Goal: Task Accomplishment & Management: Manage account settings

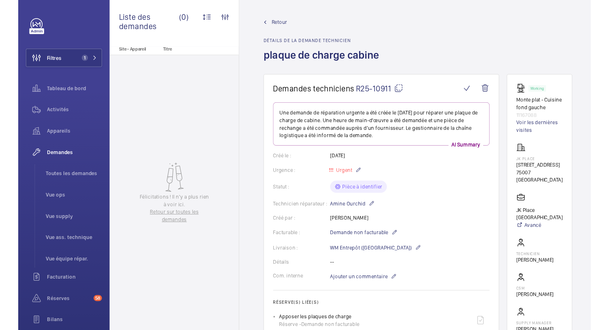
scroll to position [18, 0]
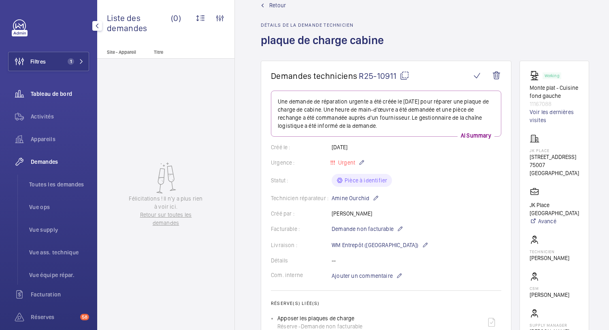
click at [45, 96] on span "Tableau de bord" at bounding box center [60, 94] width 58 height 8
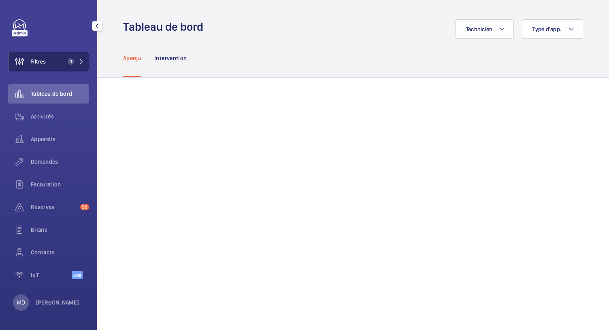
click at [76, 59] on span "1" at bounding box center [73, 61] width 19 height 6
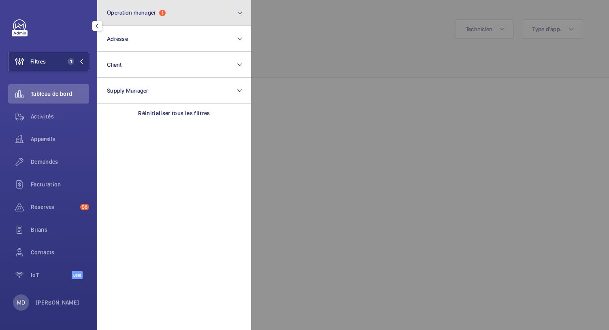
click at [153, 12] on span "Operation manager" at bounding box center [131, 12] width 49 height 6
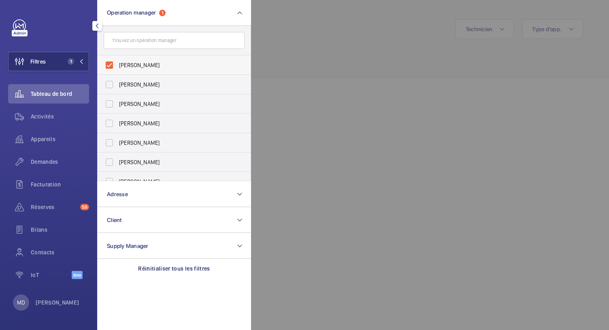
click at [109, 65] on label "[PERSON_NAME]" at bounding box center [168, 64] width 141 height 19
click at [109, 65] on input "[PERSON_NAME]" at bounding box center [109, 65] width 16 height 16
checkbox input "false"
click at [299, 81] on div at bounding box center [555, 165] width 609 height 330
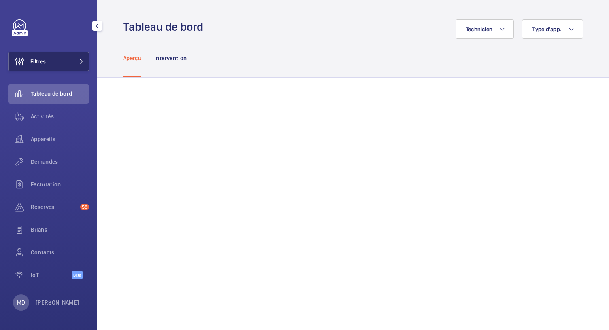
click at [74, 63] on button "Filtres" at bounding box center [48, 61] width 81 height 19
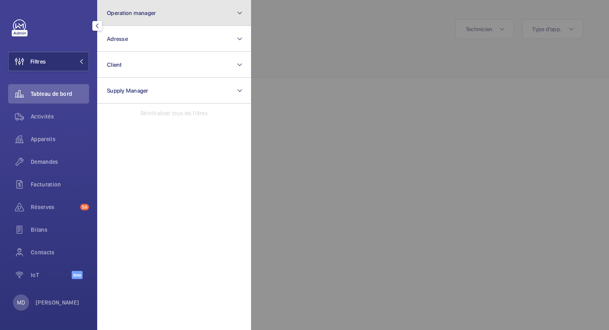
click at [134, 19] on button "Operation manager" at bounding box center [174, 13] width 154 height 26
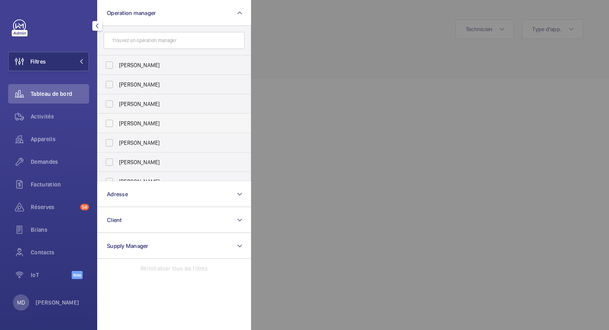
scroll to position [30, 0]
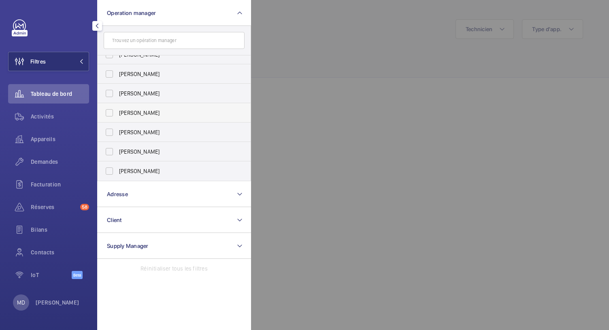
click at [110, 114] on label "[PERSON_NAME]" at bounding box center [168, 112] width 141 height 19
click at [110, 114] on input "[PERSON_NAME]" at bounding box center [109, 113] width 16 height 16
checkbox input "true"
click at [109, 91] on label "[PERSON_NAME]" at bounding box center [168, 93] width 141 height 19
click at [109, 91] on input "[PERSON_NAME]" at bounding box center [109, 93] width 16 height 16
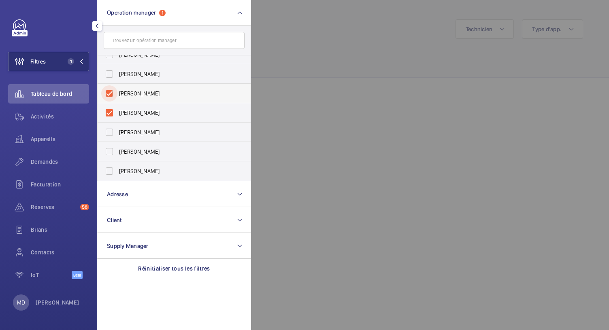
checkbox input "true"
click at [112, 74] on label "[PERSON_NAME]" at bounding box center [168, 73] width 141 height 19
click at [112, 74] on input "[PERSON_NAME]" at bounding box center [109, 74] width 16 height 16
checkbox input "true"
click at [112, 57] on label "[PERSON_NAME]" at bounding box center [168, 54] width 141 height 19
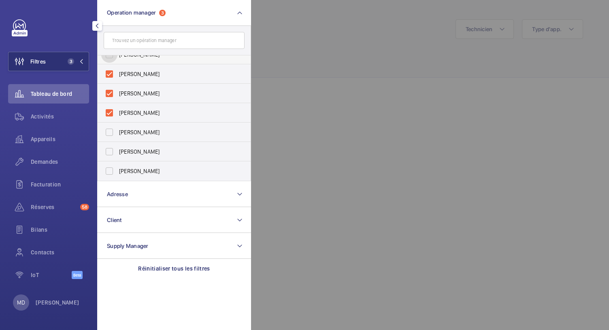
click at [112, 57] on input "[PERSON_NAME]" at bounding box center [109, 55] width 16 height 16
checkbox input "true"
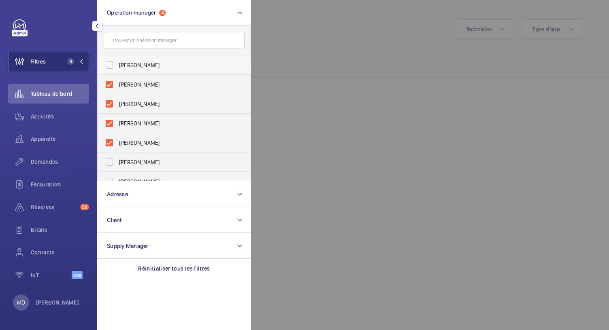
click at [112, 66] on label "[PERSON_NAME]" at bounding box center [168, 64] width 141 height 19
click at [112, 66] on input "[PERSON_NAME]" at bounding box center [109, 65] width 16 height 16
checkbox input "true"
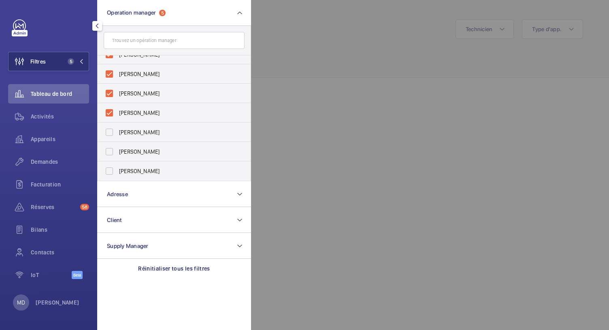
click at [375, 99] on div at bounding box center [555, 165] width 609 height 330
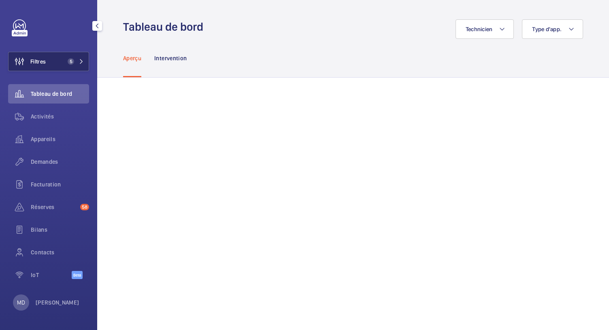
click at [79, 59] on mat-icon at bounding box center [81, 61] width 5 height 5
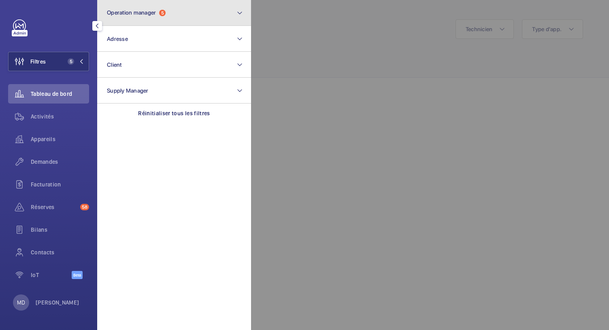
click at [174, 13] on button "Operation manager 5" at bounding box center [174, 13] width 154 height 26
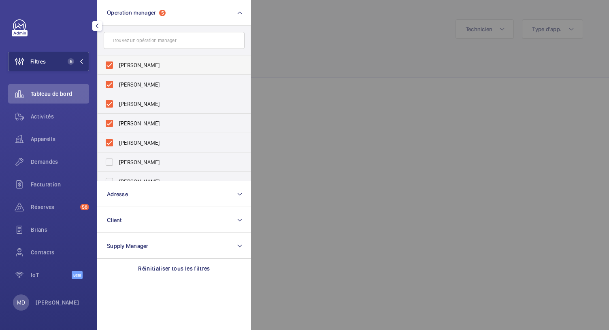
click at [111, 67] on label "[PERSON_NAME]" at bounding box center [168, 64] width 141 height 19
click at [111, 67] on input "[PERSON_NAME]" at bounding box center [109, 65] width 16 height 16
checkbox input "false"
click at [109, 86] on label "[PERSON_NAME]" at bounding box center [168, 84] width 141 height 19
click at [109, 86] on input "[PERSON_NAME]" at bounding box center [109, 84] width 16 height 16
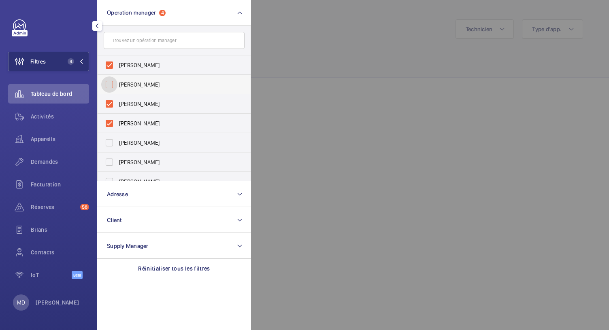
checkbox input "false"
click at [108, 105] on label "[PERSON_NAME]" at bounding box center [168, 103] width 141 height 19
click at [108, 105] on input "[PERSON_NAME]" at bounding box center [109, 104] width 16 height 16
checkbox input "false"
click at [110, 85] on label "[PERSON_NAME]" at bounding box center [168, 84] width 141 height 19
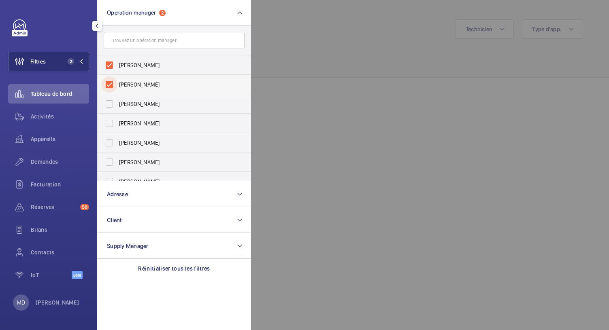
click at [110, 85] on input "[PERSON_NAME]" at bounding box center [109, 84] width 16 height 16
checkbox input "false"
click at [109, 68] on label "[PERSON_NAME]" at bounding box center [168, 64] width 141 height 19
click at [109, 68] on input "[PERSON_NAME]" at bounding box center [109, 65] width 16 height 16
checkbox input "false"
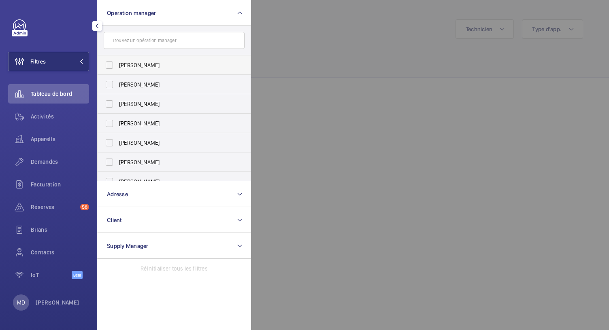
click at [112, 64] on label "[PERSON_NAME]" at bounding box center [168, 64] width 141 height 19
click at [112, 64] on input "[PERSON_NAME]" at bounding box center [109, 65] width 16 height 16
checkbox input "true"
click at [303, 62] on div at bounding box center [555, 165] width 609 height 330
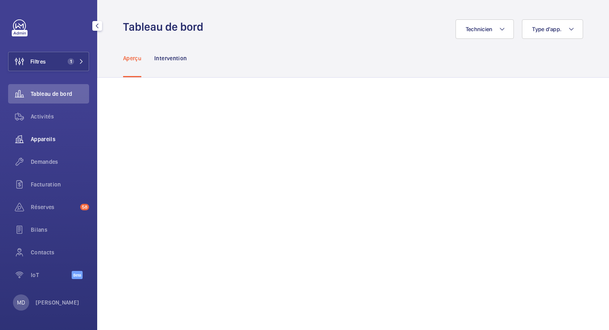
click at [36, 134] on div "Appareils" at bounding box center [48, 138] width 81 height 19
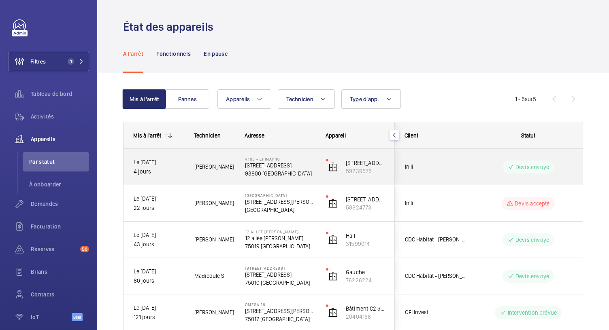
scroll to position [46, 0]
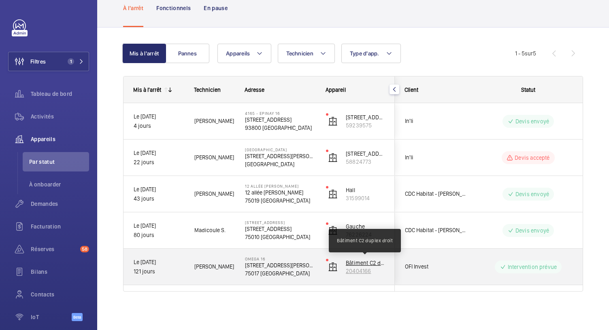
click at [358, 260] on p "Bâtiment C2 duplex droit" at bounding box center [365, 263] width 39 height 8
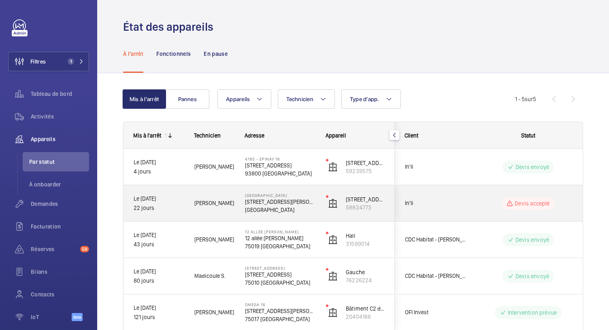
scroll to position [46, 0]
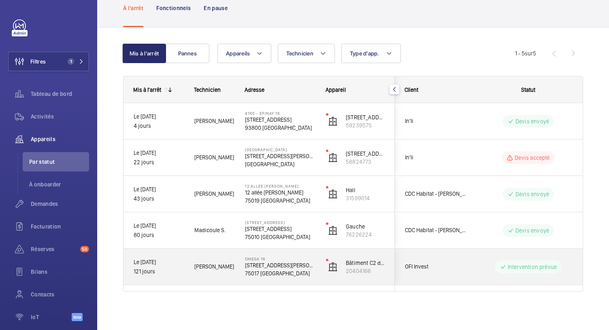
click at [270, 271] on p "75017 [GEOGRAPHIC_DATA]" at bounding box center [280, 273] width 70 height 8
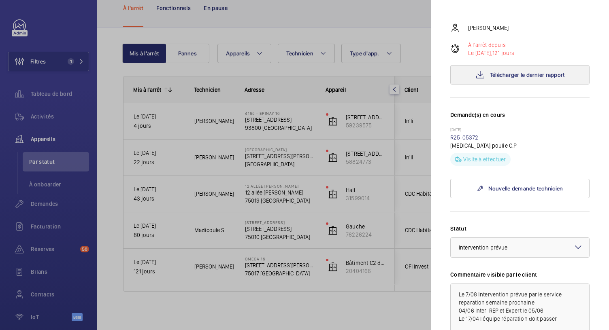
scroll to position [136, 0]
click at [464, 143] on p "[MEDICAL_DATA] poulie C.P" at bounding box center [519, 147] width 139 height 8
click at [466, 136] on link "R25-05372" at bounding box center [464, 139] width 28 height 6
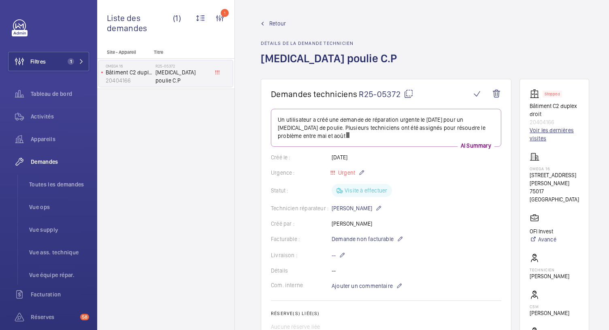
click at [534, 131] on link "Voir les dernières visites" at bounding box center [553, 134] width 49 height 16
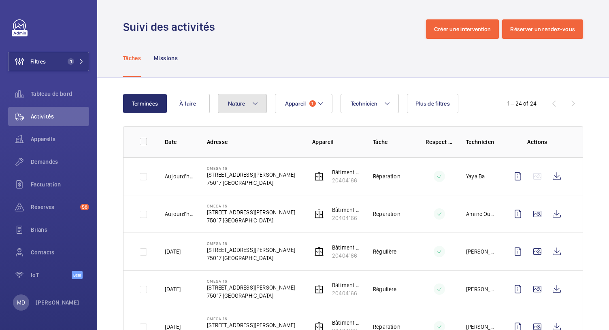
click at [252, 105] on mat-icon at bounding box center [255, 104] width 6 height 10
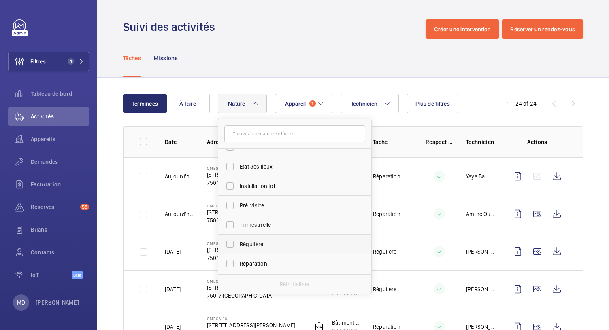
scroll to position [51, 0]
click at [245, 225] on span "Pré-visite" at bounding box center [295, 224] width 111 height 8
click at [238, 225] on input "Pré-visite" at bounding box center [230, 224] width 16 height 16
checkbox input "true"
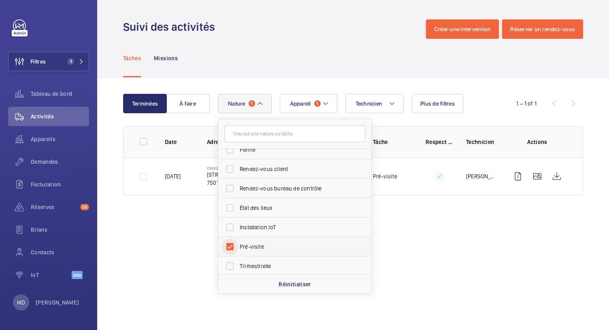
scroll to position [32, 0]
click at [248, 203] on span "État des lieux" at bounding box center [295, 205] width 111 height 8
click at [238, 203] on input "État des lieux" at bounding box center [230, 205] width 16 height 16
checkbox input "true"
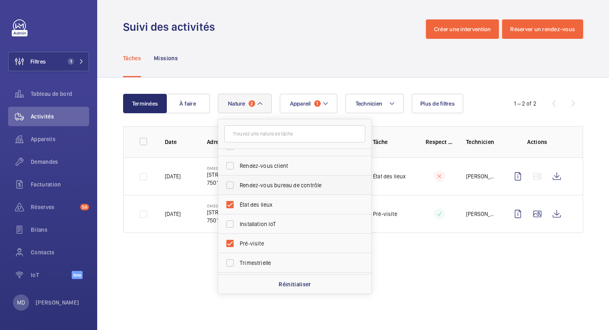
click at [253, 182] on span "Rendez-vous bureau de contrôle" at bounding box center [295, 185] width 111 height 8
click at [238, 182] on input "Rendez-vous bureau de contrôle" at bounding box center [230, 185] width 16 height 16
checkbox input "true"
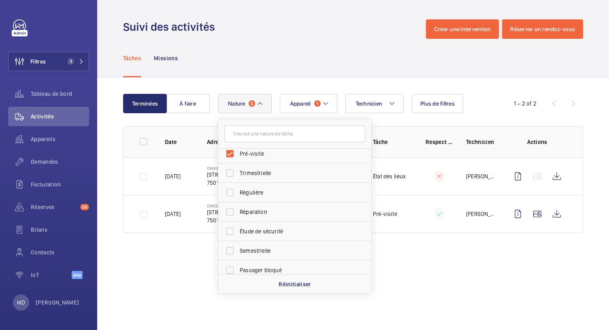
scroll to position [127, 0]
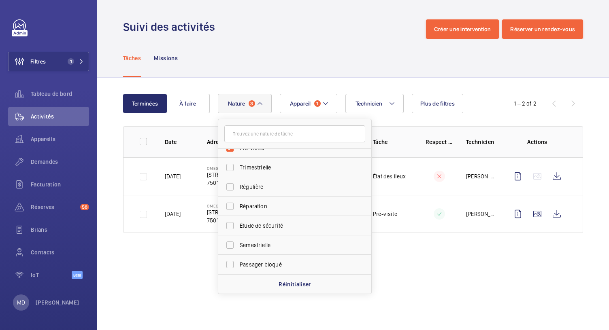
click at [194, 266] on wm-front-admin-operations-monitoring "Suivi des activités Créer une intervention Réserver un rendez-vous Tâches Missi…" at bounding box center [352, 165] width 511 height 330
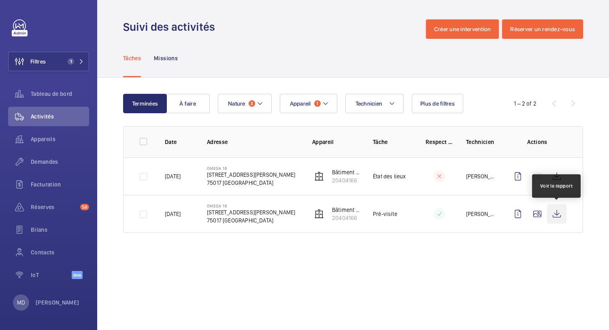
click at [553, 216] on wm-front-icon-button at bounding box center [556, 213] width 19 height 19
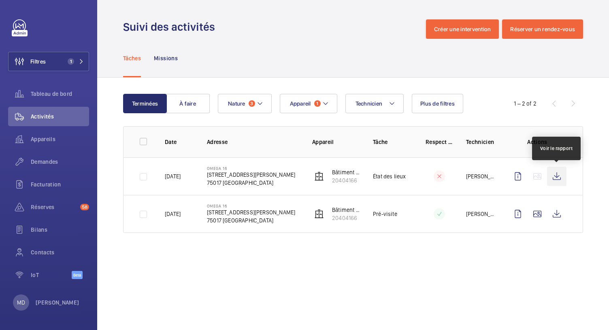
click at [558, 181] on wm-front-icon-button at bounding box center [556, 176] width 19 height 19
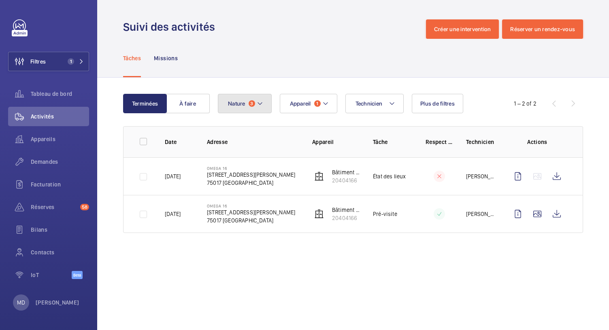
click at [267, 101] on button "Nature 3" at bounding box center [245, 103] width 54 height 19
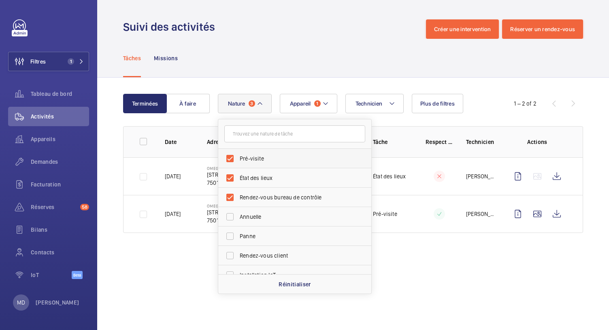
click at [233, 152] on label "Pré-visite" at bounding box center [288, 158] width 141 height 19
click at [233, 152] on input "Pré-visite" at bounding box center [230, 159] width 16 height 16
checkbox input "false"
click at [231, 173] on label "État des lieux" at bounding box center [288, 177] width 141 height 19
click at [231, 173] on input "État des lieux" at bounding box center [230, 178] width 16 height 16
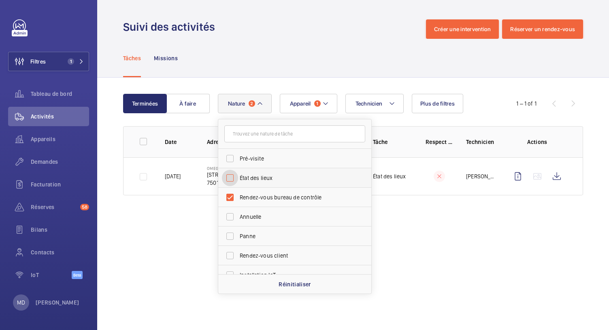
checkbox input "false"
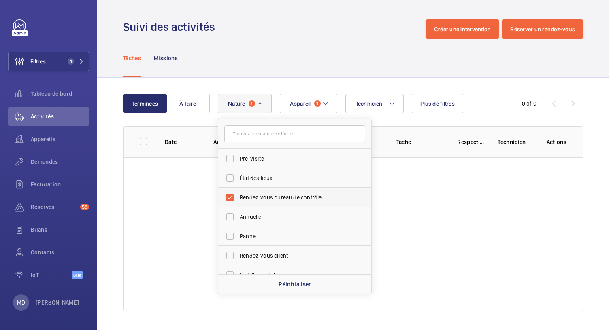
click at [233, 194] on label "Rendez-vous bureau de contrôle" at bounding box center [288, 197] width 141 height 19
click at [233, 194] on input "Rendez-vous bureau de contrôle" at bounding box center [230, 197] width 16 height 16
checkbox input "false"
click at [234, 218] on label "Annuelle" at bounding box center [288, 216] width 141 height 19
click at [234, 218] on input "Annuelle" at bounding box center [230, 217] width 16 height 16
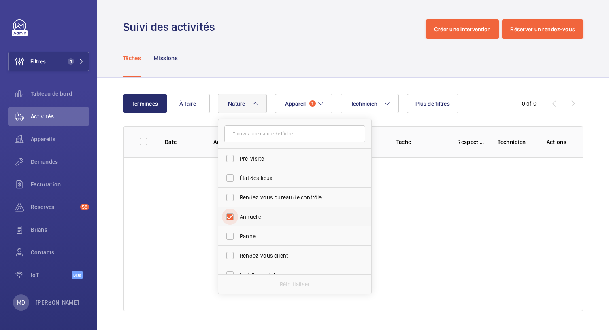
checkbox input "true"
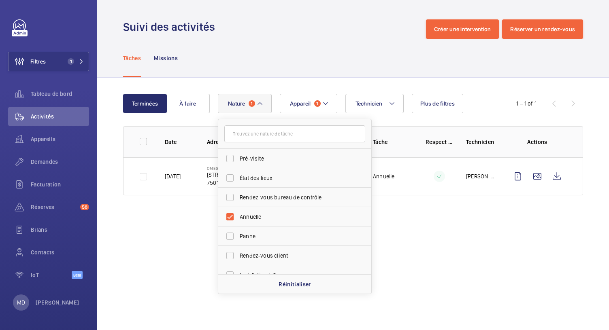
click at [257, 56] on div "Tâches Missions" at bounding box center [353, 58] width 460 height 38
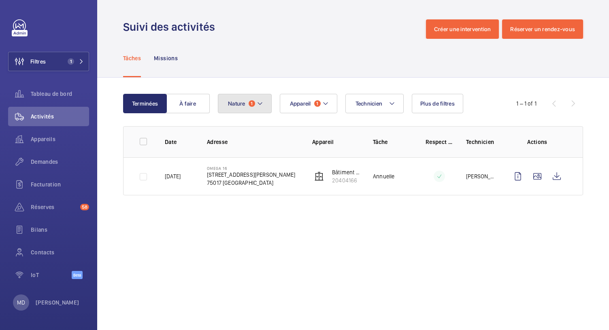
click at [262, 110] on button "Nature 1" at bounding box center [245, 103] width 54 height 19
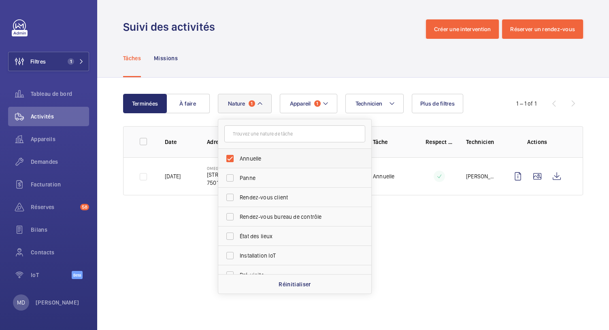
click at [229, 159] on label "Annuelle" at bounding box center [288, 158] width 141 height 19
click at [229, 159] on input "Annuelle" at bounding box center [230, 159] width 16 height 16
checkbox input "false"
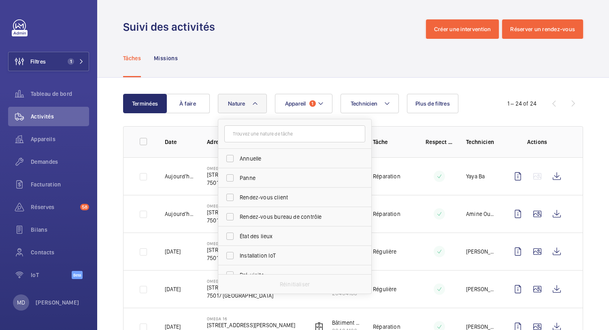
click at [261, 56] on div "Tâches Missions" at bounding box center [353, 58] width 460 height 38
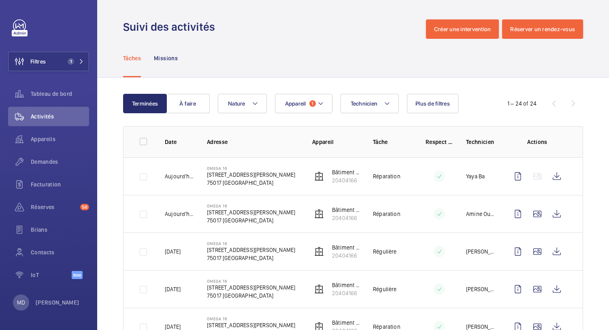
click at [566, 105] on div "1 – 24 of 24" at bounding box center [534, 104] width 97 height 10
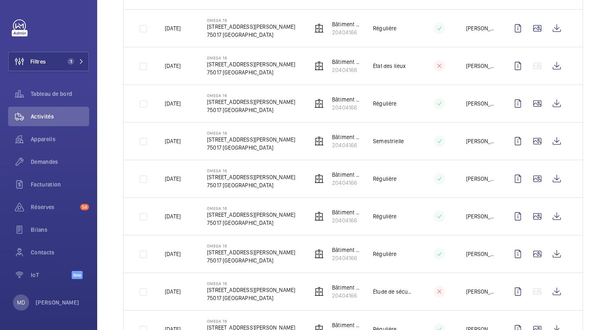
scroll to position [746, 0]
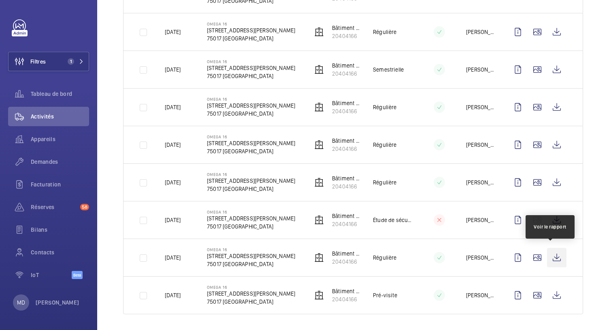
click at [548, 251] on wm-front-icon-button at bounding box center [556, 257] width 19 height 19
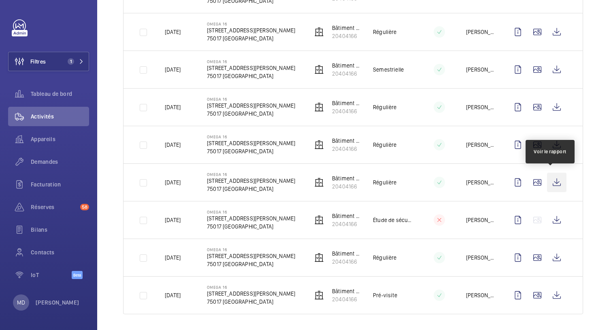
click at [551, 176] on wm-front-icon-button at bounding box center [556, 182] width 19 height 19
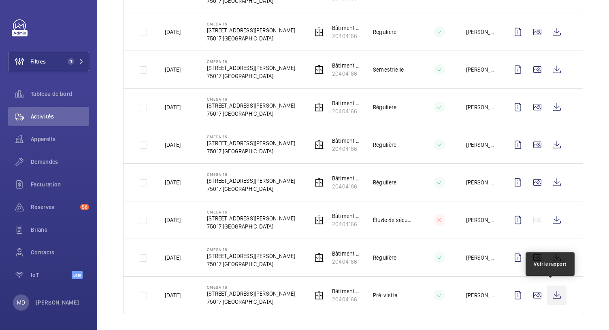
click at [547, 292] on wm-front-icon-button at bounding box center [556, 295] width 19 height 19
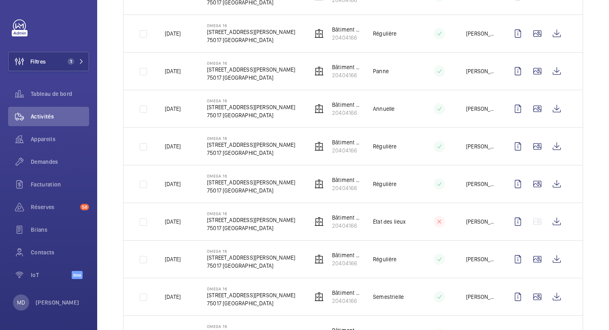
scroll to position [519, 0]
click at [550, 72] on wm-front-icon-button at bounding box center [556, 71] width 19 height 19
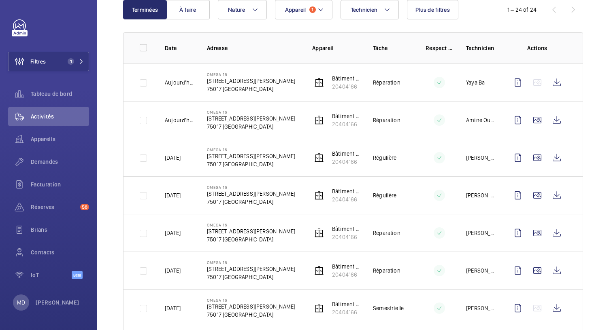
scroll to position [100, 0]
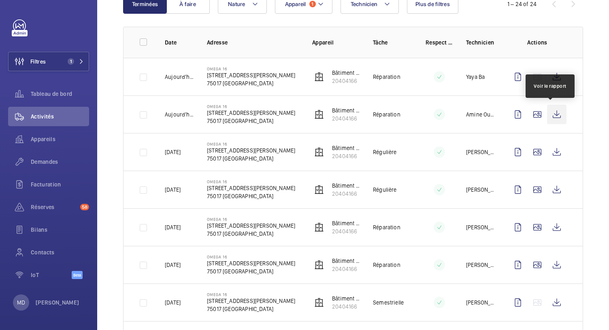
click at [549, 118] on wm-front-icon-button at bounding box center [556, 114] width 19 height 19
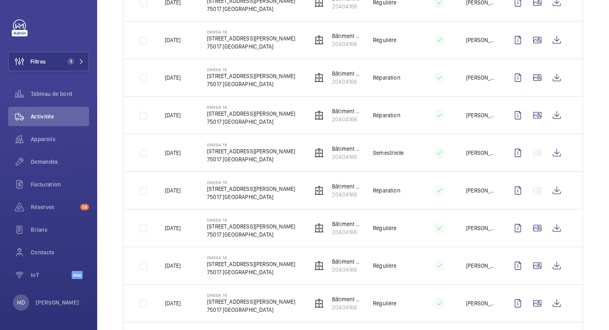
scroll to position [250, 0]
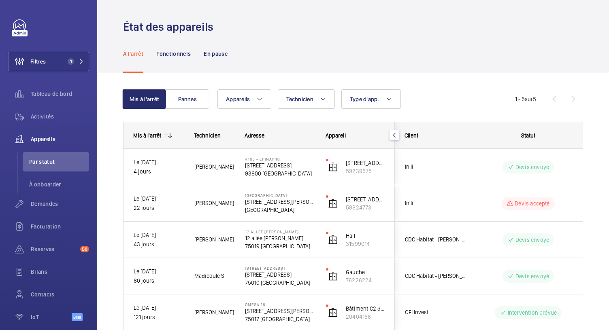
scroll to position [46, 0]
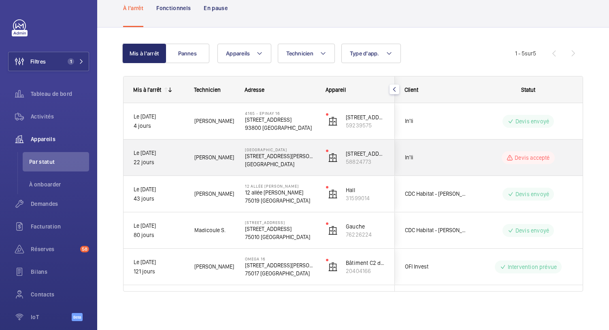
click at [277, 161] on p "[GEOGRAPHIC_DATA]" at bounding box center [280, 164] width 70 height 8
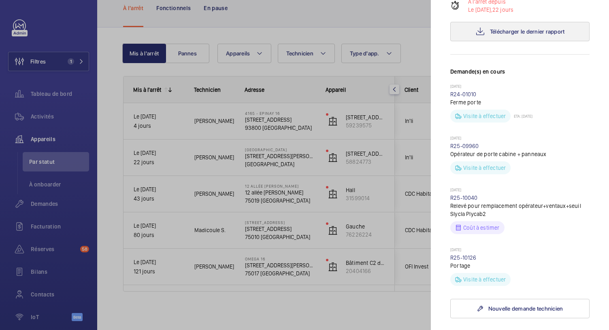
scroll to position [290, 0]
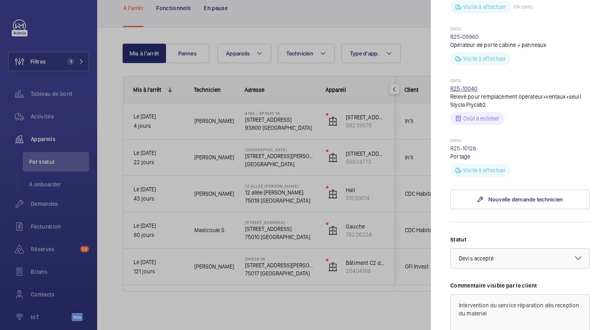
click at [467, 89] on link "R25-10040" at bounding box center [464, 88] width 28 height 6
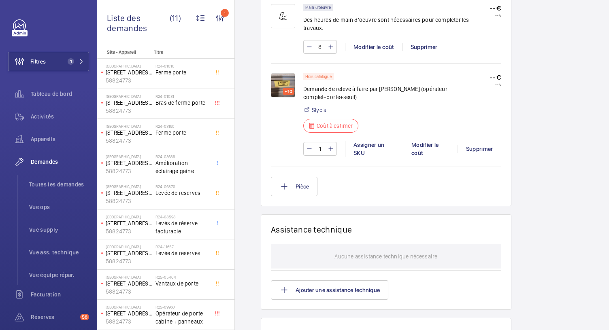
scroll to position [588, 0]
click at [283, 73] on img at bounding box center [283, 85] width 24 height 24
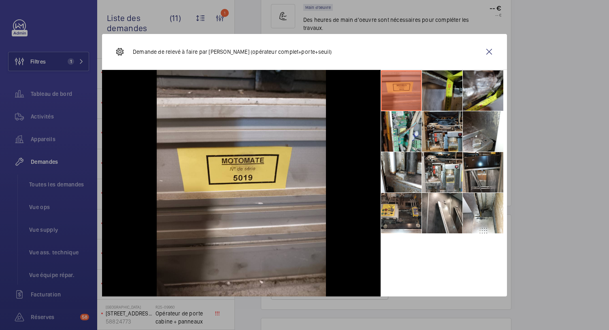
click at [453, 98] on li at bounding box center [442, 90] width 40 height 40
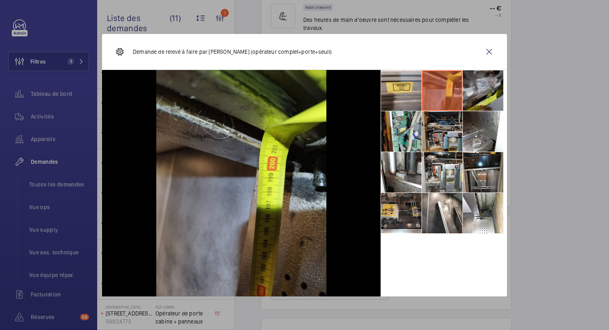
click at [469, 97] on li at bounding box center [482, 90] width 40 height 40
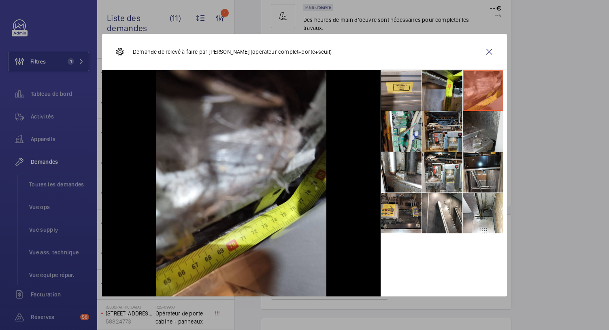
click at [469, 131] on li at bounding box center [482, 131] width 40 height 40
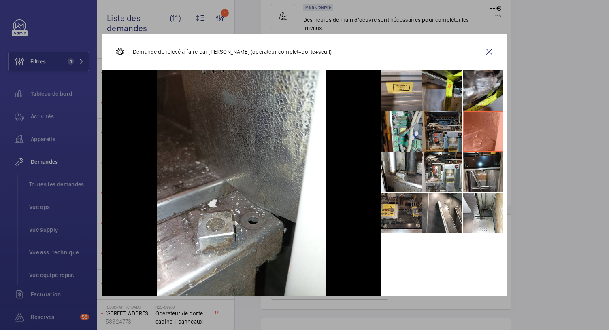
click at [443, 136] on li at bounding box center [442, 131] width 40 height 40
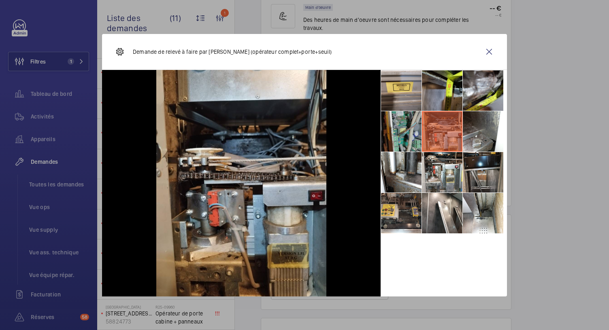
click at [411, 131] on li at bounding box center [401, 131] width 40 height 40
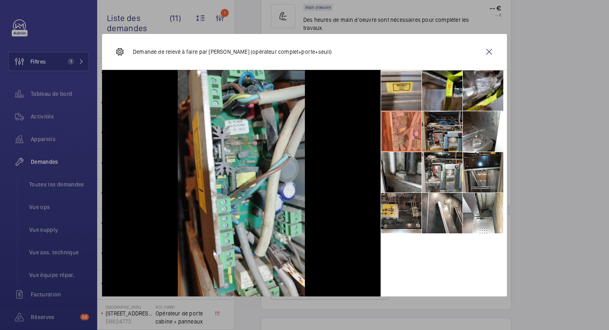
click at [411, 165] on li at bounding box center [401, 172] width 40 height 40
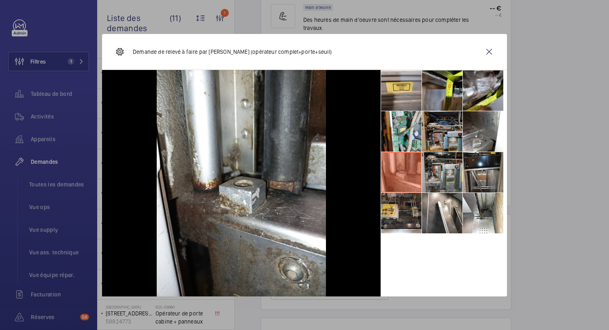
click at [445, 173] on li at bounding box center [442, 172] width 40 height 40
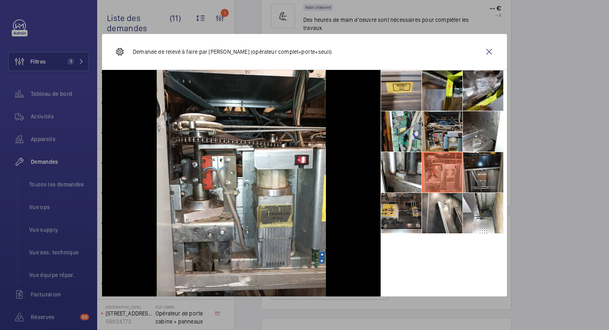
click at [494, 170] on li at bounding box center [482, 172] width 40 height 40
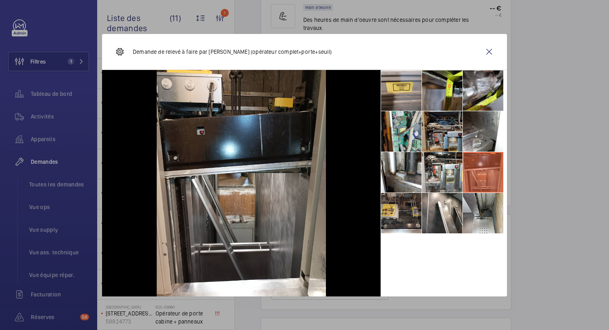
click at [486, 216] on li at bounding box center [482, 213] width 40 height 40
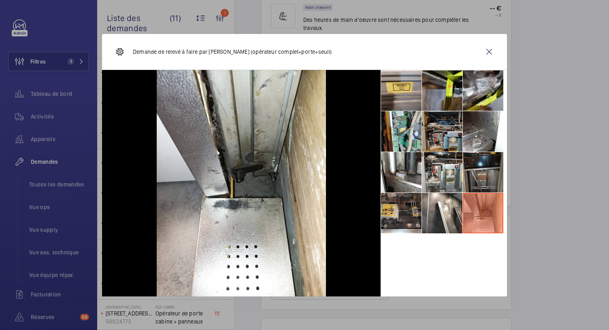
click at [476, 186] on li at bounding box center [482, 172] width 40 height 40
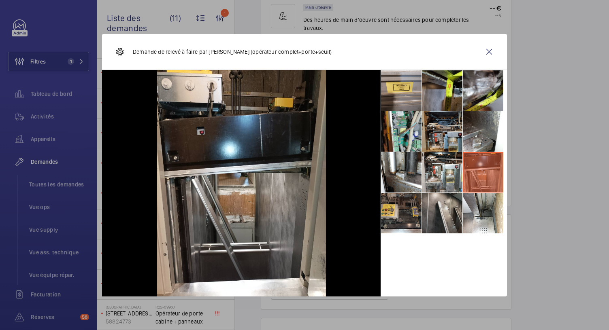
click at [439, 216] on li at bounding box center [442, 213] width 40 height 40
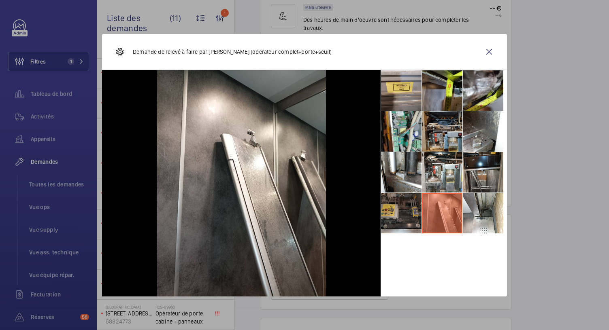
click at [403, 215] on li at bounding box center [401, 213] width 40 height 40
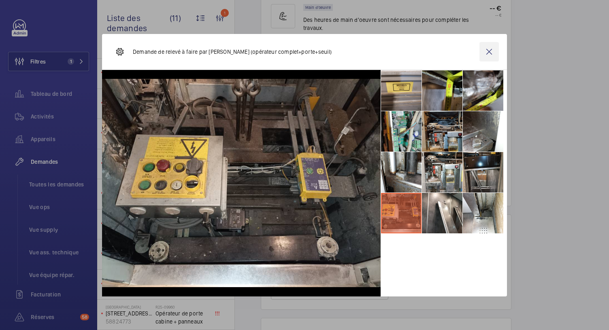
click at [492, 51] on wm-front-icon-button at bounding box center [488, 51] width 19 height 19
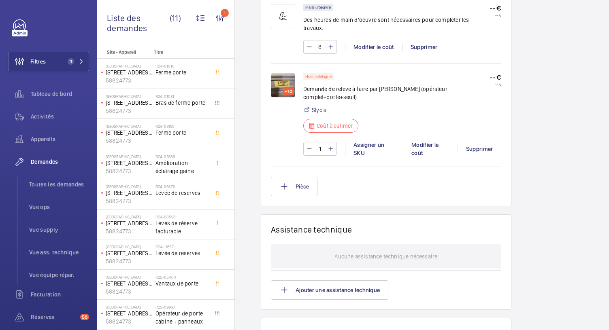
scroll to position [0, 0]
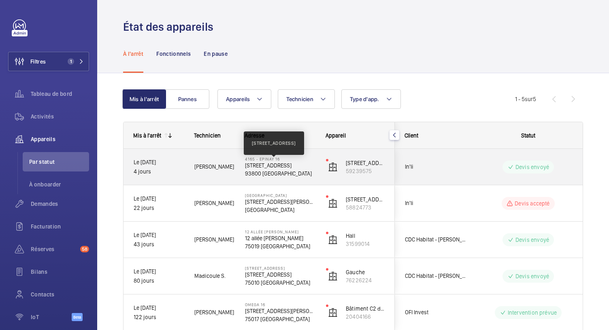
click at [263, 169] on p "[STREET_ADDRESS]" at bounding box center [280, 165] width 70 height 8
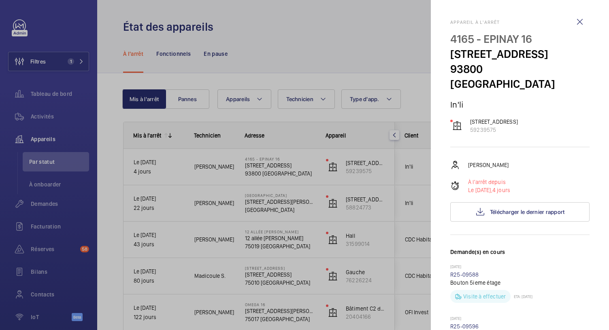
drag, startPoint x: 61, startPoint y: 74, endPoint x: 66, endPoint y: 68, distance: 8.1
click at [61, 74] on div at bounding box center [304, 165] width 609 height 330
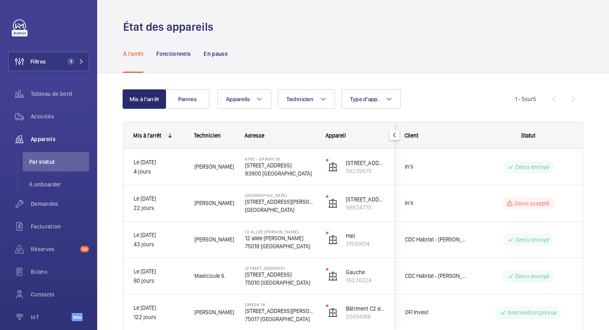
click at [66, 67] on div at bounding box center [304, 165] width 609 height 330
click at [71, 61] on span "1" at bounding box center [71, 61] width 6 height 6
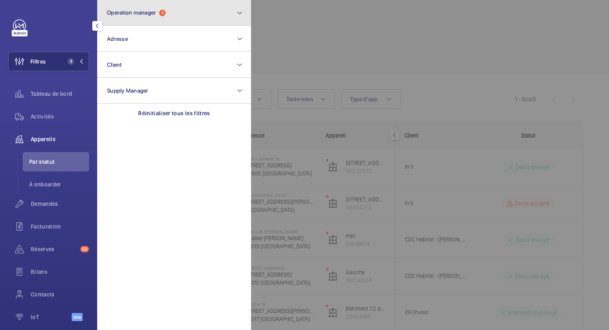
click at [144, 14] on span "Operation manager" at bounding box center [131, 12] width 49 height 6
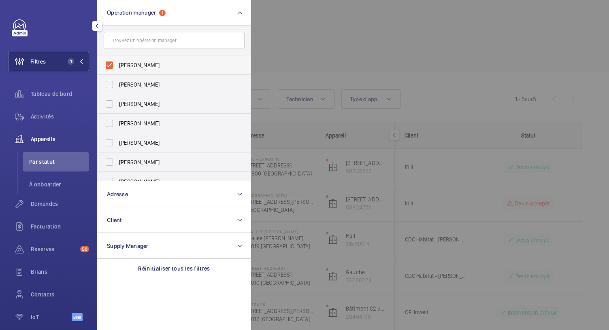
click at [104, 63] on label "[PERSON_NAME]" at bounding box center [168, 64] width 141 height 19
click at [104, 63] on input "[PERSON_NAME]" at bounding box center [109, 65] width 16 height 16
checkbox input "false"
click at [108, 106] on label "[PERSON_NAME]" at bounding box center [168, 103] width 141 height 19
click at [108, 106] on input "[PERSON_NAME]" at bounding box center [109, 104] width 16 height 16
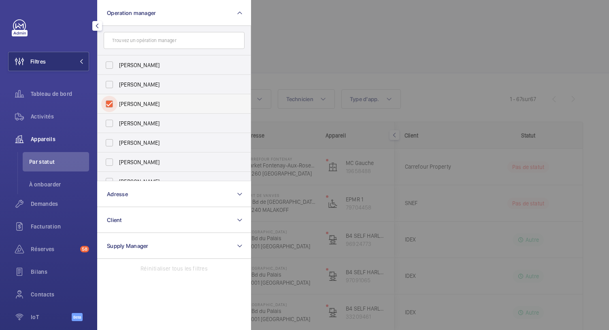
checkbox input "true"
click at [286, 49] on div at bounding box center [555, 165] width 609 height 330
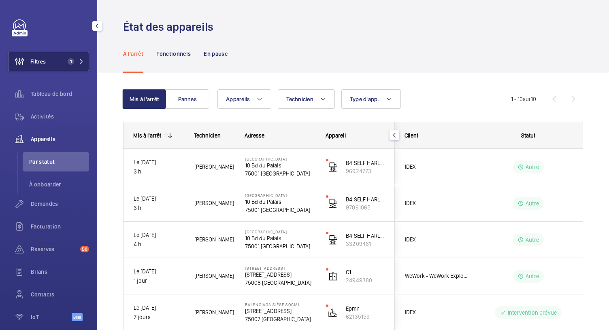
click at [74, 64] on span "1" at bounding box center [73, 61] width 19 height 6
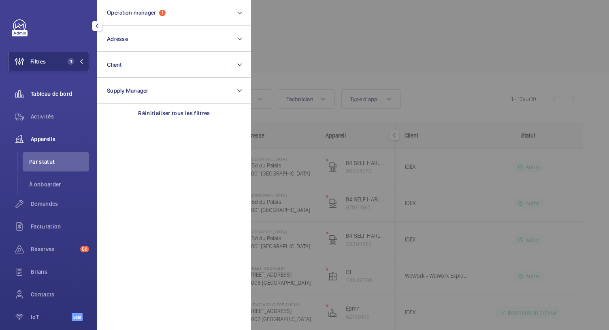
click at [51, 97] on span "Tableau de bord" at bounding box center [60, 94] width 58 height 8
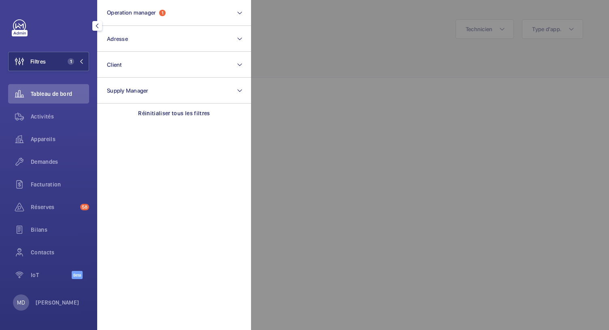
click at [288, 39] on div at bounding box center [555, 165] width 609 height 330
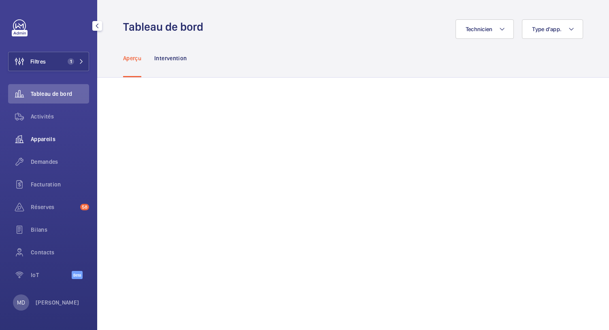
click at [49, 138] on span "Appareils" at bounding box center [60, 139] width 58 height 8
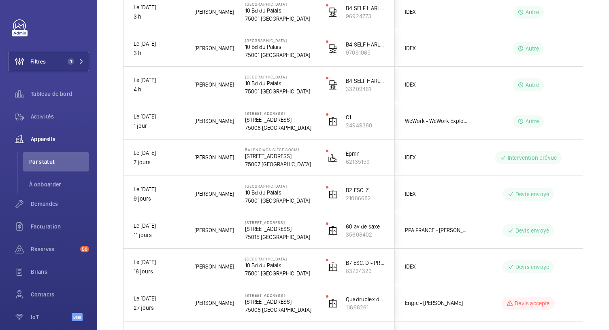
scroll to position [228, 0]
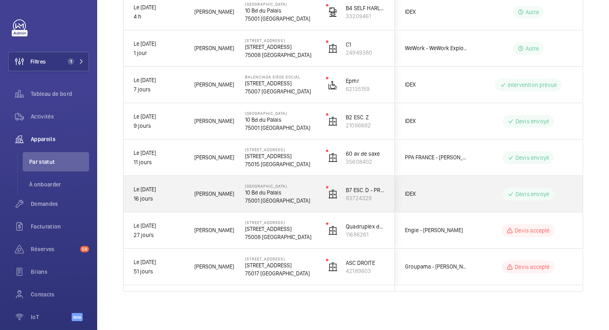
click at [273, 199] on p "75001 [GEOGRAPHIC_DATA]" at bounding box center [280, 201] width 70 height 8
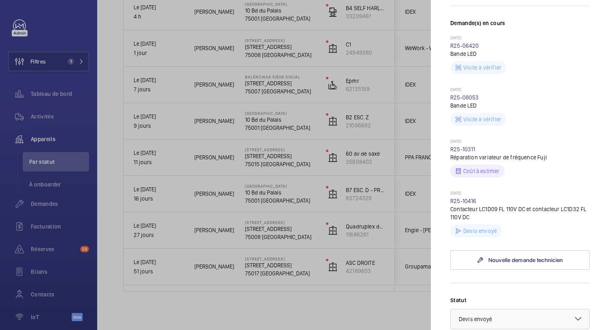
scroll to position [216, 0]
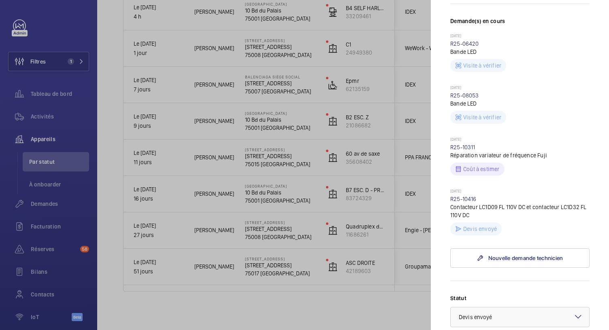
click at [264, 158] on div at bounding box center [304, 165] width 609 height 330
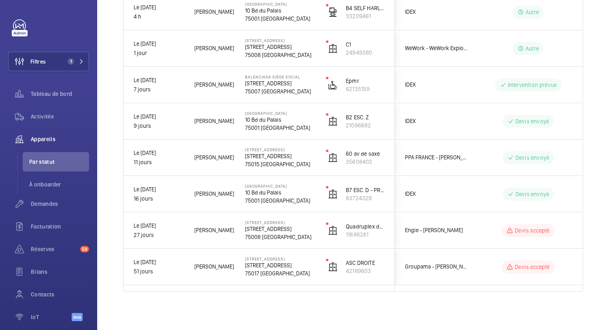
scroll to position [0, 0]
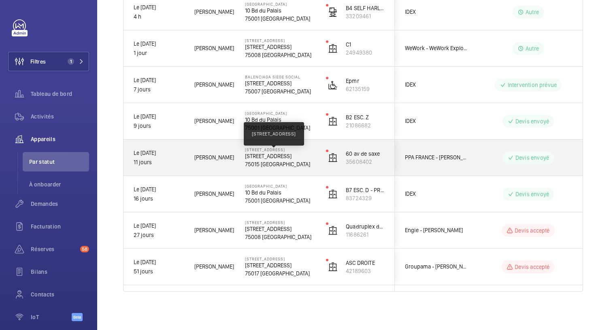
click at [264, 158] on p "[STREET_ADDRESS]" at bounding box center [280, 156] width 70 height 8
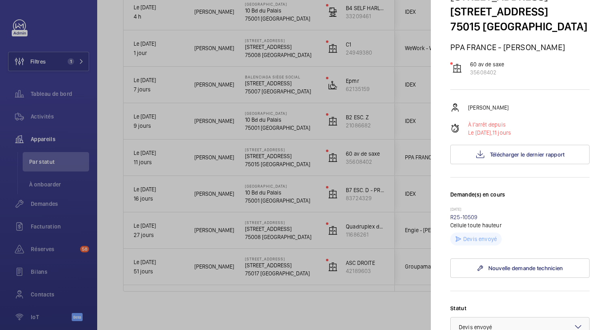
scroll to position [57, 0]
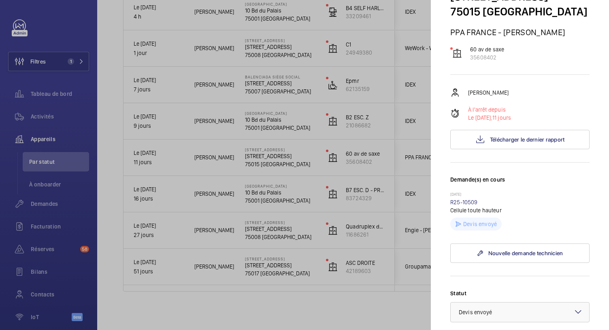
click at [262, 119] on div at bounding box center [304, 165] width 609 height 330
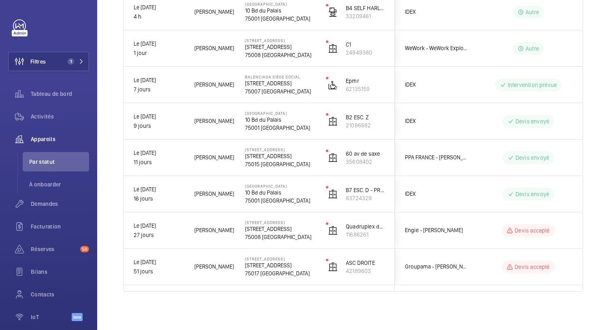
scroll to position [0, 0]
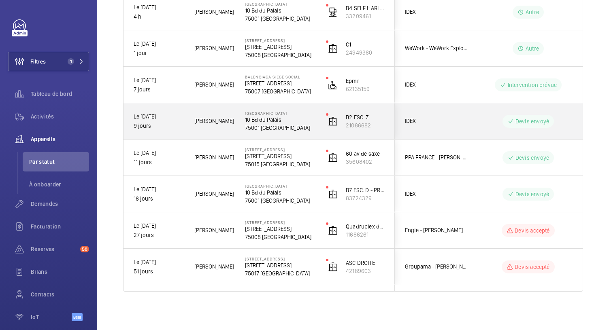
click at [262, 119] on p "10 Bd du Palais" at bounding box center [280, 120] width 70 height 8
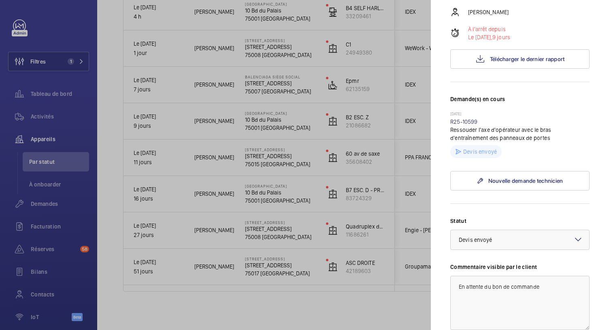
scroll to position [142, 0]
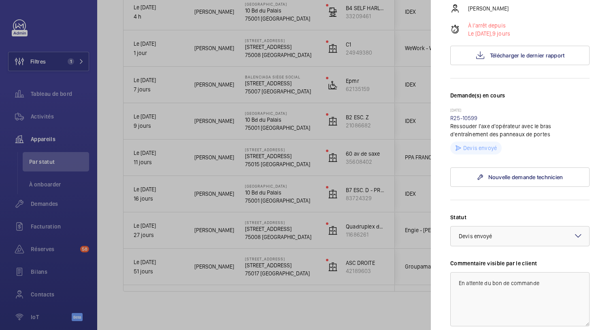
drag, startPoint x: 460, startPoint y: 240, endPoint x: 433, endPoint y: 240, distance: 27.1
click at [433, 240] on mat-sidenav "Appareil à l'arrêt [GEOGRAPHIC_DATA] 10 Bd du [GEOGRAPHIC_DATA] IDEX B2 ESC. Z …" at bounding box center [519, 165] width 178 height 330
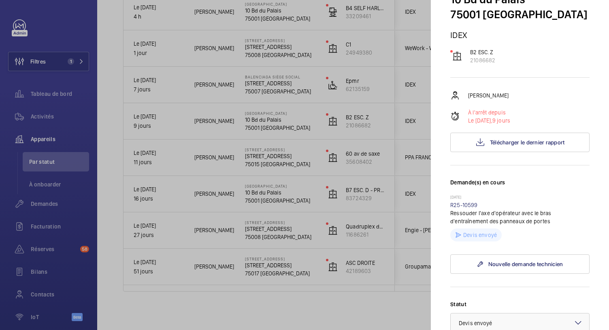
scroll to position [54, 0]
click at [259, 92] on div at bounding box center [304, 165] width 609 height 330
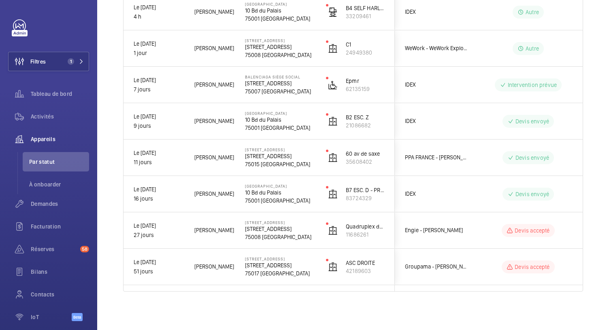
scroll to position [0, 0]
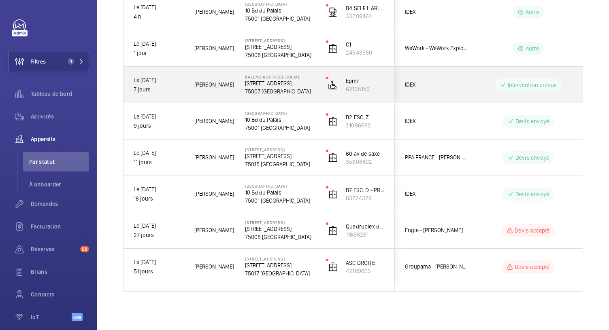
click at [259, 92] on p "75007 [GEOGRAPHIC_DATA]" at bounding box center [280, 91] width 70 height 8
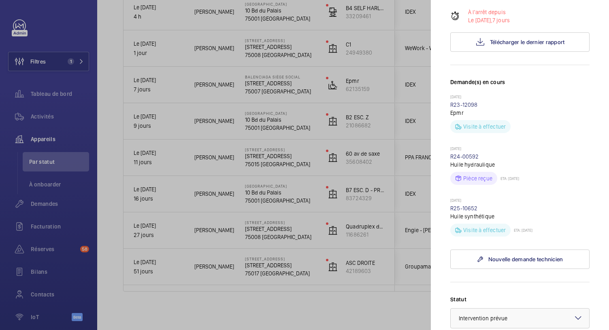
scroll to position [155, 0]
click at [449, 256] on mat-sidenav "Appareil à l'arrêt [GEOGRAPHIC_DATA] siège social [STREET_ADDRESS] IDEX Epmr 62…" at bounding box center [519, 165] width 178 height 330
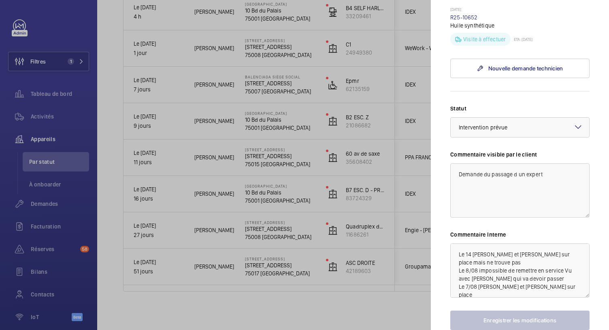
scroll to position [351, 0]
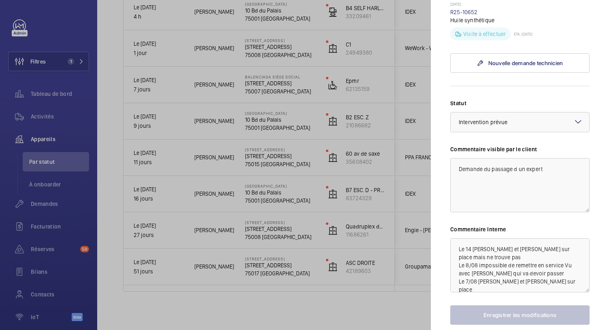
click at [269, 52] on div at bounding box center [304, 165] width 609 height 330
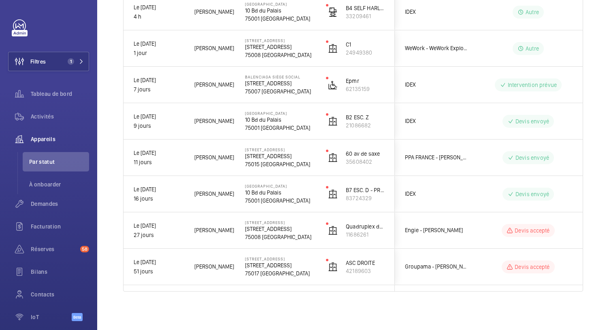
scroll to position [0, 0]
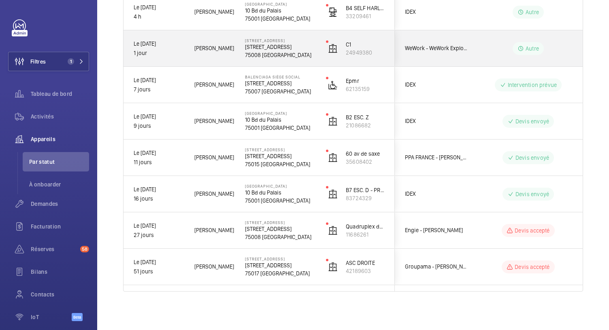
click at [269, 52] on p "75008 [GEOGRAPHIC_DATA]" at bounding box center [280, 55] width 70 height 8
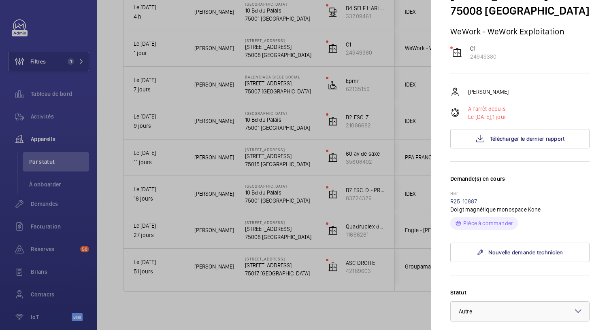
scroll to position [57, 0]
click at [467, 206] on link "R25-10887" at bounding box center [463, 202] width 27 height 6
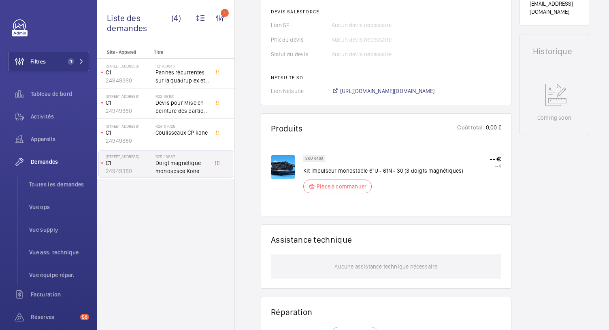
scroll to position [355, 0]
click at [288, 167] on img at bounding box center [283, 167] width 24 height 24
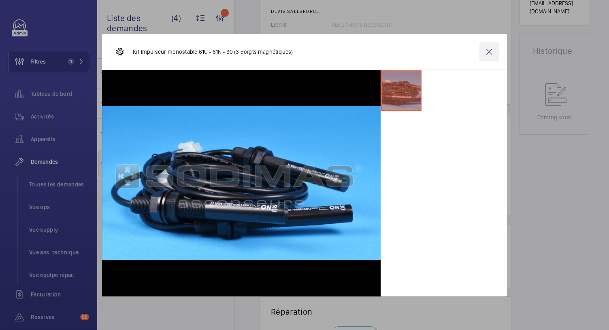
click at [487, 50] on wm-front-icon-button at bounding box center [488, 51] width 19 height 19
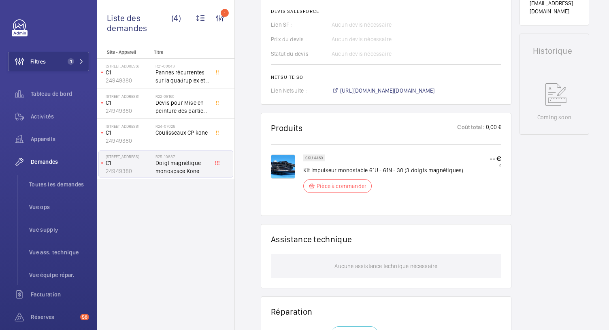
scroll to position [0, 0]
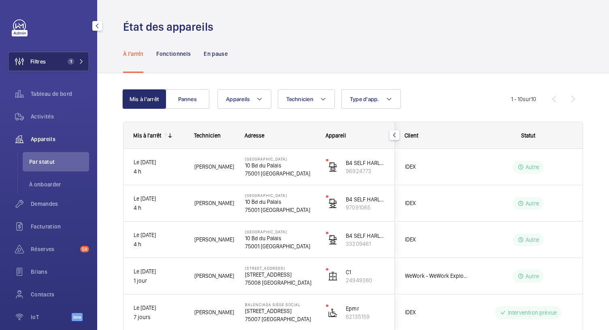
click at [77, 64] on span "1" at bounding box center [73, 61] width 19 height 6
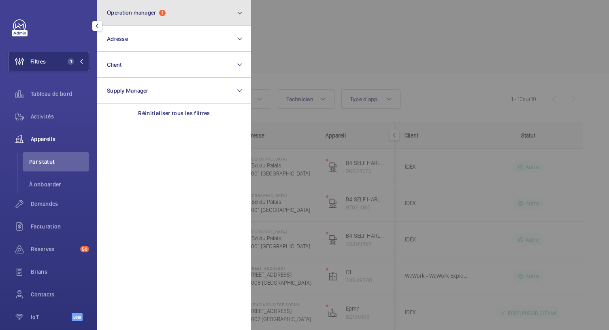
click at [146, 9] on span "Operation manager" at bounding box center [131, 12] width 49 height 6
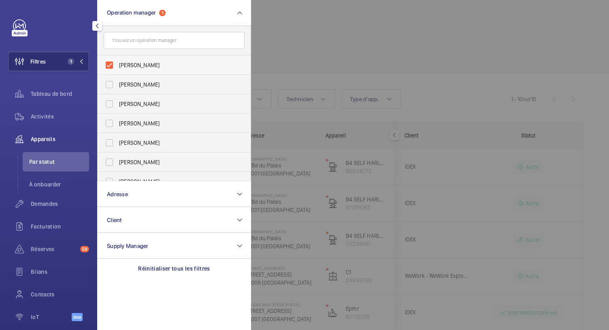
click at [109, 64] on label "[PERSON_NAME]" at bounding box center [168, 64] width 141 height 19
click at [109, 64] on input "[PERSON_NAME]" at bounding box center [109, 65] width 16 height 16
checkbox input "false"
click at [112, 142] on label "[PERSON_NAME]" at bounding box center [168, 142] width 141 height 19
click at [112, 142] on input "[PERSON_NAME]" at bounding box center [109, 143] width 16 height 16
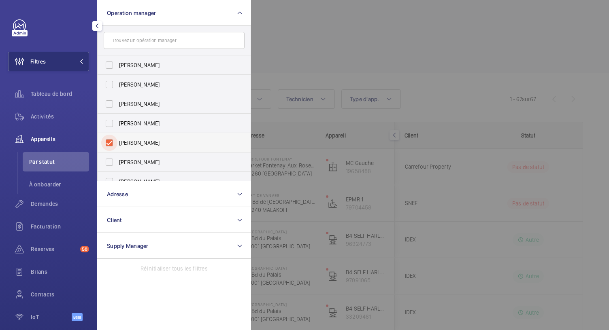
checkbox input "true"
click at [306, 33] on div at bounding box center [555, 165] width 609 height 330
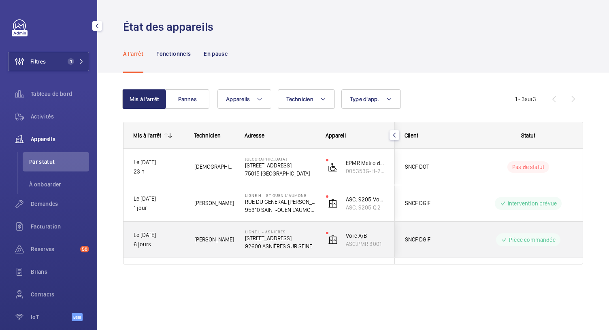
click at [268, 237] on p "[STREET_ADDRESS]" at bounding box center [280, 238] width 70 height 8
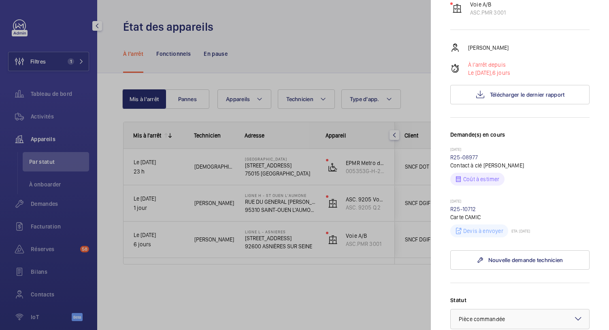
scroll to position [101, 0]
click at [469, 214] on link "R25-10712" at bounding box center [463, 210] width 26 height 6
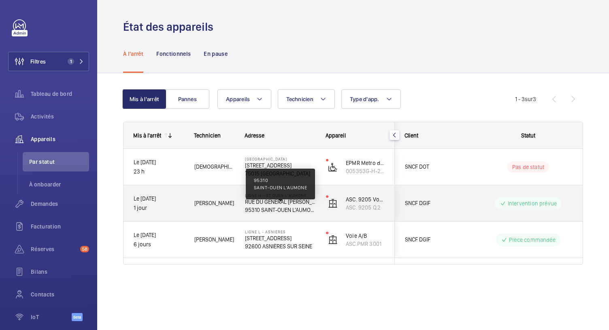
click at [287, 207] on p "95310 SAINT-OUEN L'AUMONE" at bounding box center [280, 210] width 70 height 8
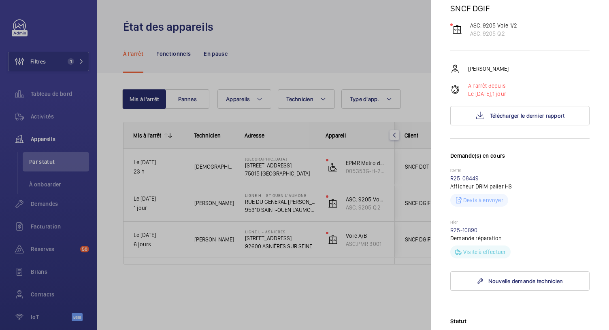
scroll to position [125, 0]
click at [490, 117] on span "Télécharger le dernier rapport" at bounding box center [527, 116] width 75 height 6
click at [276, 164] on div at bounding box center [304, 165] width 609 height 330
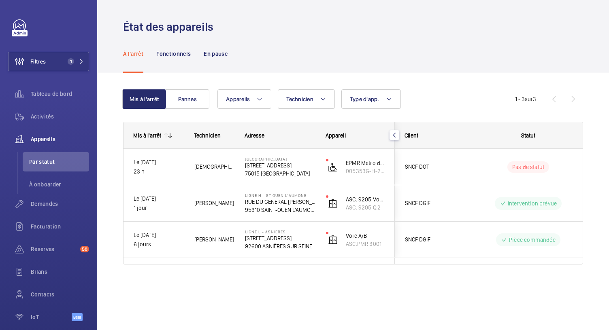
click at [276, 164] on p "[STREET_ADDRESS]" at bounding box center [280, 165] width 70 height 8
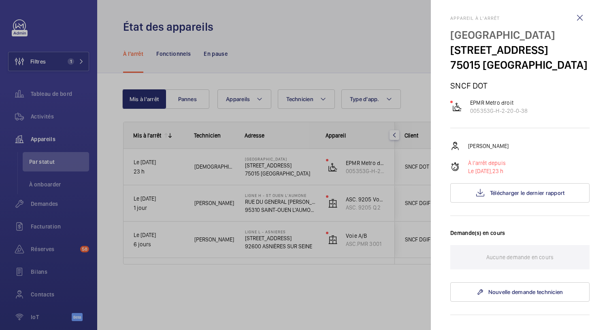
scroll to position [6, 0]
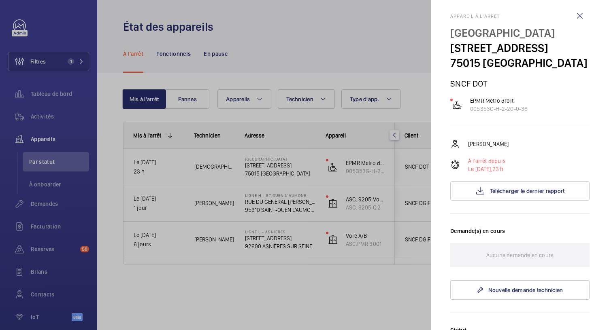
click at [480, 194] on div "[PERSON_NAME] À l'arrêt depuis Le [DATE], 23 h Télécharger le dernier rapport" at bounding box center [519, 169] width 139 height 61
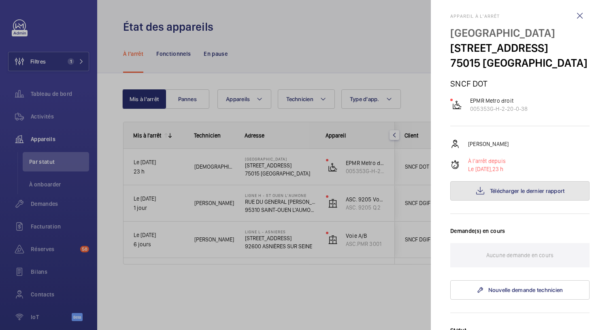
click at [502, 194] on span "Télécharger le dernier rapport" at bounding box center [527, 191] width 75 height 6
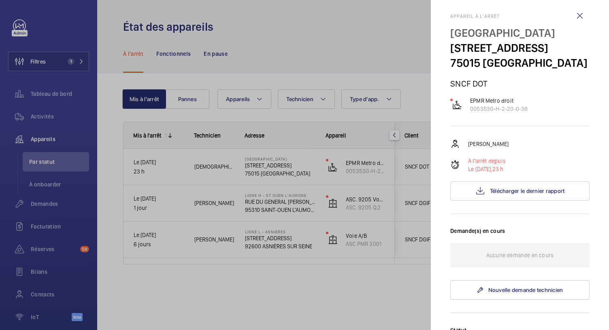
click at [369, 55] on div at bounding box center [304, 165] width 609 height 330
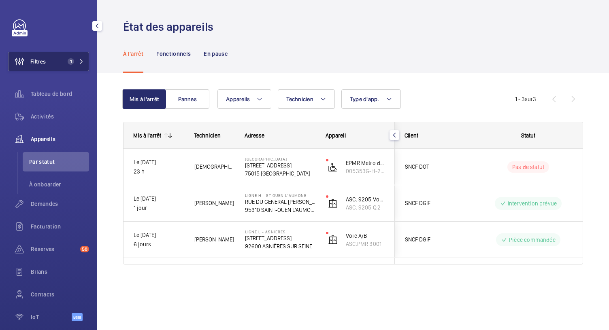
click at [60, 66] on button "Filtres 1" at bounding box center [48, 61] width 81 height 19
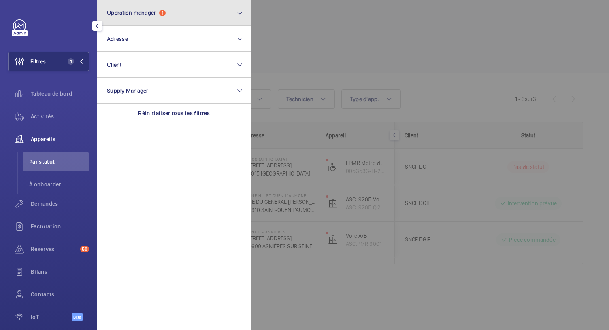
click at [155, 21] on button "Operation manager 1" at bounding box center [174, 13] width 154 height 26
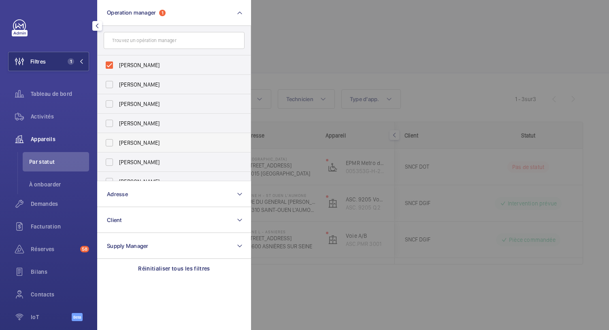
scroll to position [30, 0]
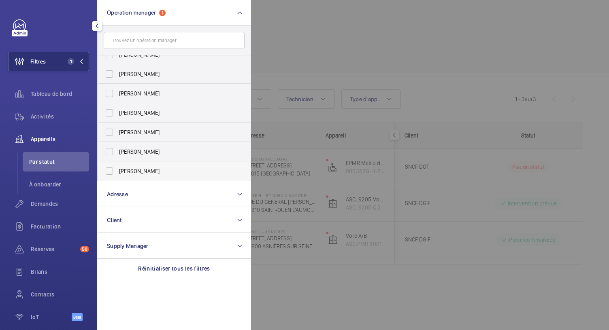
click at [108, 169] on label "[PERSON_NAME]" at bounding box center [168, 170] width 141 height 19
click at [108, 169] on input "[PERSON_NAME]" at bounding box center [109, 171] width 16 height 16
checkbox input "true"
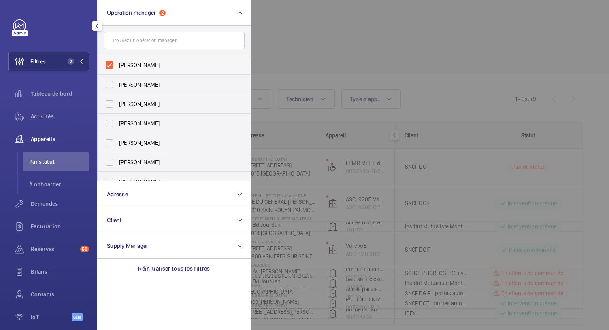
click at [110, 67] on label "[PERSON_NAME]" at bounding box center [168, 64] width 141 height 19
click at [110, 67] on input "[PERSON_NAME]" at bounding box center [109, 65] width 16 height 16
checkbox input "false"
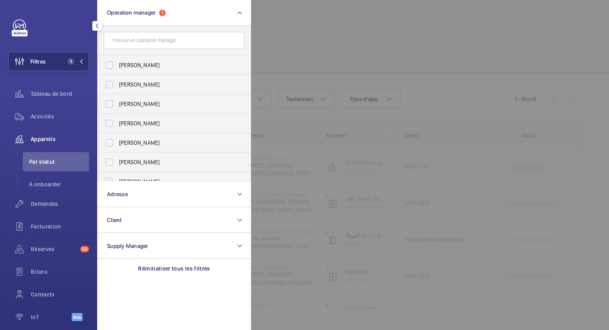
click at [278, 58] on div at bounding box center [555, 165] width 609 height 330
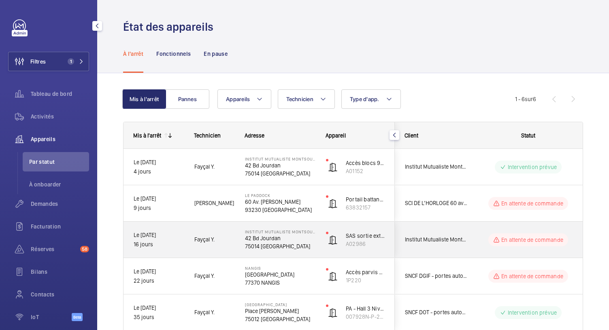
scroll to position [82, 0]
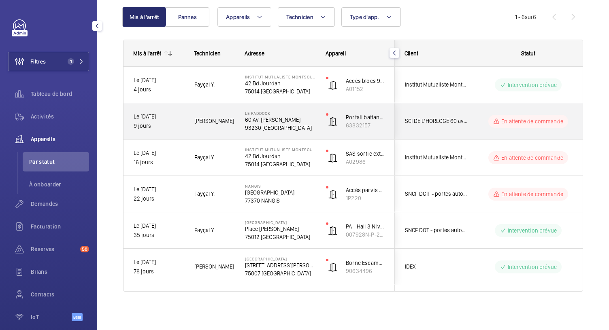
click at [284, 121] on p "60 Av. [PERSON_NAME]" at bounding box center [280, 120] width 70 height 8
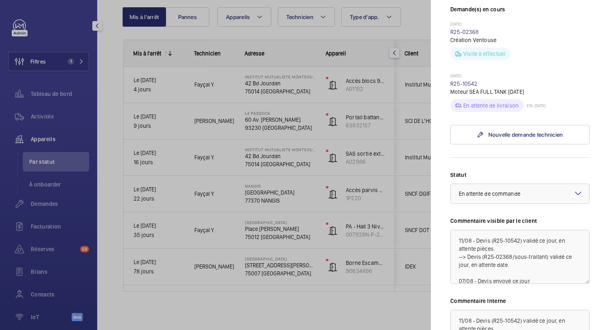
scroll to position [333, 0]
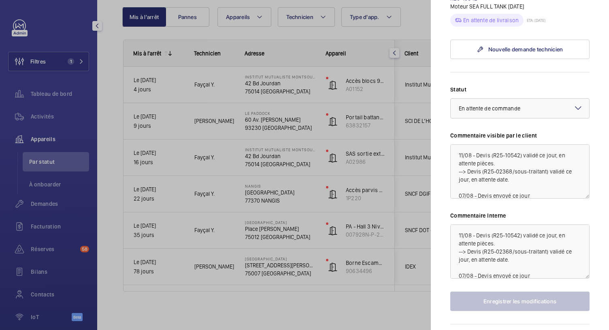
click at [267, 90] on div at bounding box center [304, 165] width 609 height 330
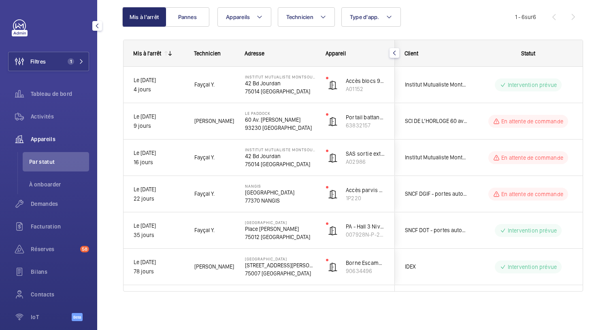
scroll to position [0, 0]
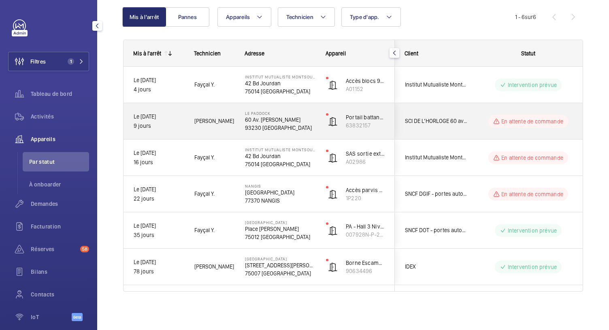
click at [262, 125] on p "93230 [GEOGRAPHIC_DATA]" at bounding box center [280, 128] width 70 height 8
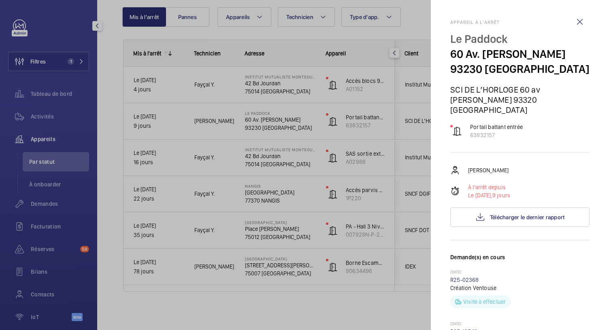
click at [82, 31] on div at bounding box center [304, 165] width 609 height 330
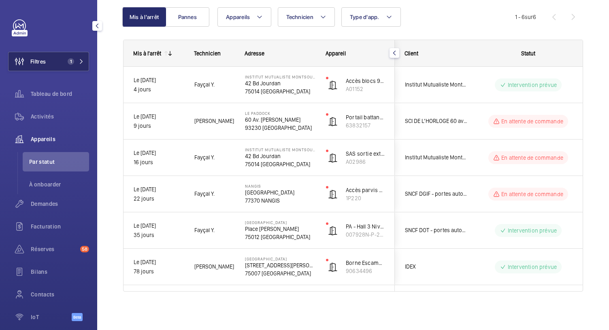
click at [44, 57] on span "Filtres" at bounding box center [26, 61] width 37 height 19
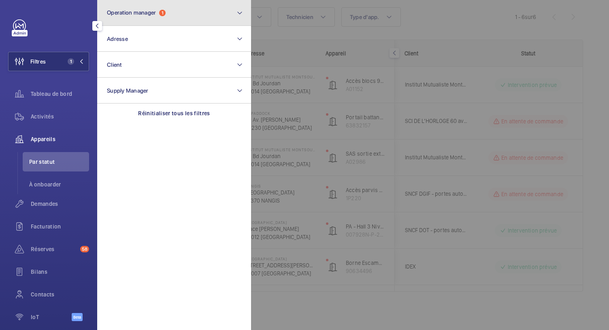
click at [134, 24] on button "Operation manager 1" at bounding box center [174, 13] width 154 height 26
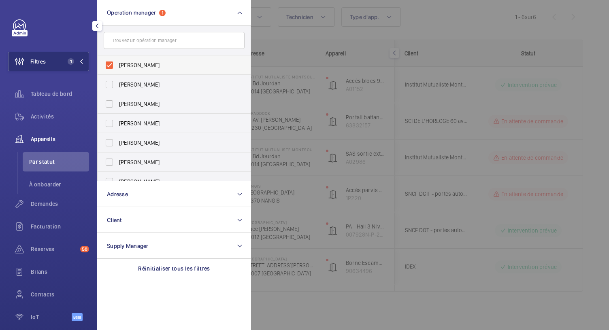
click at [110, 67] on label "[PERSON_NAME]" at bounding box center [168, 64] width 141 height 19
click at [110, 67] on input "[PERSON_NAME]" at bounding box center [109, 65] width 16 height 16
checkbox input "false"
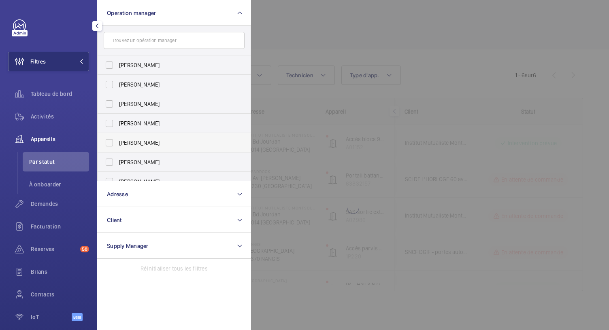
click at [139, 144] on span "[PERSON_NAME]" at bounding box center [174, 143] width 111 height 8
click at [117, 144] on input "[PERSON_NAME]" at bounding box center [109, 143] width 16 height 16
checkbox input "true"
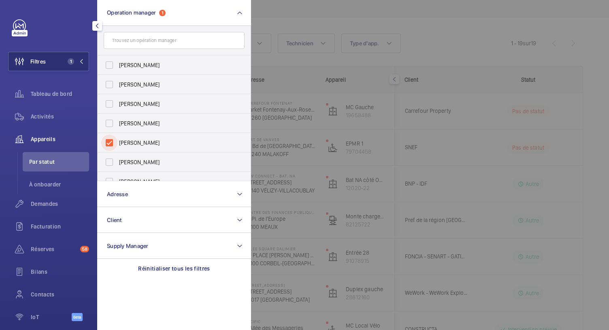
scroll to position [82, 0]
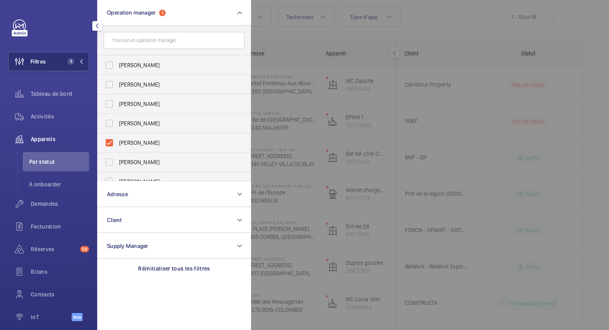
click at [412, 33] on div at bounding box center [555, 165] width 609 height 330
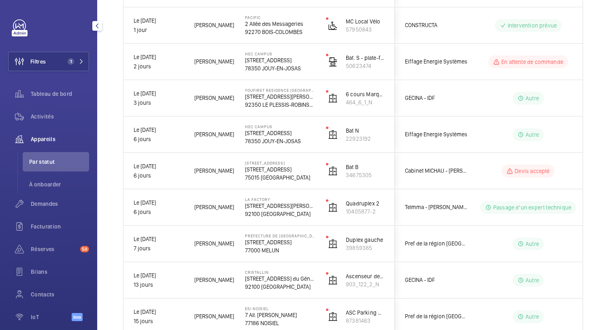
scroll to position [360, 0]
click at [62, 91] on span "Tableau de bord" at bounding box center [60, 94] width 58 height 8
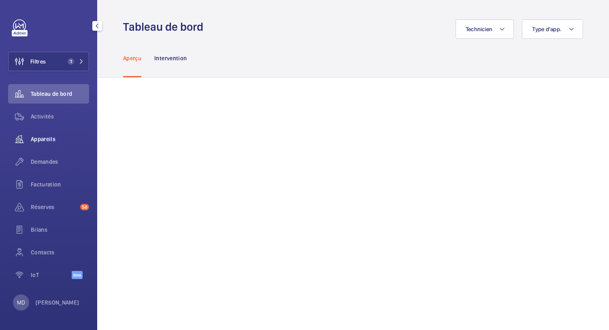
click at [42, 140] on span "Appareils" at bounding box center [60, 139] width 58 height 8
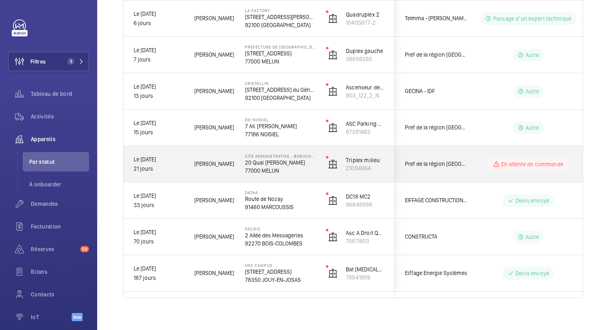
scroll to position [556, 0]
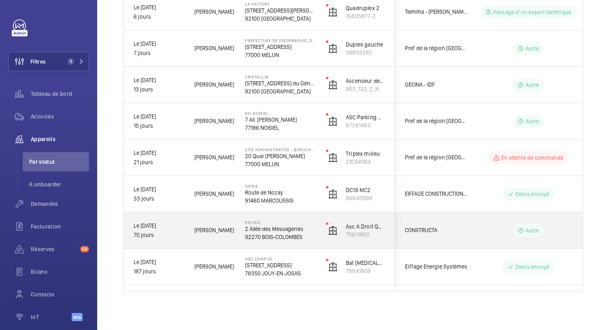
click at [283, 233] on p "92270 BOIS-COLOMBES" at bounding box center [280, 237] width 70 height 8
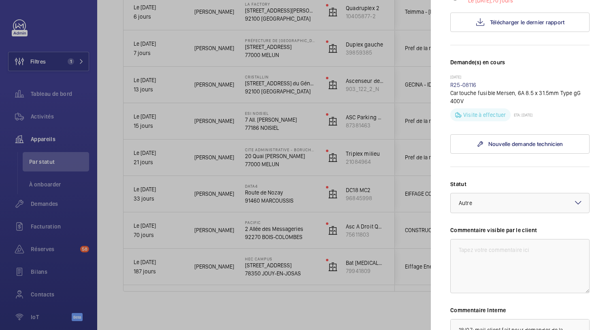
scroll to position [295, 0]
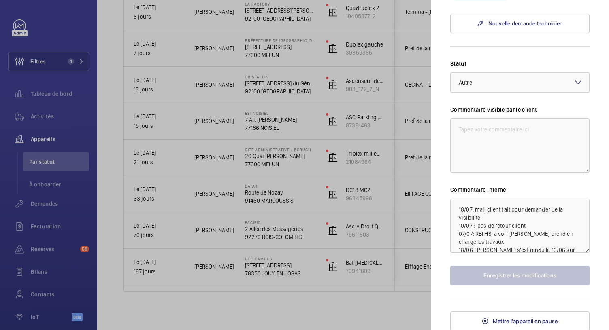
click at [257, 194] on div at bounding box center [304, 165] width 609 height 330
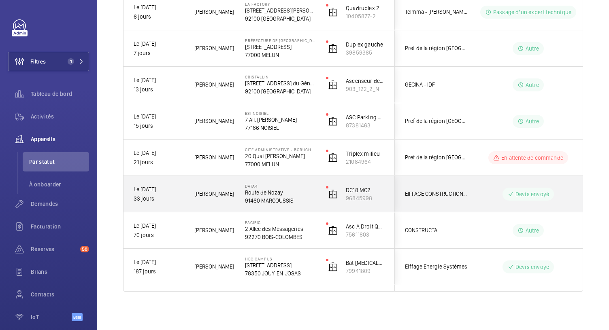
click at [257, 194] on p "Route de Nozay" at bounding box center [280, 193] width 70 height 8
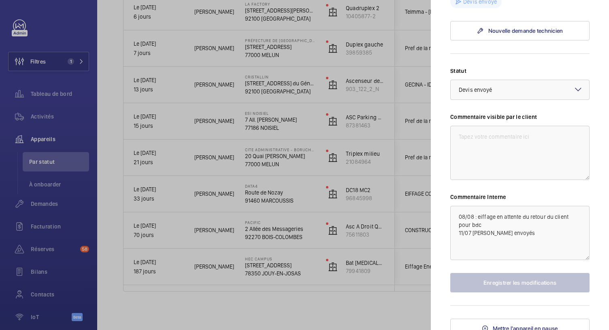
scroll to position [341, 0]
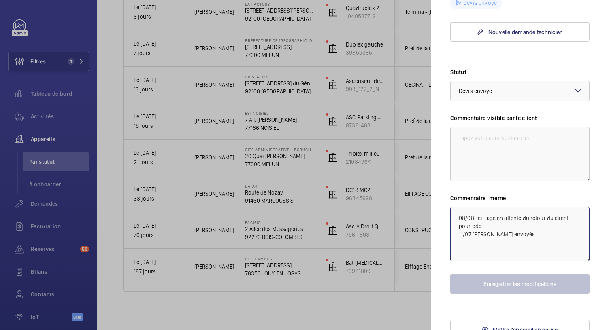
click at [455, 218] on textarea "08/08 : eiffage en attente du retour du client pour bdc 11/07 [PERSON_NAME] env…" at bounding box center [519, 234] width 139 height 54
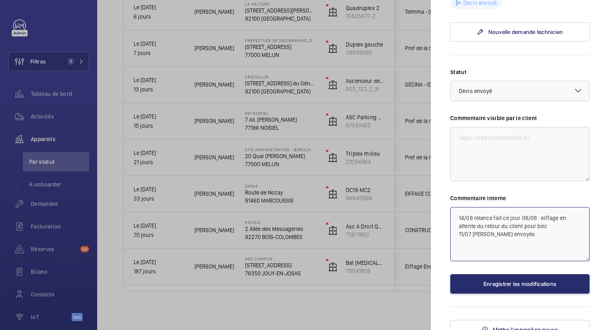
click at [517, 217] on textarea "14/08 relance fait ce jour 08/08 : eiffage en attente du retour du client pour …" at bounding box center [519, 234] width 139 height 54
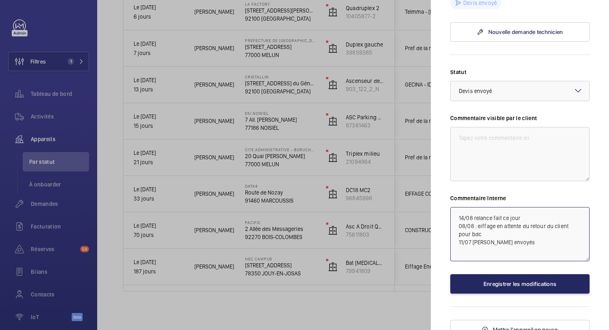
type textarea "14/08 relance fait ce jour 08/08 : eiffage en attente du retour du client pour …"
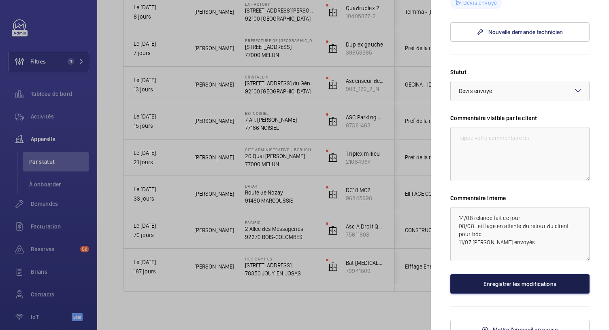
click at [495, 278] on button "Enregistrer les modifications" at bounding box center [519, 283] width 139 height 19
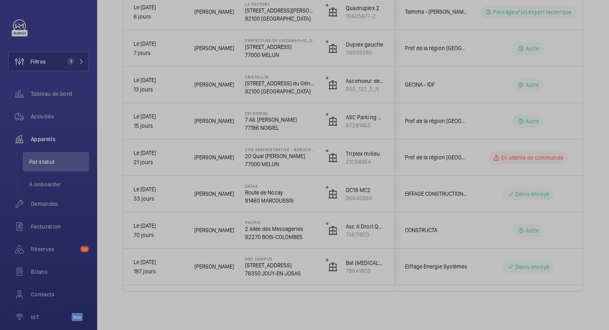
scroll to position [0, 0]
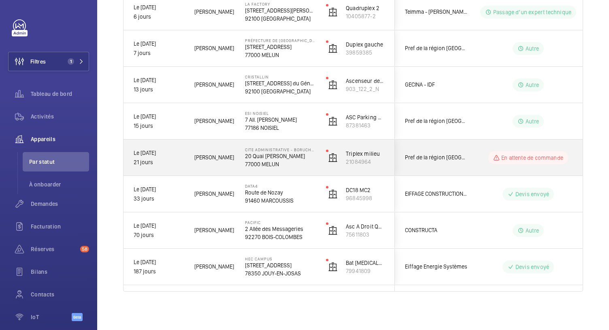
click at [297, 157] on p "20 Quai [PERSON_NAME]" at bounding box center [280, 156] width 70 height 8
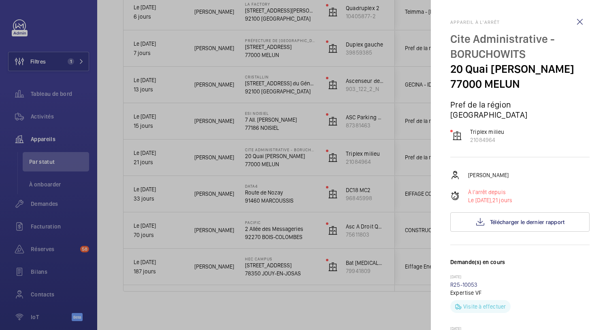
click at [279, 125] on div at bounding box center [304, 165] width 609 height 330
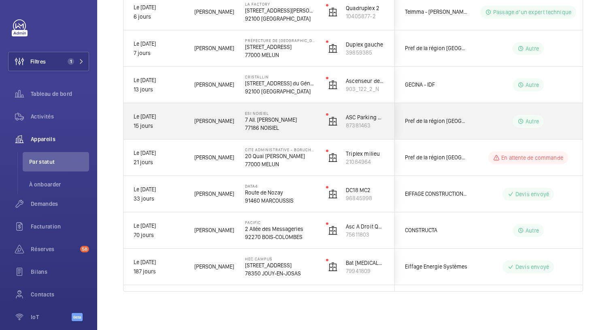
click at [273, 133] on div "ESI NOISIEL 7 All. [PERSON_NAME] 77186 NOISIEL" at bounding box center [275, 121] width 80 height 36
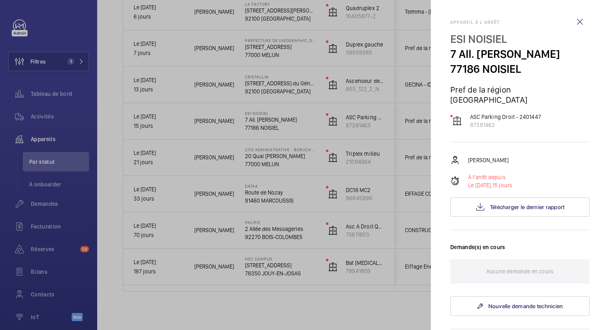
click at [271, 93] on div at bounding box center [304, 165] width 609 height 330
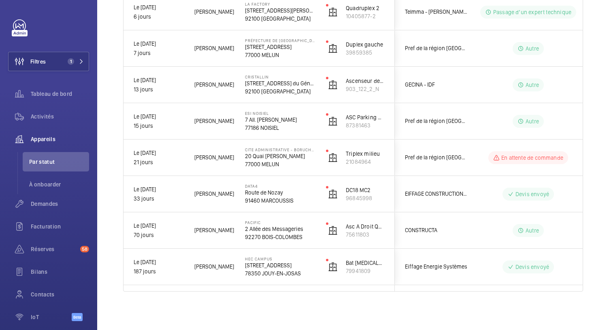
click at [271, 93] on p "92100 [GEOGRAPHIC_DATA]" at bounding box center [280, 91] width 70 height 8
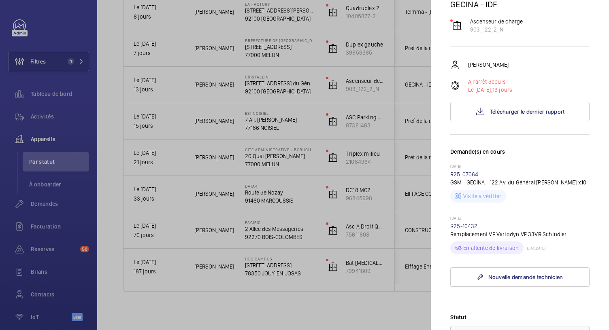
scroll to position [96, 0]
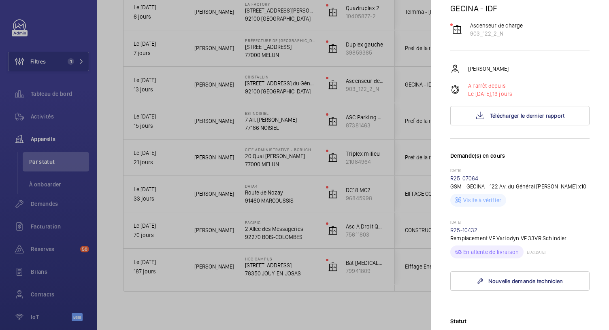
click at [269, 49] on div at bounding box center [304, 165] width 609 height 330
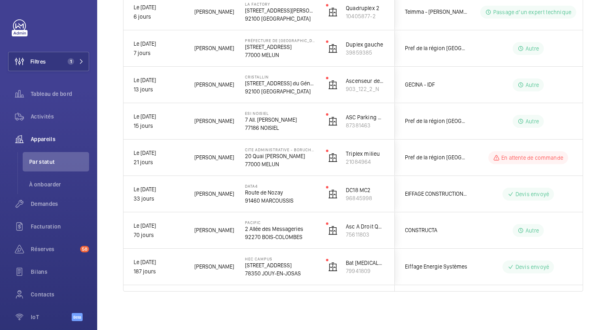
scroll to position [0, 0]
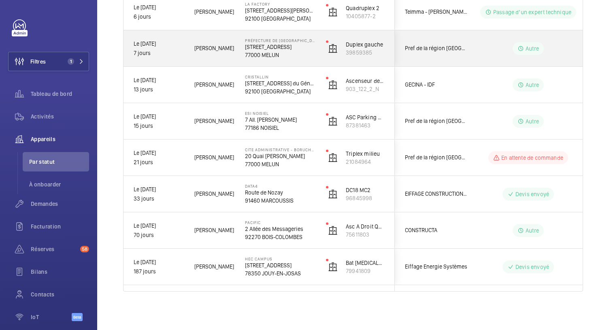
click at [259, 42] on p "Préfecture de [GEOGRAPHIC_DATA]" at bounding box center [280, 40] width 70 height 5
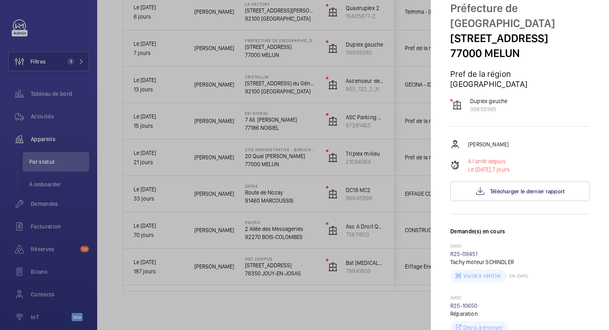
scroll to position [32, 0]
click at [307, 304] on div at bounding box center [304, 165] width 609 height 330
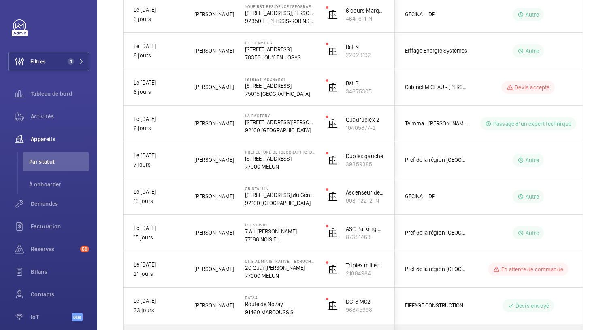
scroll to position [433, 0]
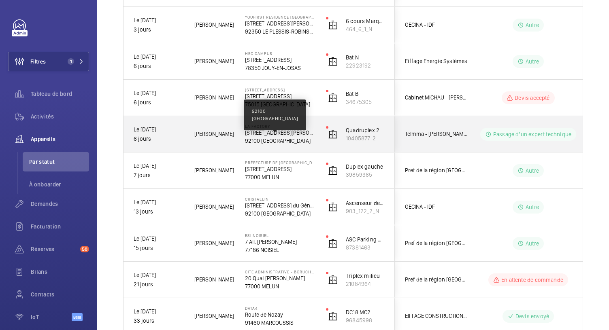
click at [276, 137] on p "92100 [GEOGRAPHIC_DATA]" at bounding box center [280, 141] width 70 height 8
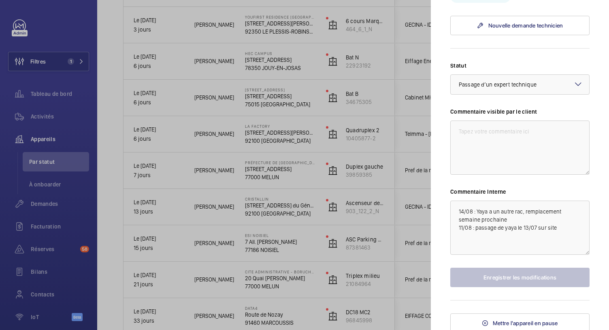
scroll to position [487, 0]
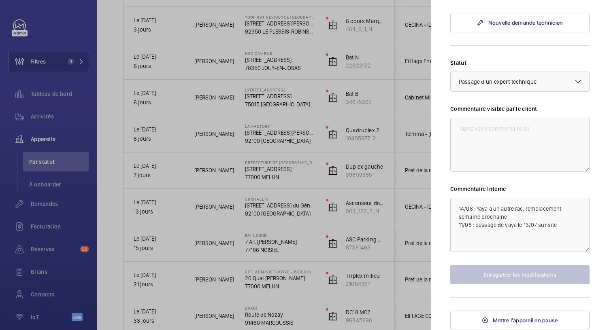
click at [288, 96] on div at bounding box center [304, 165] width 609 height 330
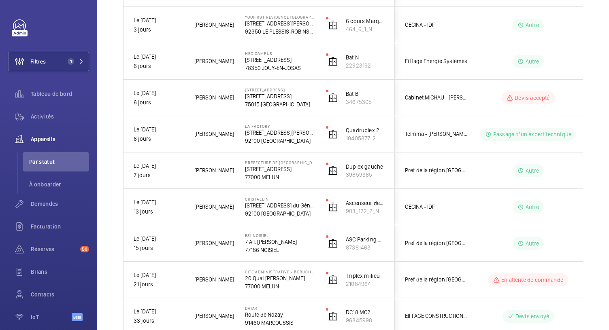
scroll to position [0, 0]
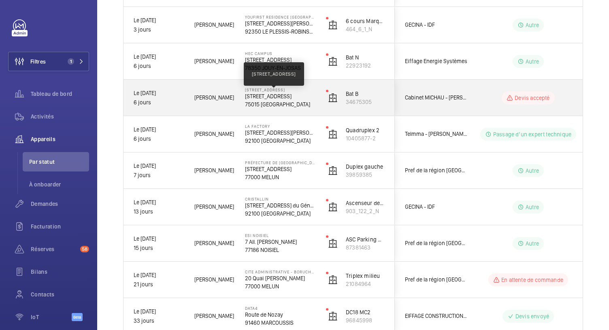
click at [288, 96] on p "[STREET_ADDRESS]" at bounding box center [280, 96] width 70 height 8
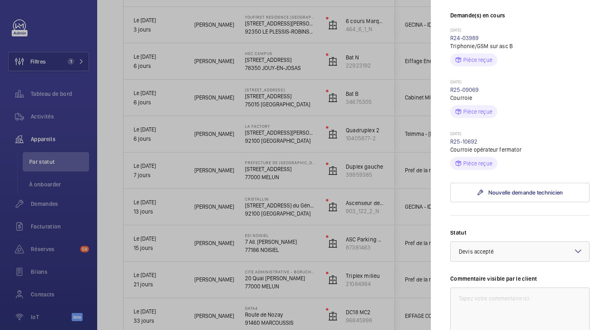
scroll to position [221, 0]
click at [265, 66] on div at bounding box center [304, 165] width 609 height 330
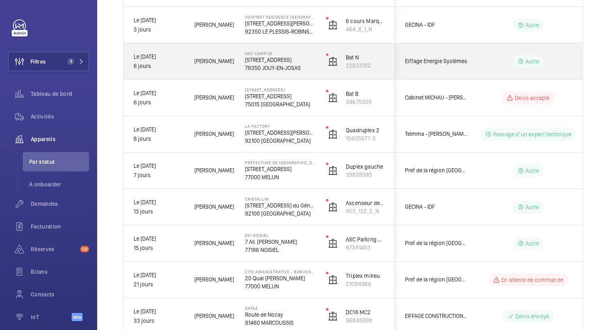
click at [265, 66] on p "78350 JOUY-EN-JOSAS" at bounding box center [280, 68] width 70 height 8
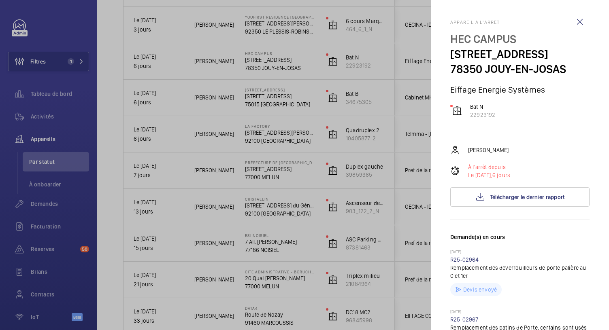
click at [263, 28] on div at bounding box center [304, 165] width 609 height 330
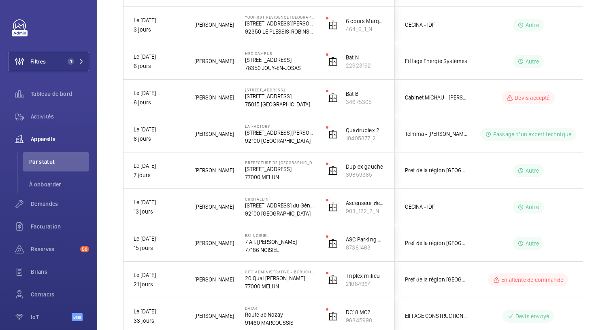
click at [263, 28] on p "92350 LE PLESSIS-ROBINSON" at bounding box center [280, 32] width 70 height 8
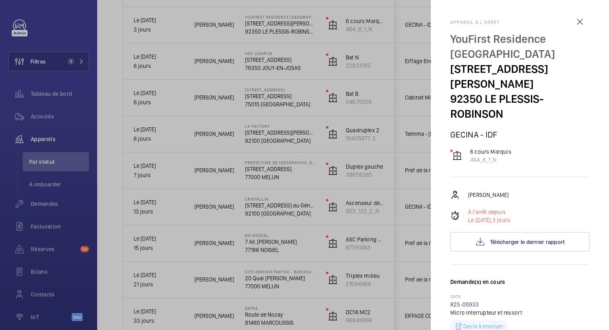
scroll to position [208, 0]
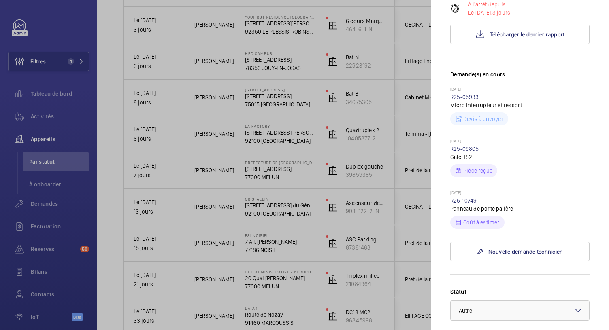
click at [466, 197] on link "R25-10749" at bounding box center [463, 200] width 27 height 6
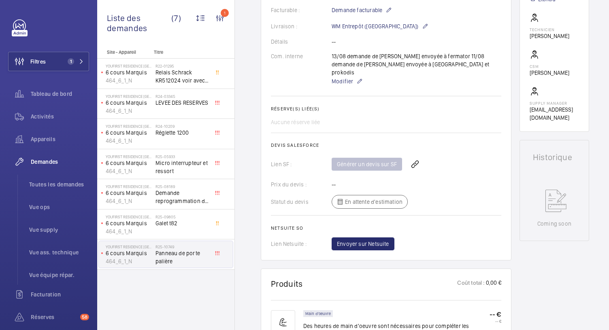
scroll to position [403, 0]
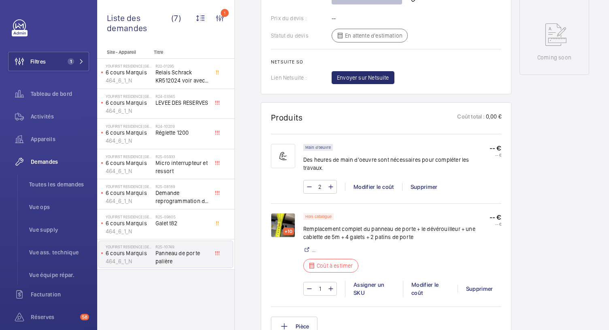
click at [283, 213] on img at bounding box center [283, 225] width 24 height 24
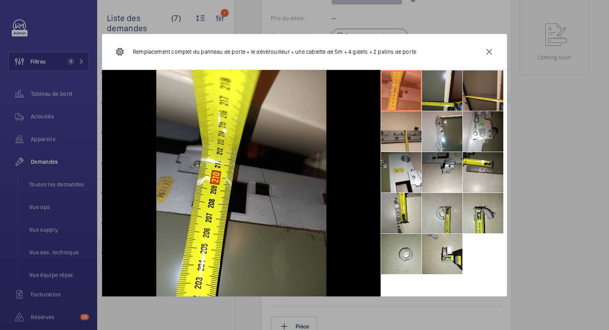
click at [438, 96] on li at bounding box center [442, 90] width 40 height 40
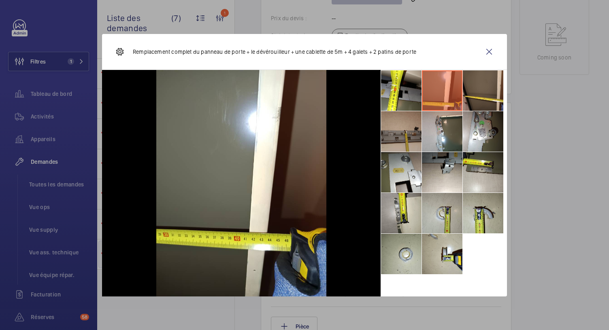
click at [404, 131] on li at bounding box center [401, 131] width 40 height 40
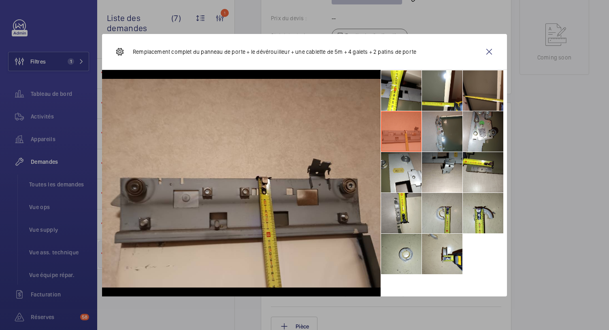
click at [435, 132] on li at bounding box center [442, 131] width 40 height 40
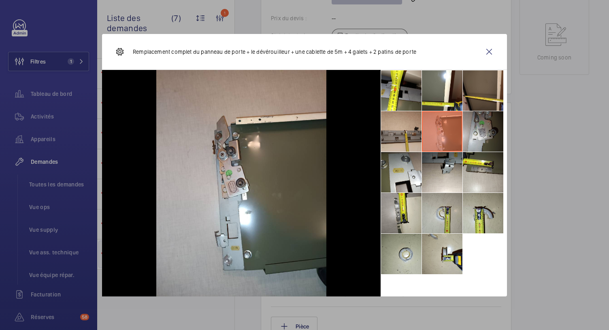
click at [475, 129] on li at bounding box center [482, 131] width 40 height 40
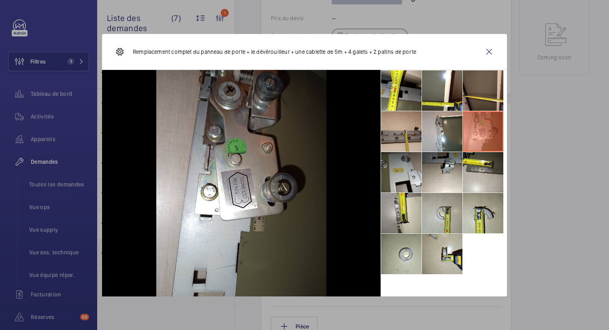
click at [403, 183] on li at bounding box center [401, 172] width 40 height 40
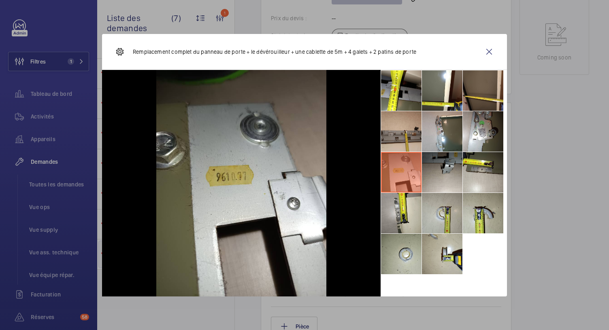
click at [446, 172] on li at bounding box center [442, 172] width 40 height 40
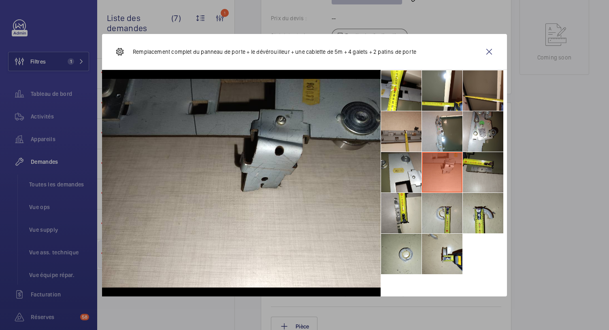
click at [478, 172] on li at bounding box center [482, 172] width 40 height 40
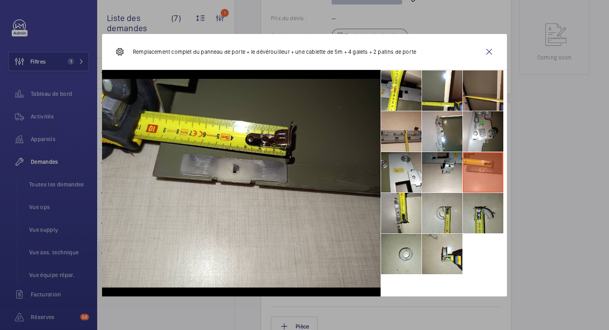
click at [469, 207] on li at bounding box center [482, 213] width 40 height 40
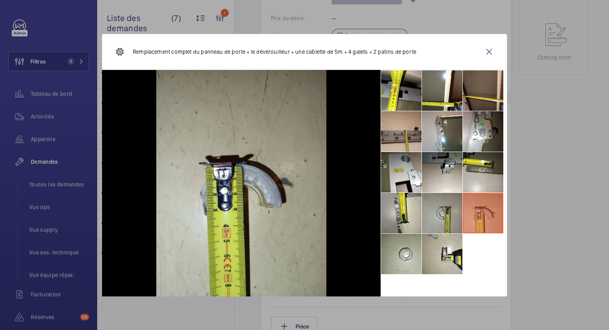
click at [429, 221] on li at bounding box center [442, 213] width 40 height 40
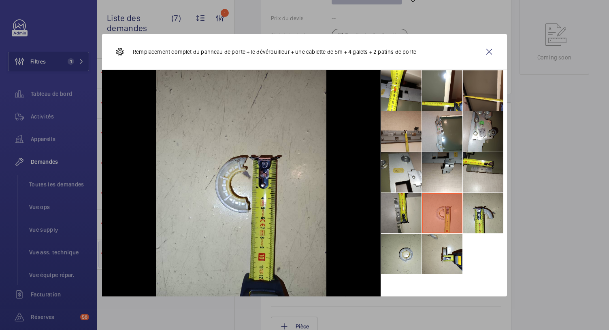
click at [402, 214] on li at bounding box center [401, 213] width 40 height 40
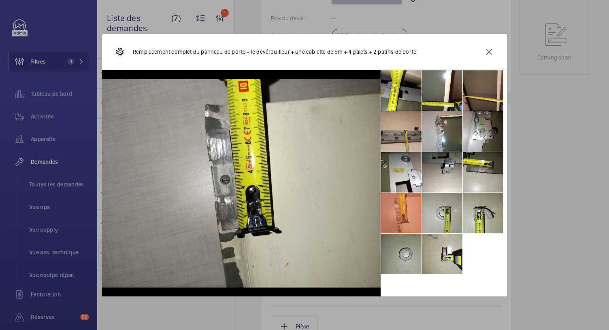
click at [409, 262] on li at bounding box center [401, 254] width 40 height 40
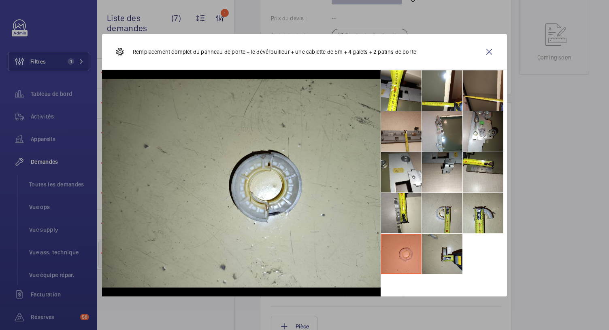
click at [439, 263] on li at bounding box center [442, 254] width 40 height 40
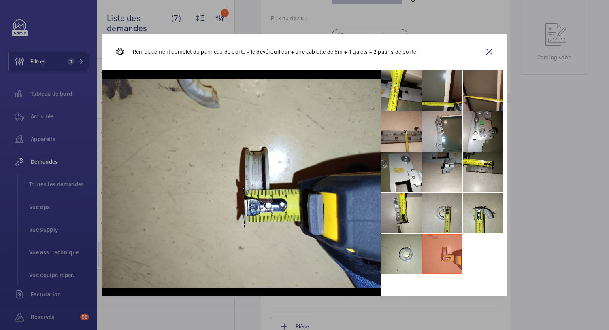
click at [432, 90] on li at bounding box center [442, 90] width 40 height 40
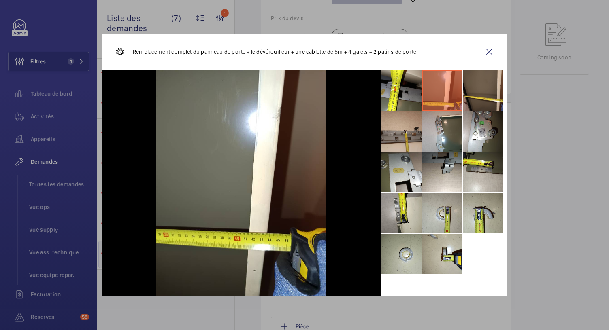
click at [568, 209] on div at bounding box center [304, 165] width 609 height 330
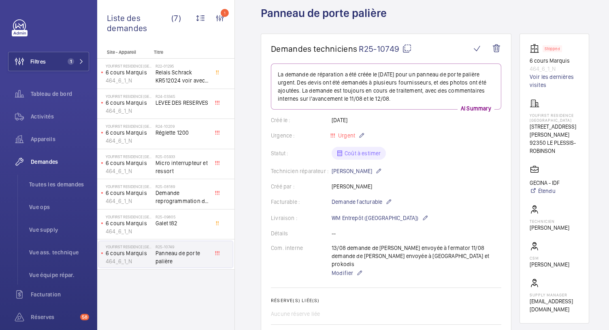
scroll to position [0, 0]
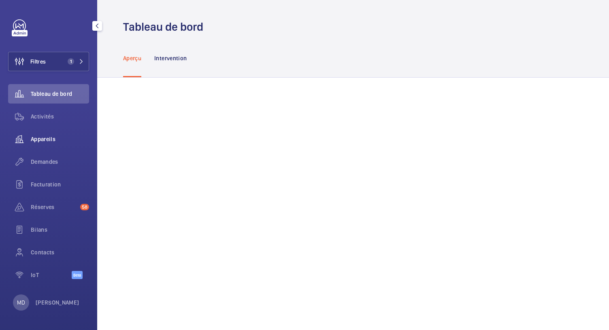
click at [44, 138] on span "Appareils" at bounding box center [60, 139] width 58 height 8
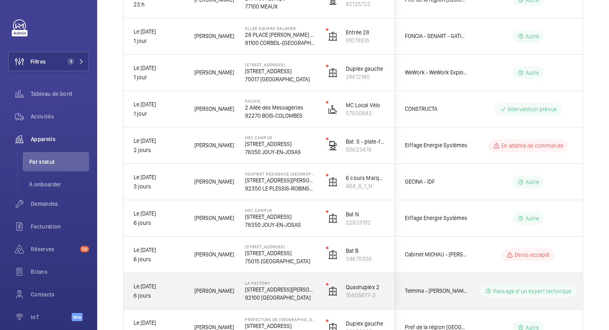
scroll to position [260, 0]
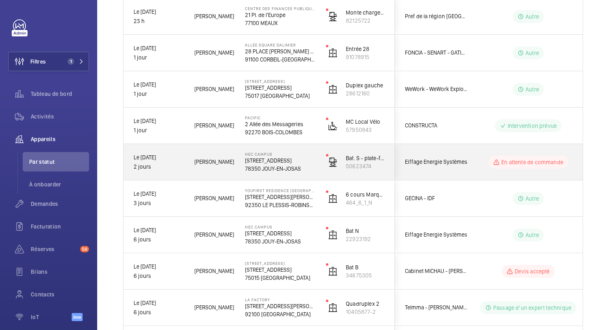
click at [271, 173] on div "HEC CAMPUS [STREET_ADDRESS]" at bounding box center [275, 162] width 80 height 36
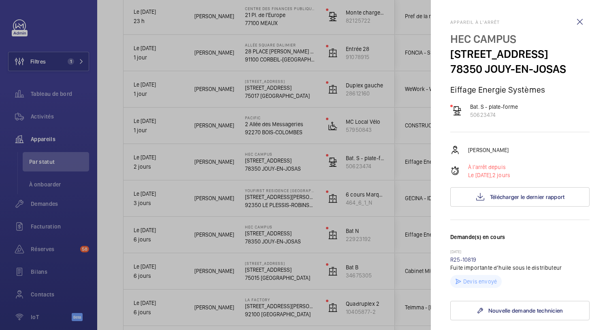
scroll to position [287, 0]
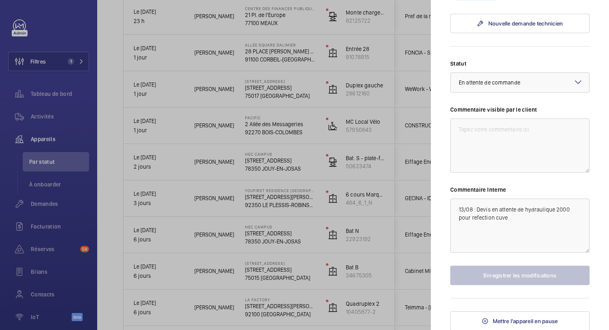
click at [261, 120] on div at bounding box center [304, 165] width 609 height 330
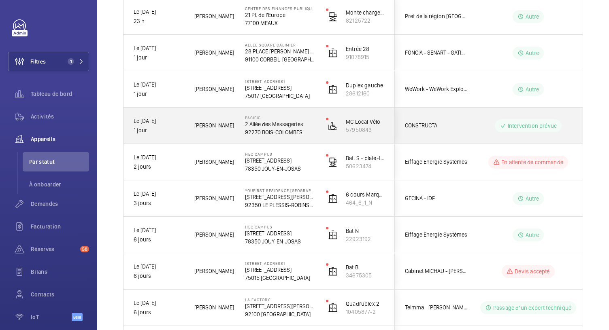
click at [275, 124] on p "2 Allée des Messageries" at bounding box center [280, 124] width 70 height 8
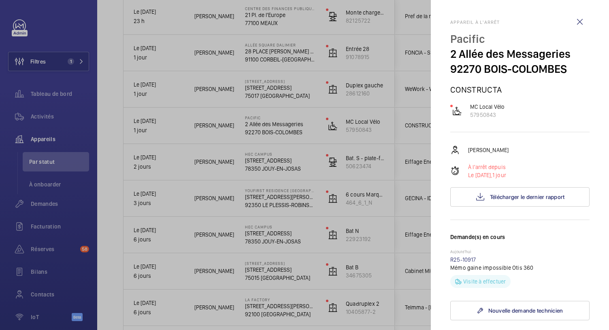
click at [298, 83] on div at bounding box center [304, 165] width 609 height 330
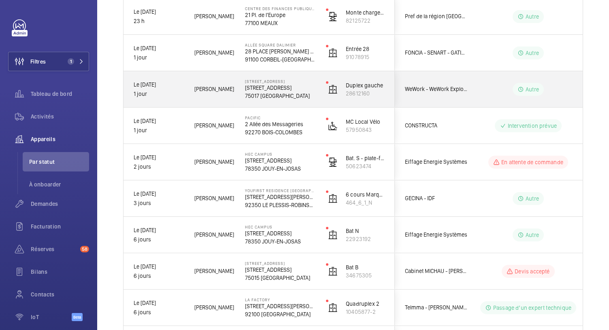
click at [298, 83] on p "[STREET_ADDRESS]" at bounding box center [280, 81] width 70 height 5
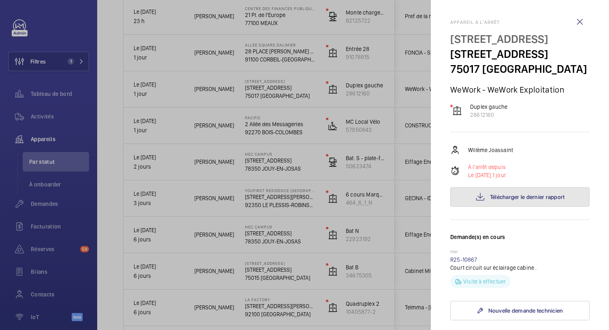
click at [502, 205] on button "Télécharger le dernier rapport" at bounding box center [519, 196] width 139 height 19
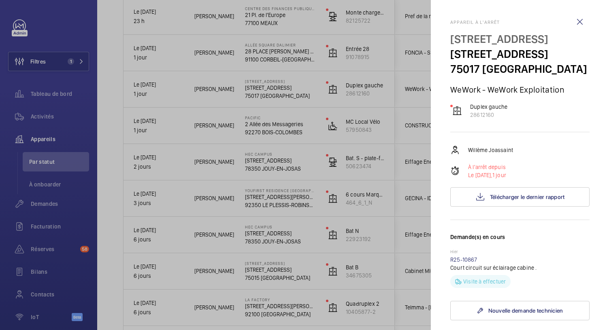
click at [284, 64] on div at bounding box center [304, 165] width 609 height 330
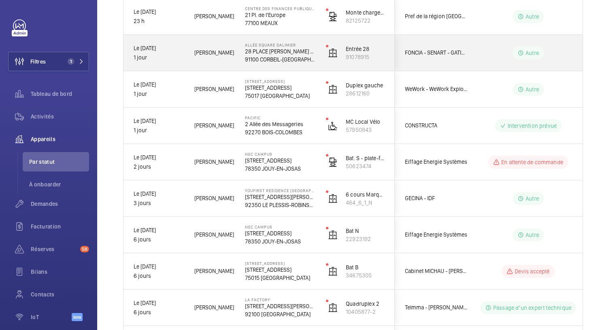
click at [295, 55] on p "91100 CORBEIL-[GEOGRAPHIC_DATA]" at bounding box center [280, 59] width 70 height 8
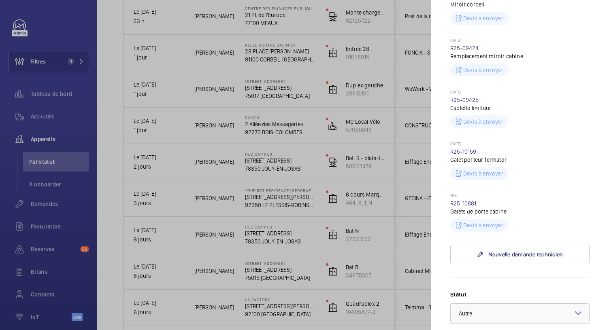
scroll to position [358, 0]
click at [300, 25] on div at bounding box center [304, 165] width 609 height 330
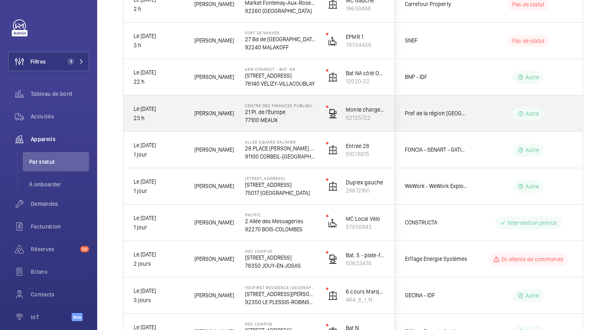
scroll to position [160, 0]
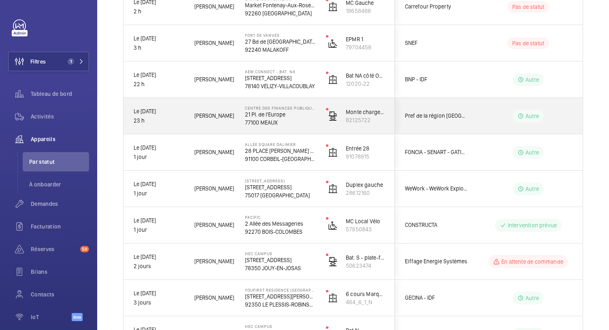
click at [278, 119] on p "77100 MEAUX" at bounding box center [280, 123] width 70 height 8
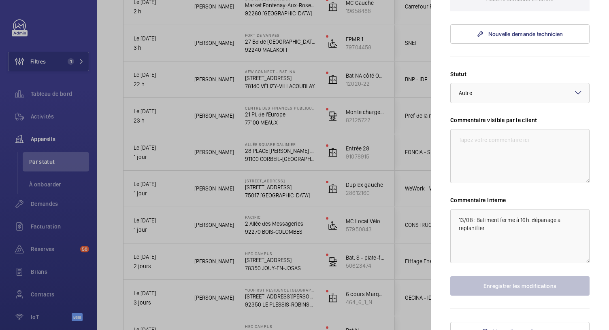
scroll to position [0, 0]
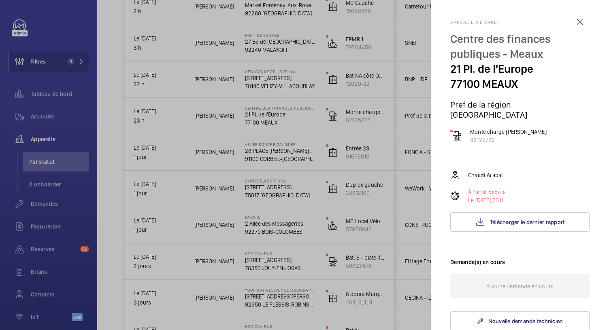
click at [281, 82] on div at bounding box center [304, 165] width 609 height 330
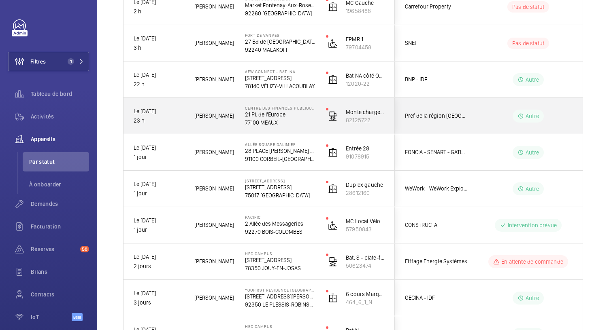
click at [284, 119] on p "77100 MEAUX" at bounding box center [280, 123] width 70 height 8
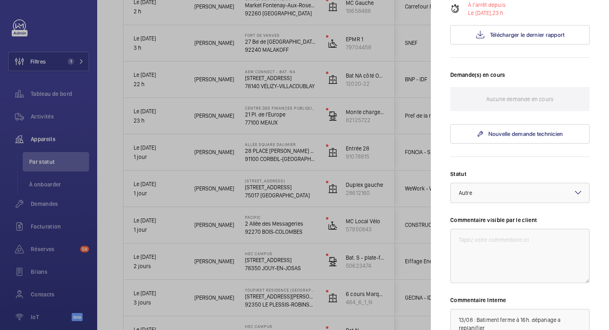
scroll to position [287, 0]
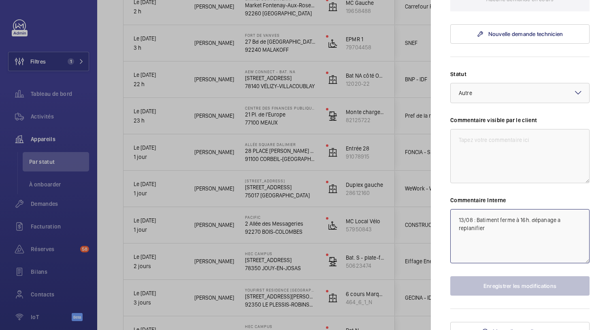
click at [490, 218] on textarea "13/08 : Batiment ferme à 16h. dépanage a replanifier" at bounding box center [519, 236] width 139 height 54
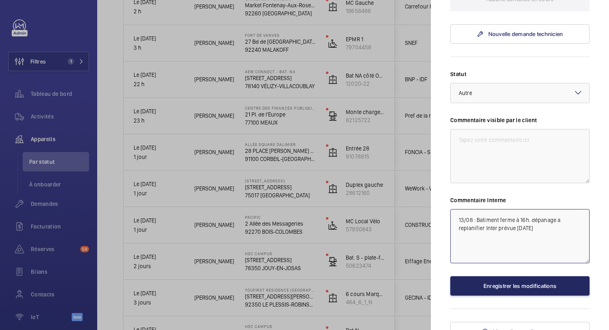
type textarea "13/08 : Batiment ferme à 16h. dépanage a replanifier Inter prévue [DATE]"
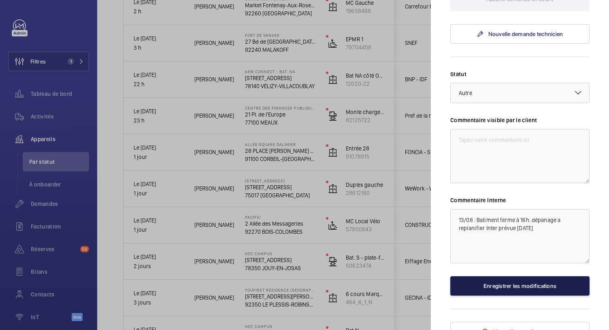
click at [509, 276] on button "Enregistrer les modifications" at bounding box center [519, 285] width 139 height 19
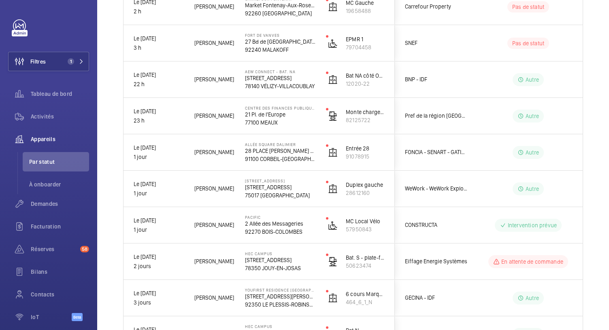
scroll to position [0, 0]
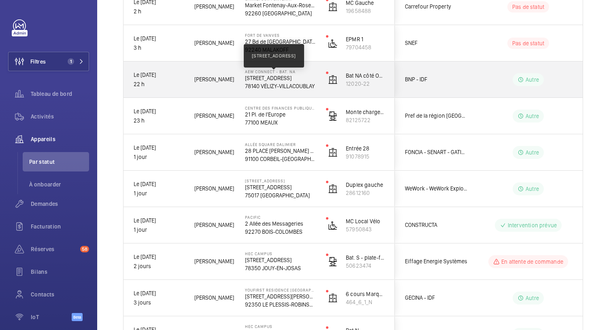
click at [274, 75] on p "[STREET_ADDRESS]" at bounding box center [280, 78] width 70 height 8
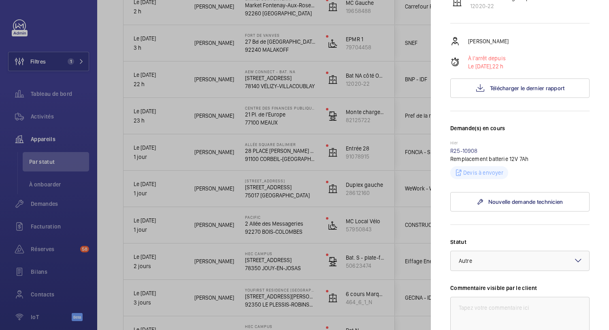
scroll to position [111, 0]
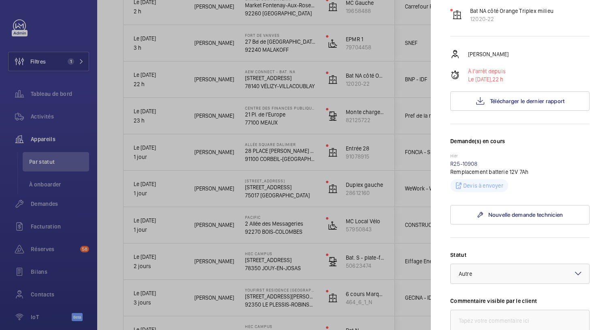
click at [284, 46] on div at bounding box center [304, 165] width 609 height 330
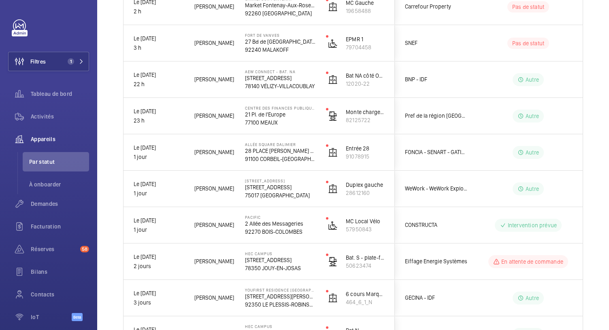
click at [284, 46] on p "92240 MALAKOFF" at bounding box center [280, 50] width 70 height 8
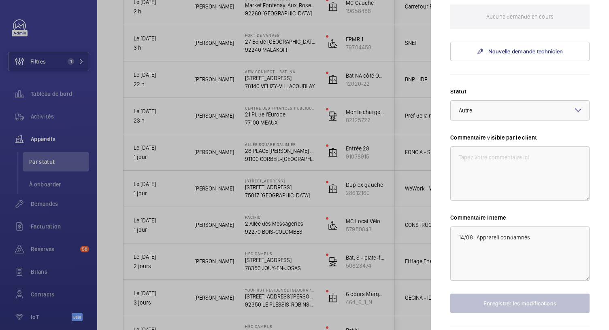
scroll to position [273, 0]
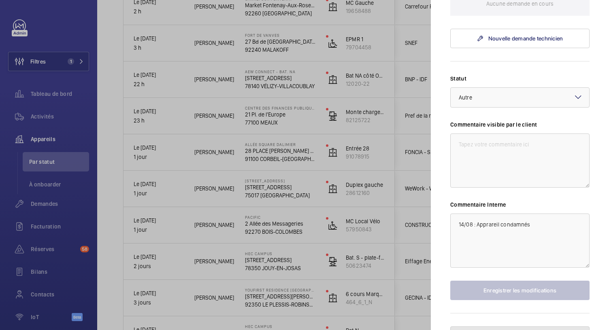
click at [492, 333] on span "Mettre l'appareil en pause" at bounding box center [524, 336] width 65 height 6
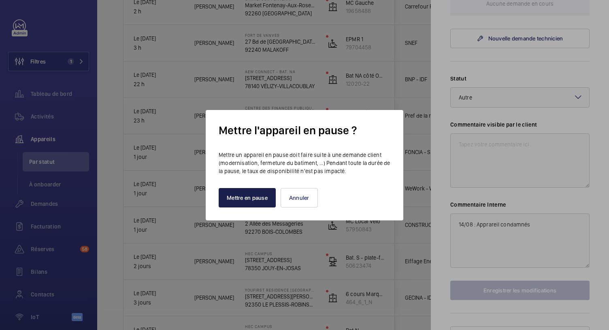
click at [247, 202] on button "Mettre en pause" at bounding box center [246, 197] width 57 height 19
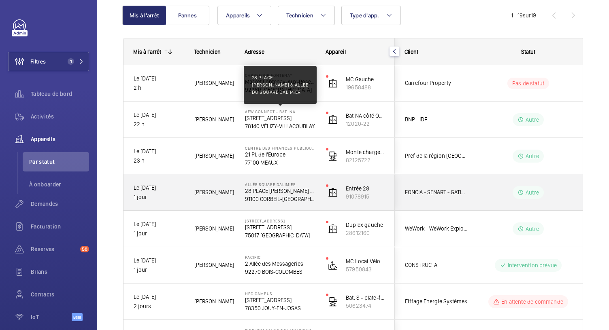
scroll to position [43, 0]
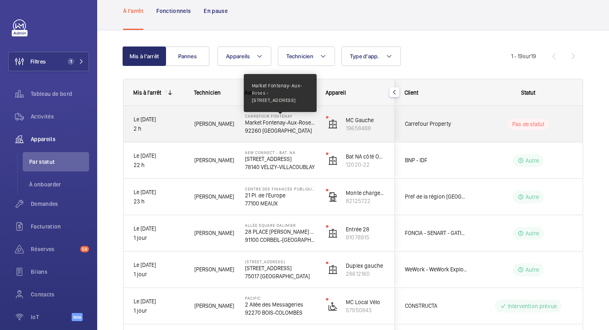
click at [284, 125] on p "Market Fontenay-Aux-Roses - [STREET_ADDRESS]" at bounding box center [280, 123] width 70 height 8
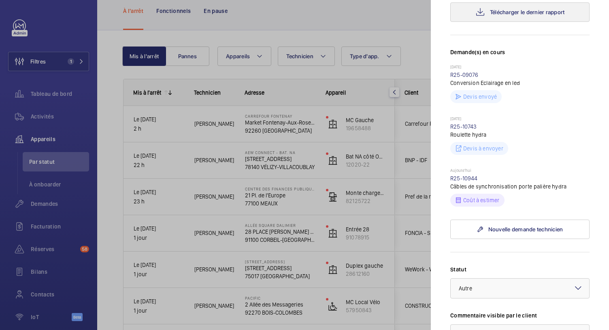
scroll to position [201, 0]
click at [462, 180] on link "R25-10944" at bounding box center [464, 177] width 28 height 6
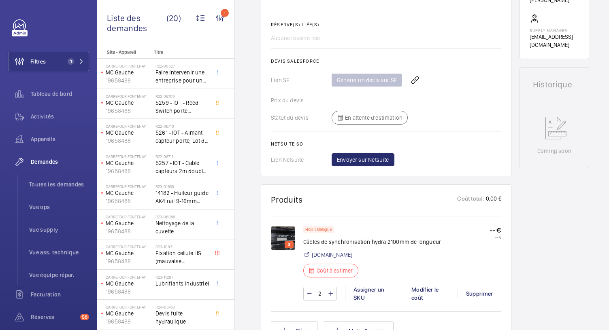
scroll to position [396, 0]
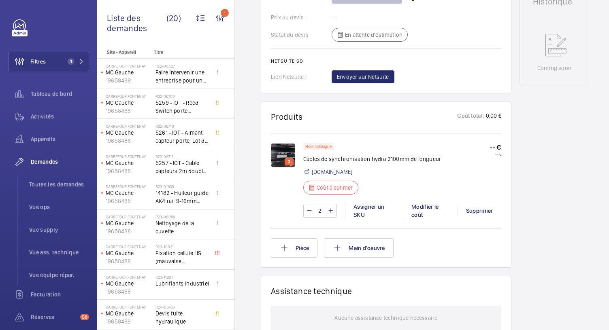
click at [281, 152] on img at bounding box center [283, 155] width 24 height 24
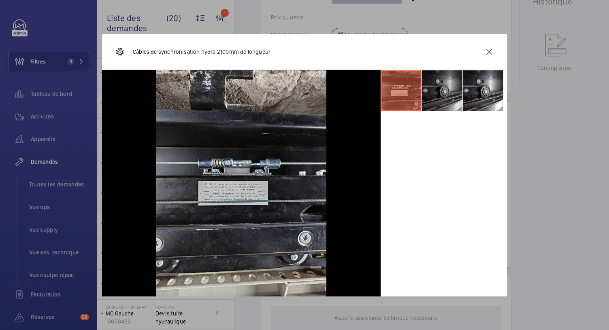
click at [428, 94] on li at bounding box center [442, 90] width 40 height 40
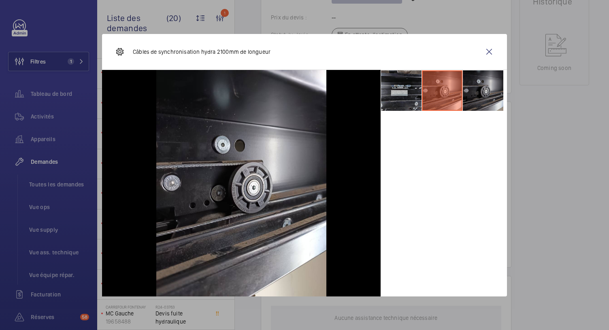
click at [475, 83] on li at bounding box center [482, 90] width 40 height 40
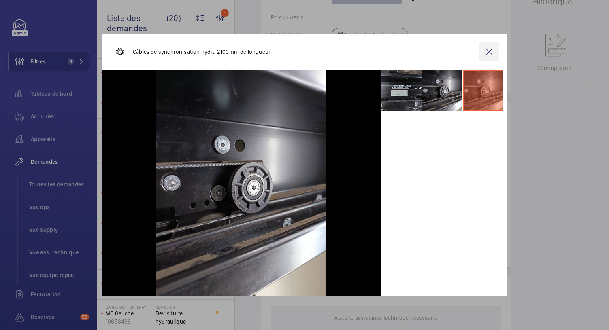
click at [483, 53] on wm-front-icon-button at bounding box center [488, 51] width 19 height 19
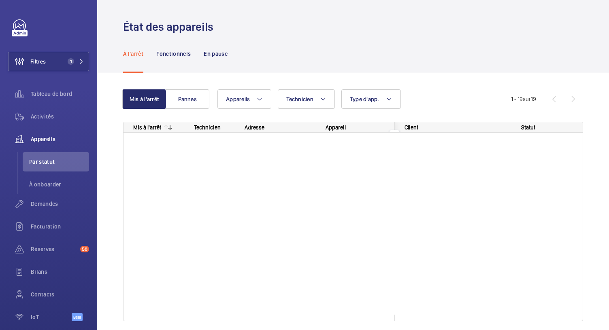
click at [536, 120] on wm-front-shared-table-view-engine "Mis à l'arrêt Pannes Appareils Technicien Type d'app. Plus de filtres Réinitial…" at bounding box center [353, 214] width 460 height 251
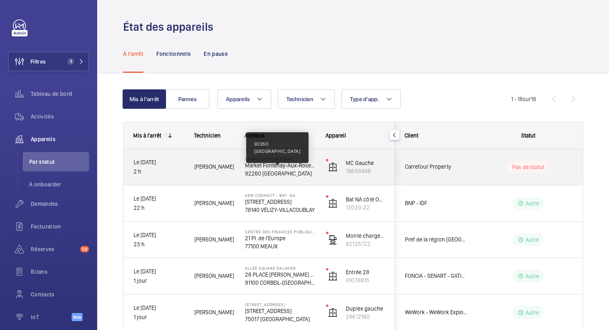
click at [285, 170] on p "92260 [GEOGRAPHIC_DATA]" at bounding box center [280, 174] width 70 height 8
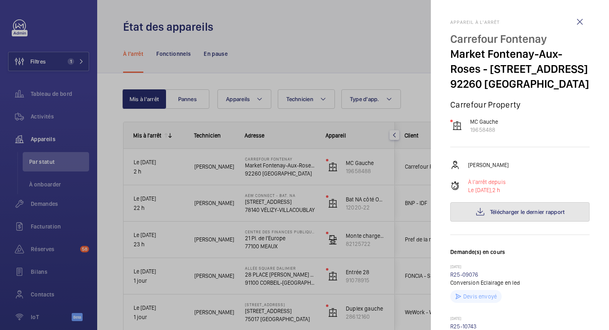
click at [488, 222] on button "Télécharger le dernier rapport" at bounding box center [519, 211] width 139 height 19
click at [265, 61] on div at bounding box center [304, 165] width 609 height 330
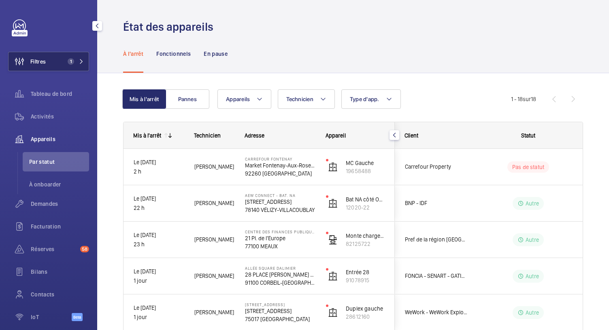
click at [69, 58] on span "1" at bounding box center [71, 61] width 6 height 6
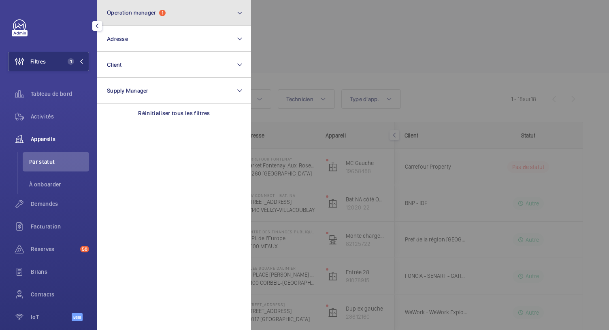
click at [148, 13] on span "Operation manager" at bounding box center [131, 12] width 49 height 6
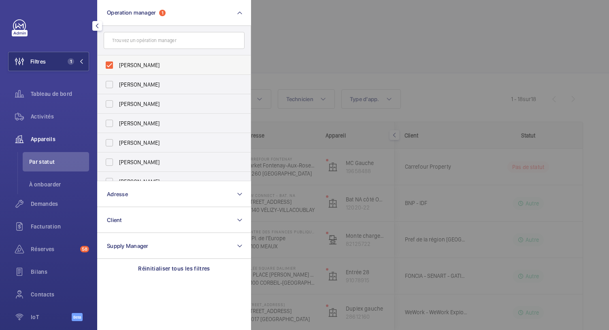
click at [110, 60] on label "[PERSON_NAME]" at bounding box center [168, 64] width 141 height 19
click at [110, 60] on input "[PERSON_NAME]" at bounding box center [109, 65] width 16 height 16
checkbox input "false"
click at [112, 102] on label "[PERSON_NAME]" at bounding box center [168, 103] width 141 height 19
click at [112, 102] on input "[PERSON_NAME]" at bounding box center [109, 104] width 16 height 16
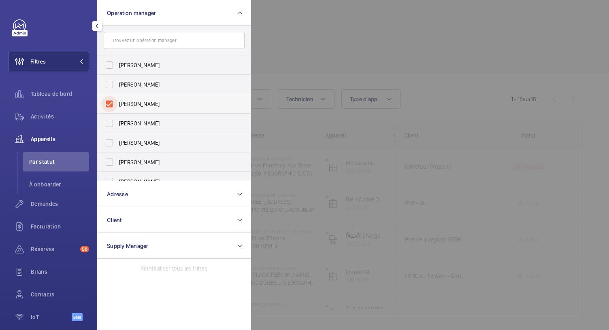
checkbox input "true"
click at [296, 56] on div at bounding box center [555, 165] width 609 height 330
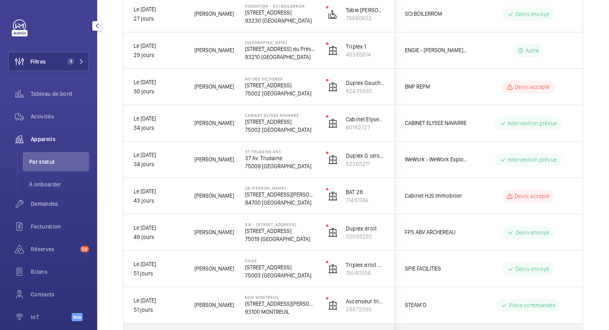
scroll to position [660, 0]
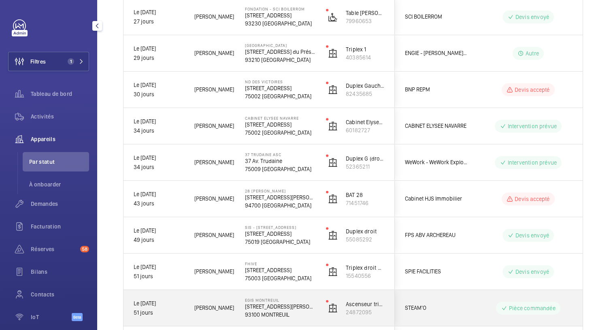
click at [273, 311] on p "93100 MONTREUIL" at bounding box center [280, 315] width 70 height 8
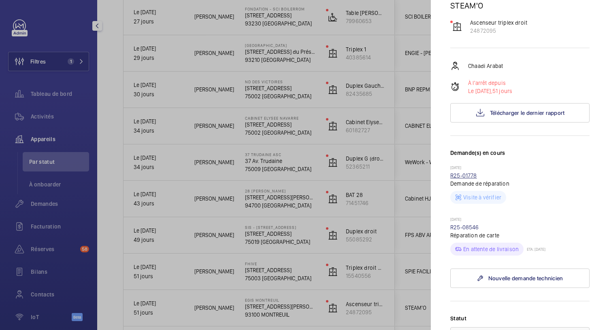
scroll to position [100, 0]
click at [467, 224] on link "R25-08546" at bounding box center [464, 227] width 29 height 6
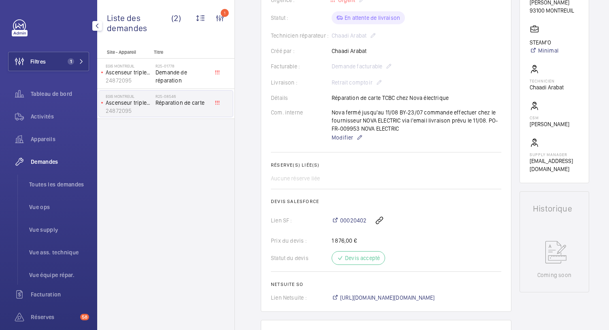
scroll to position [126, 0]
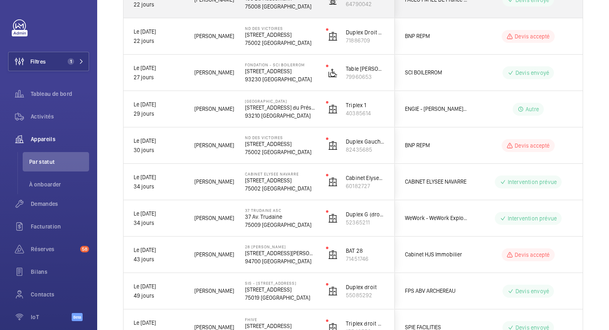
scroll to position [738, 0]
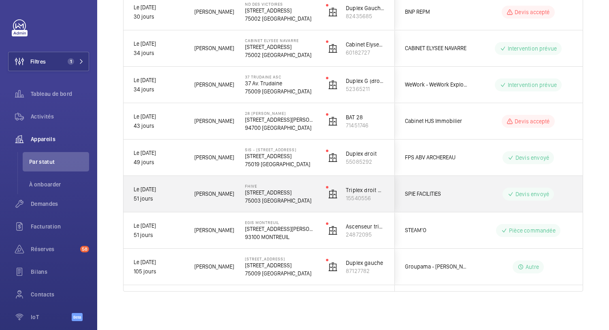
click at [270, 192] on p "[STREET_ADDRESS]" at bounding box center [280, 193] width 70 height 8
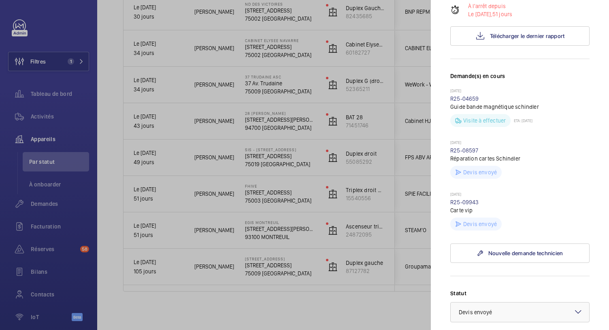
scroll to position [152, 0]
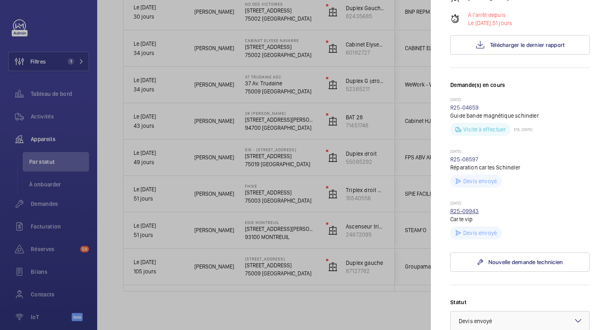
click at [464, 214] on link "R25-09943" at bounding box center [464, 211] width 29 height 6
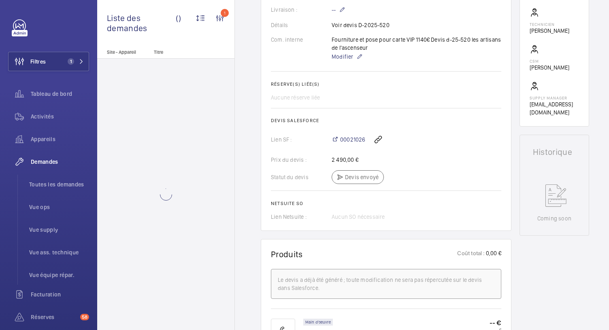
scroll to position [231, 0]
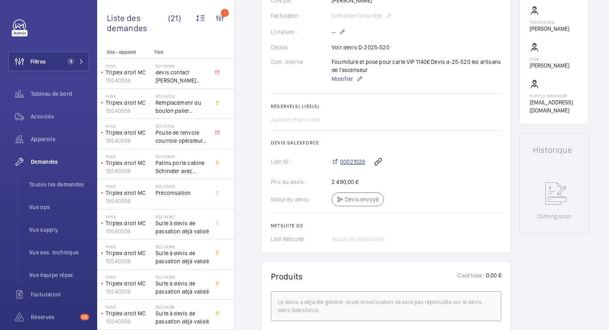
scroll to position [256, 0]
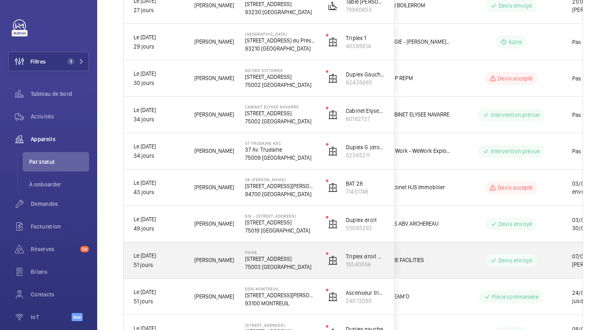
scroll to position [738, 0]
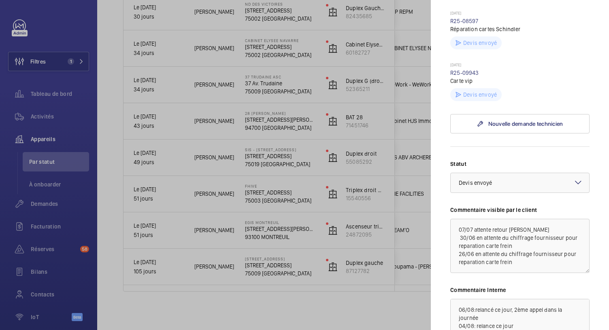
scroll to position [405, 0]
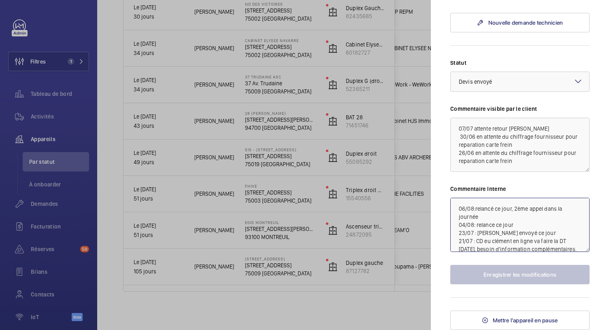
click at [458, 207] on textarea "06/08:relancé ce jour, 2ème appel dans la journée 04/08: relance ce jour 23/07 …" at bounding box center [519, 225] width 139 height 54
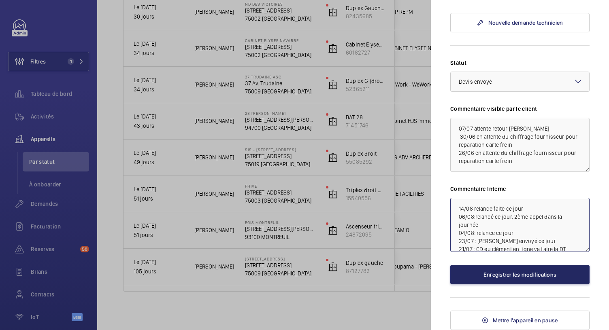
type textarea "14/08 relance faite ce jour 06/08:relancé ce jour, 2ème appel dans la journée 0…"
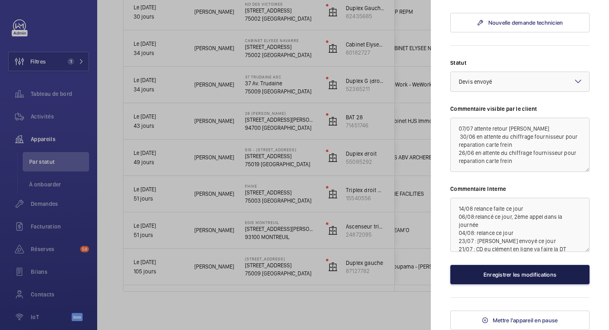
click at [524, 276] on button "Enregistrer les modifications" at bounding box center [519, 274] width 139 height 19
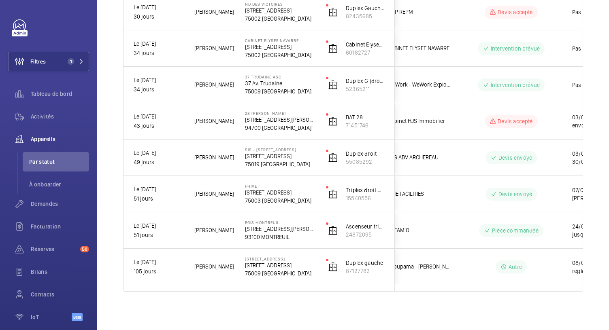
scroll to position [0, 0]
click at [524, 276] on mat-sidenav-container "Filtres 1 Tableau de bord Activités Appareils Par statut À onboarder Demandes F…" at bounding box center [304, 165] width 609 height 330
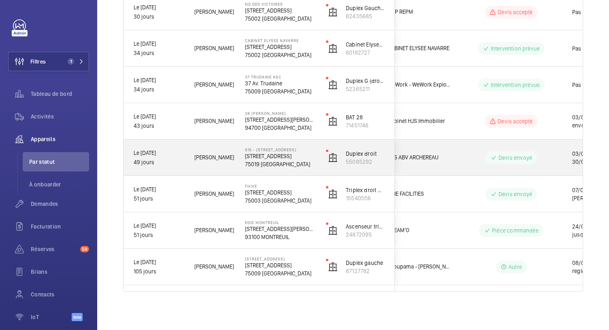
click at [255, 158] on p "[STREET_ADDRESS]" at bounding box center [280, 156] width 70 height 8
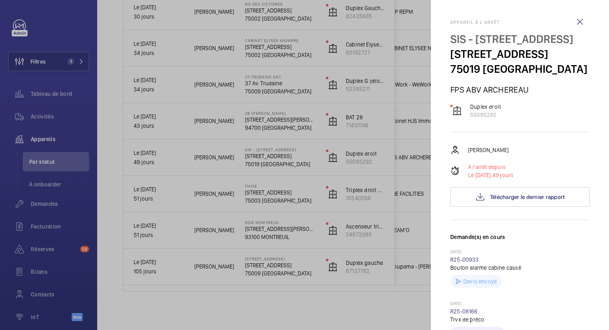
click at [274, 118] on div at bounding box center [304, 165] width 609 height 330
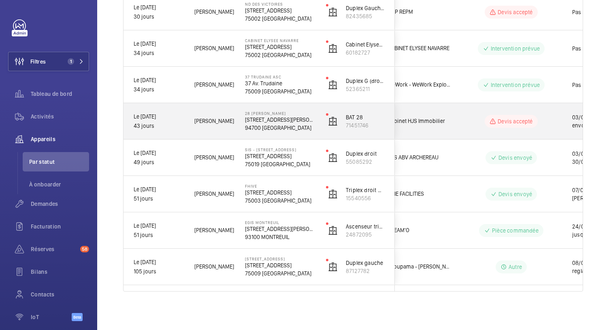
click at [274, 118] on p "[STREET_ADDRESS][PERSON_NAME]" at bounding box center [280, 120] width 70 height 8
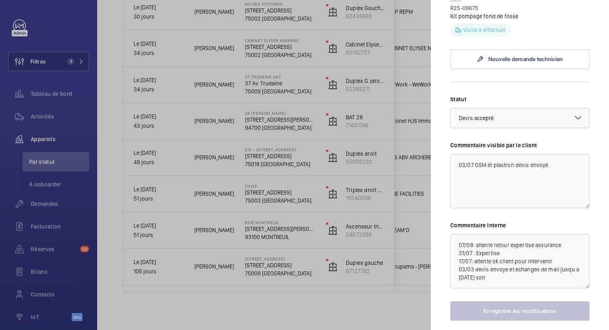
scroll to position [422, 0]
click at [267, 94] on div at bounding box center [304, 165] width 609 height 330
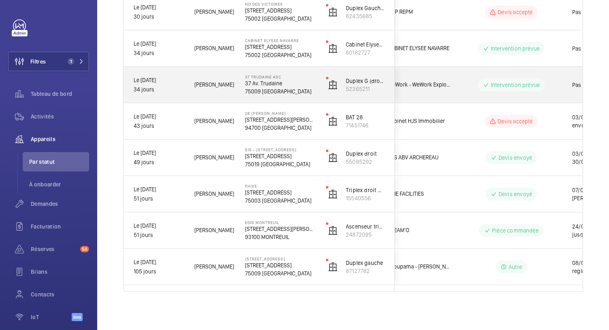
click at [266, 90] on p "75009 [GEOGRAPHIC_DATA]" at bounding box center [280, 91] width 70 height 8
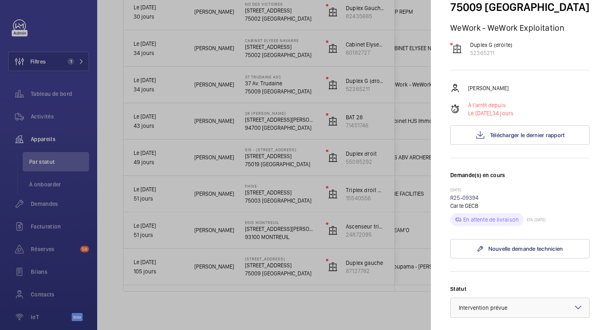
scroll to position [60, 0]
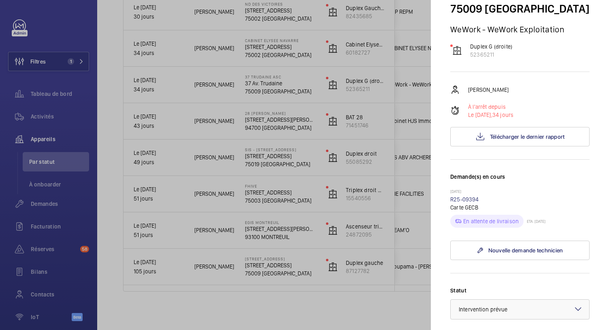
click at [514, 199] on div "10/07/2025 R25-09394 Carte GECB En attente de livraison ETA: 28/07/2025" at bounding box center [519, 208] width 139 height 39
click at [464, 200] on link "R25-09394" at bounding box center [464, 199] width 29 height 6
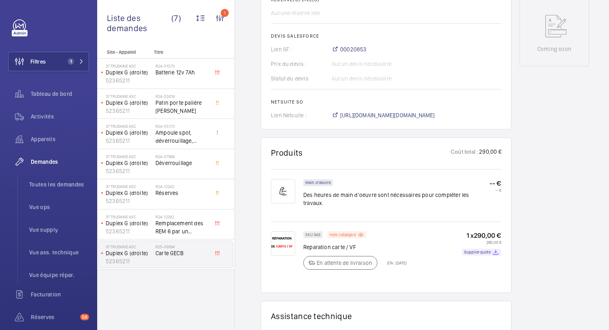
scroll to position [528, 0]
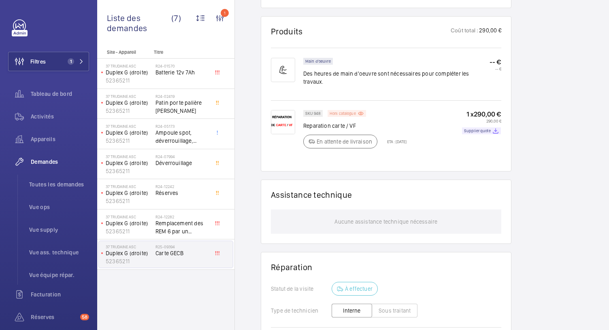
click at [347, 112] on p "Hors catalogue" at bounding box center [342, 113] width 26 height 3
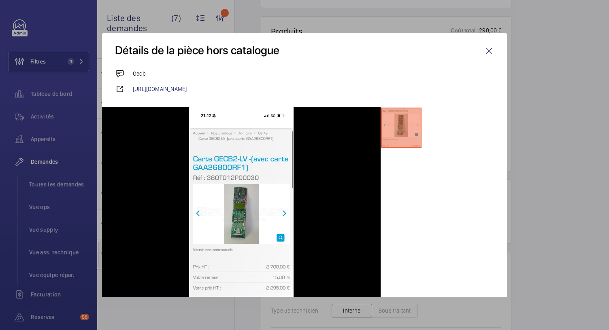
click at [56, 320] on div at bounding box center [304, 165] width 609 height 330
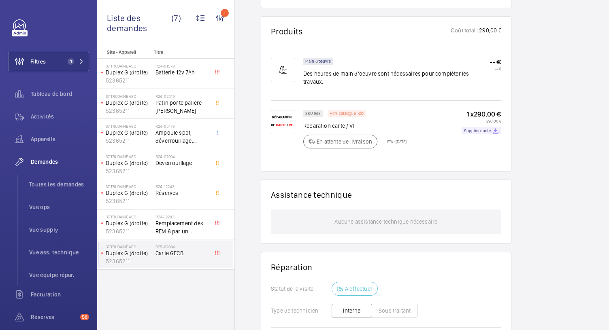
click at [352, 122] on p "Reparation carte / VF" at bounding box center [354, 126] width 103 height 8
click at [355, 122] on p "Reparation carte / VF" at bounding box center [354, 126] width 103 height 8
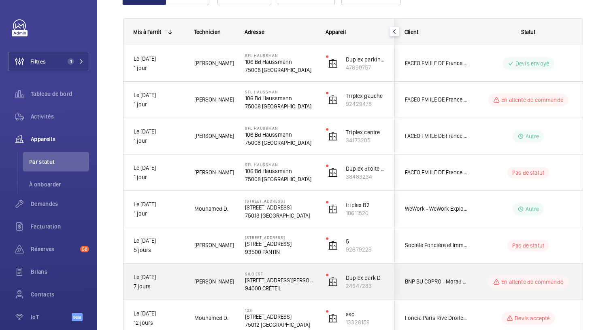
scroll to position [91, 0]
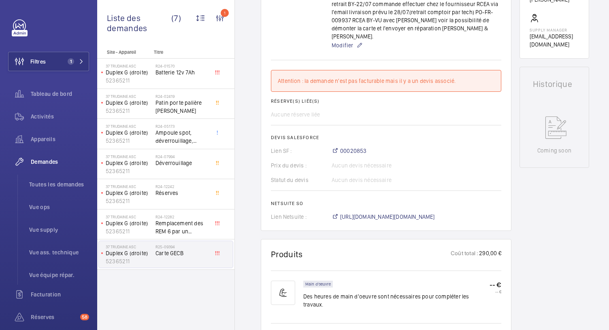
scroll to position [373, 0]
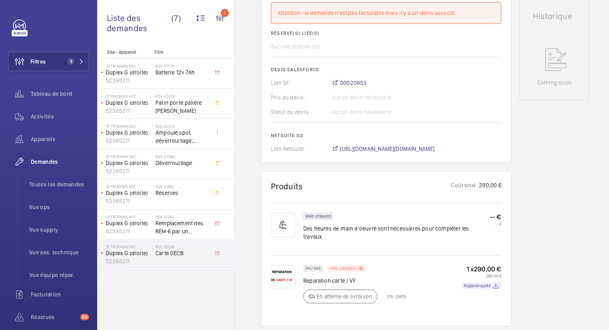
click at [357, 265] on mat-icon at bounding box center [360, 268] width 6 height 7
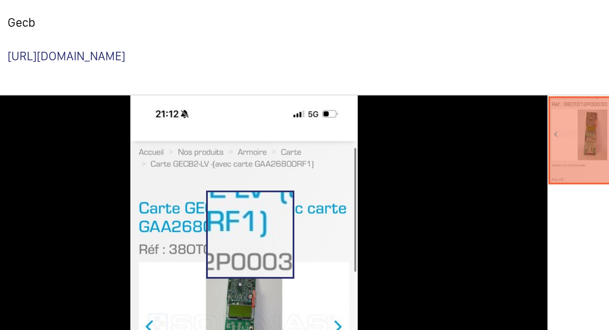
scroll to position [36, 0]
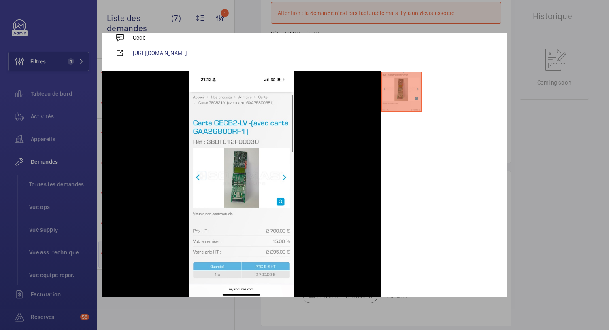
click at [380, 212] on div at bounding box center [443, 184] width 126 height 227
drag, startPoint x: 350, startPoint y: 21, endPoint x: 320, endPoint y: 130, distance: 113.3
click at [350, 21] on div at bounding box center [304, 165] width 609 height 330
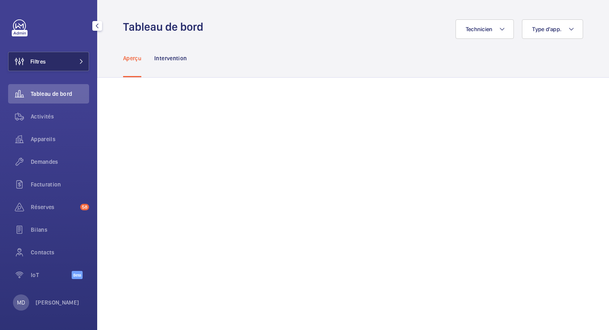
click at [82, 63] on mat-icon at bounding box center [81, 61] width 5 height 5
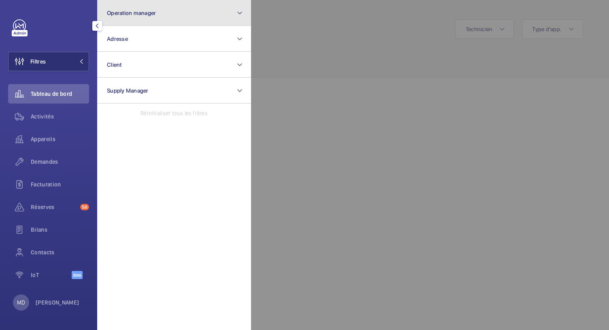
click at [159, 19] on button "Operation manager" at bounding box center [174, 13] width 154 height 26
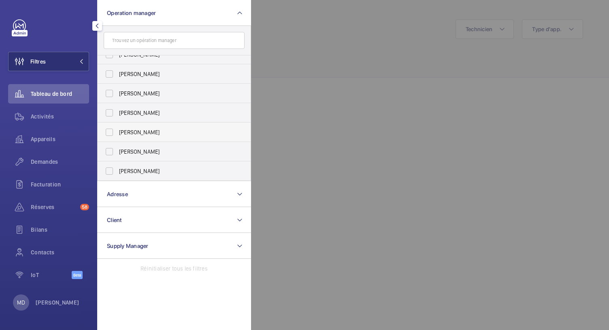
scroll to position [10, 0]
click at [109, 72] on label "[PERSON_NAME]" at bounding box center [168, 74] width 141 height 19
click at [109, 72] on input "[PERSON_NAME]" at bounding box center [109, 74] width 16 height 16
checkbox input "true"
click at [49, 142] on span "Appareils" at bounding box center [60, 139] width 58 height 8
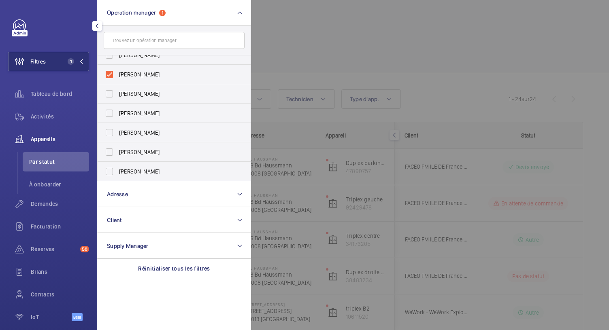
click at [389, 25] on div at bounding box center [555, 165] width 609 height 330
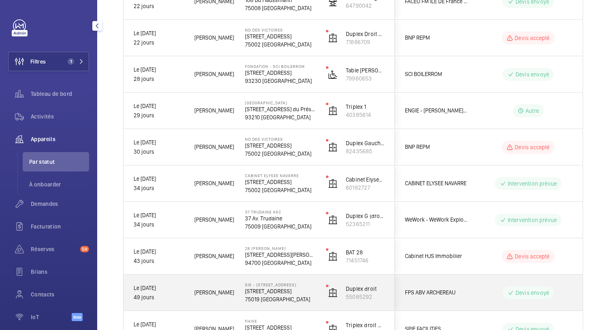
scroll to position [599, 0]
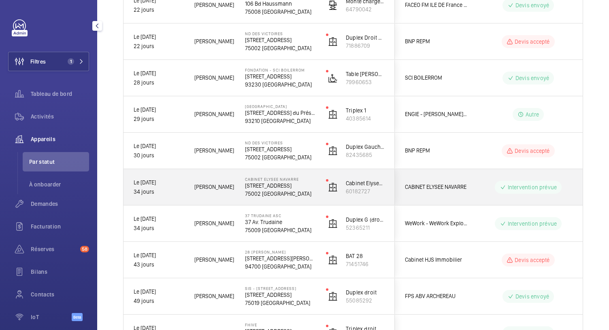
click at [278, 191] on p "75002 [GEOGRAPHIC_DATA]" at bounding box center [280, 194] width 70 height 8
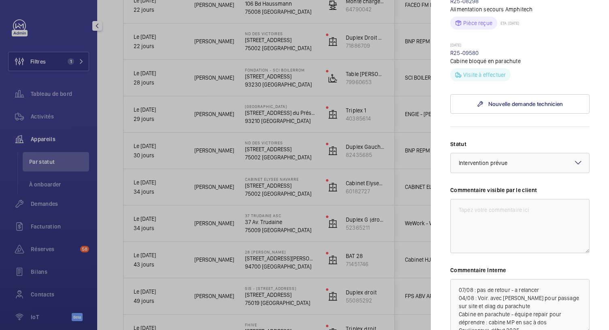
scroll to position [494, 0]
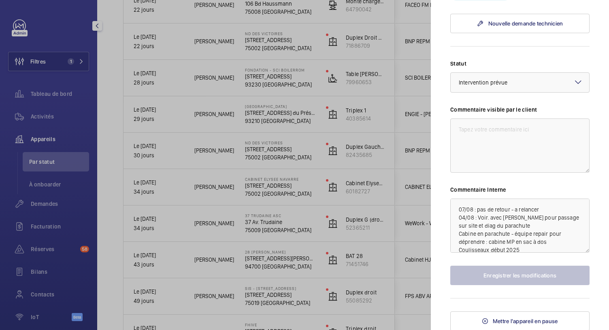
click at [284, 158] on div at bounding box center [304, 165] width 609 height 330
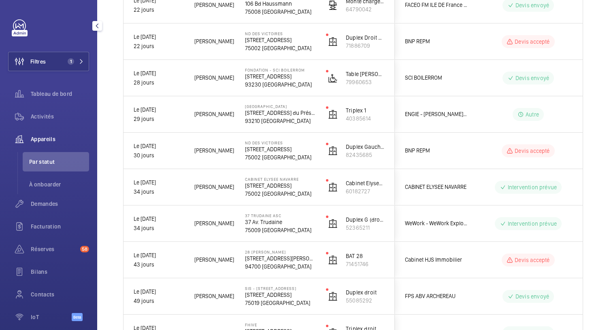
scroll to position [0, 0]
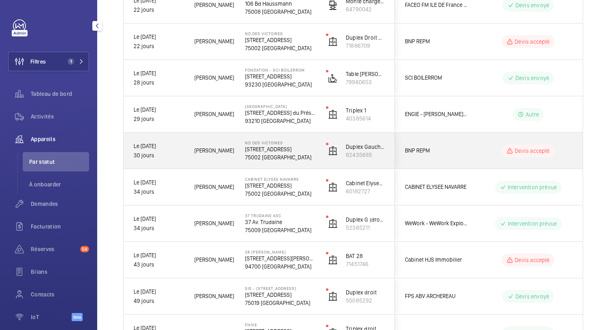
click at [276, 154] on p "75002 [GEOGRAPHIC_DATA]" at bounding box center [280, 157] width 70 height 8
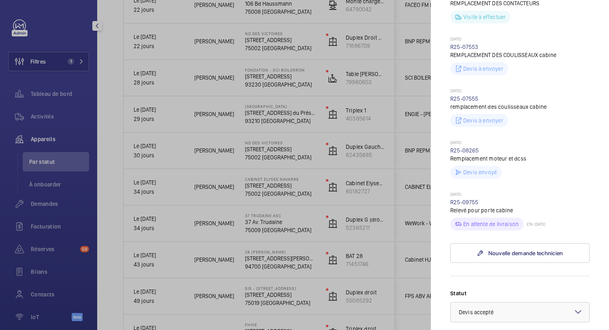
scroll to position [368, 0]
click at [274, 125] on div at bounding box center [304, 165] width 609 height 330
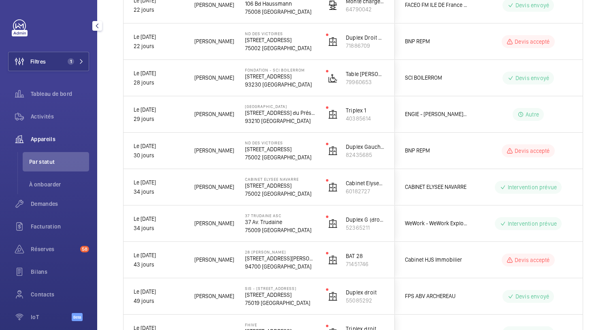
scroll to position [0, 0]
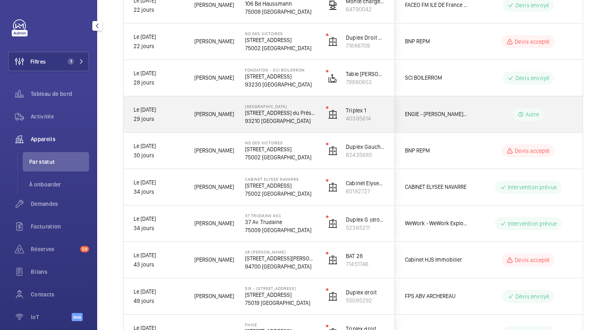
click at [274, 125] on div "Randstad 276 Av. du Président Wilson 93210 SAINT-DENIS" at bounding box center [275, 114] width 80 height 36
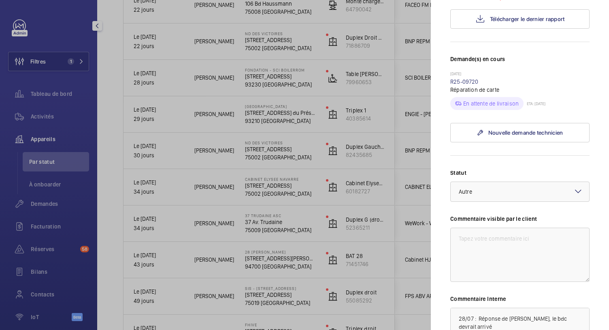
scroll to position [194, 0]
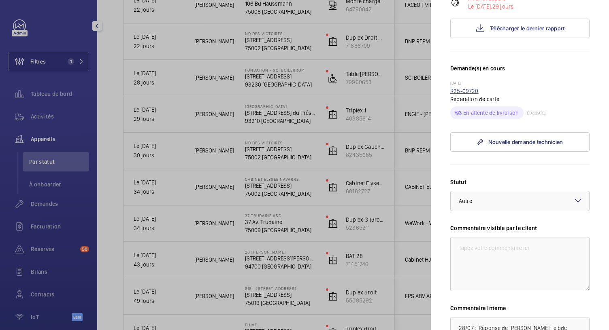
click at [464, 89] on link "R25-09720" at bounding box center [464, 91] width 28 height 6
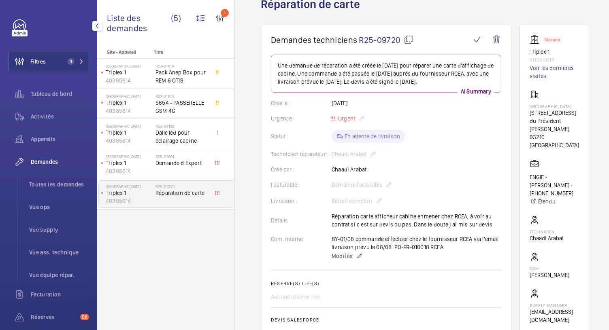
scroll to position [42, 0]
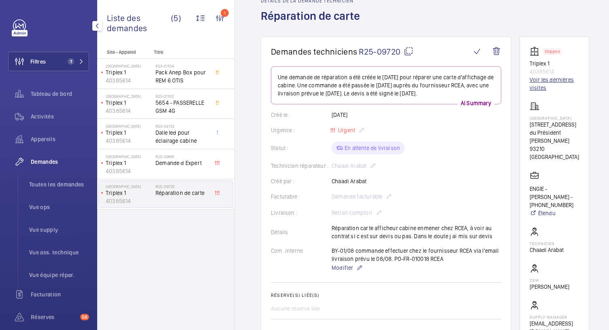
click at [540, 86] on link "Voir les dernières visites" at bounding box center [553, 84] width 49 height 16
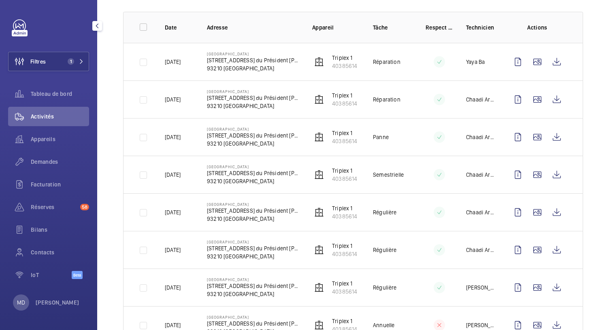
scroll to position [117, 0]
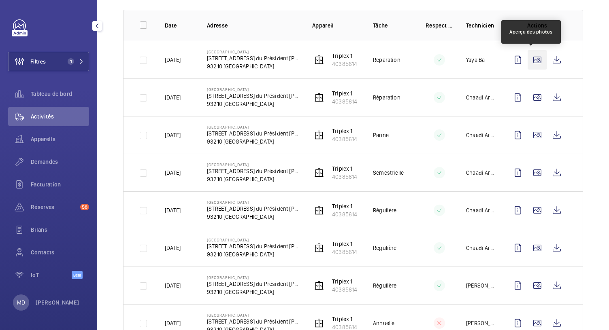
click at [534, 66] on wm-front-icon-button at bounding box center [536, 59] width 19 height 19
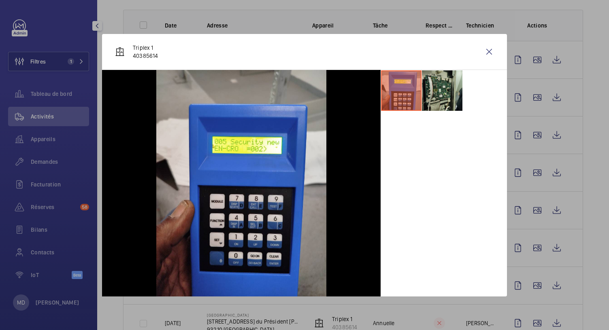
click at [434, 88] on li at bounding box center [442, 90] width 40 height 40
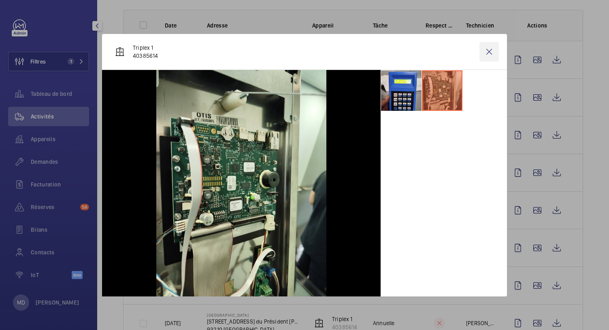
click at [491, 47] on wm-front-icon-button at bounding box center [488, 51] width 19 height 19
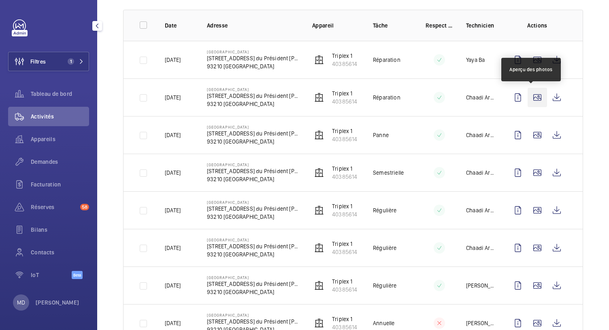
click at [535, 97] on wm-front-icon-button at bounding box center [536, 97] width 19 height 19
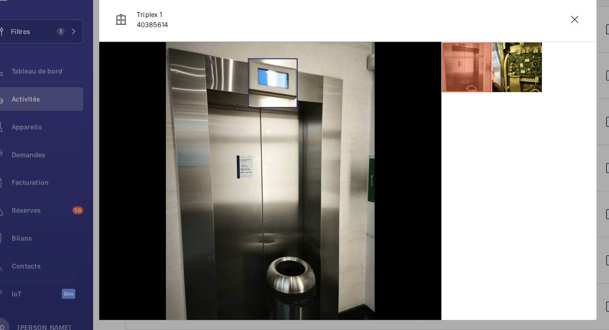
scroll to position [0, 0]
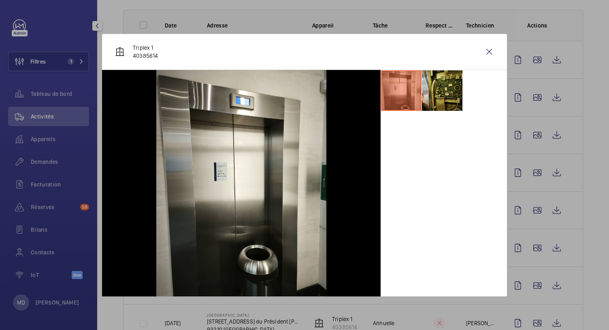
click at [436, 87] on li at bounding box center [442, 90] width 40 height 40
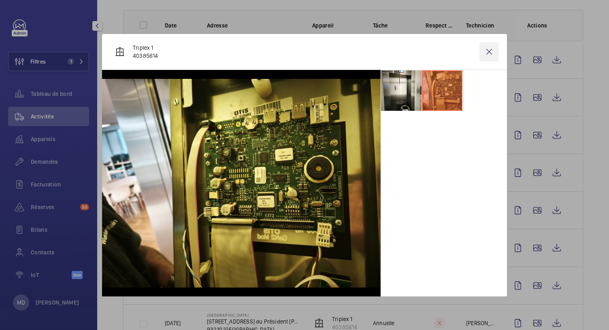
click at [493, 55] on wm-front-icon-button at bounding box center [488, 51] width 19 height 19
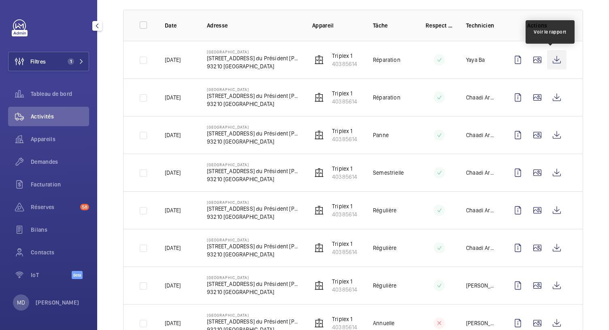
click at [552, 66] on wm-front-icon-button at bounding box center [556, 59] width 19 height 19
click at [531, 63] on wm-front-icon-button at bounding box center [536, 59] width 19 height 19
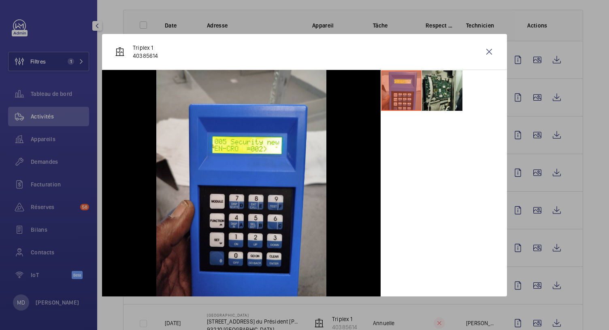
click at [443, 93] on li at bounding box center [442, 90] width 40 height 40
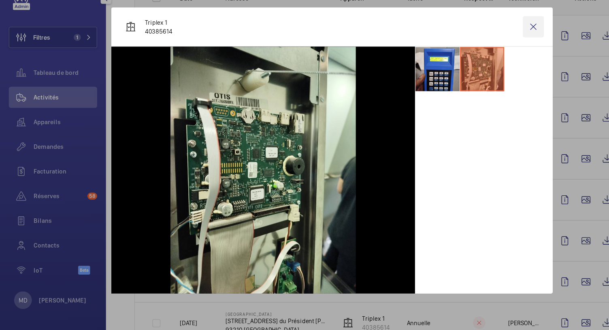
click at [490, 47] on wm-front-icon-button at bounding box center [488, 51] width 19 height 19
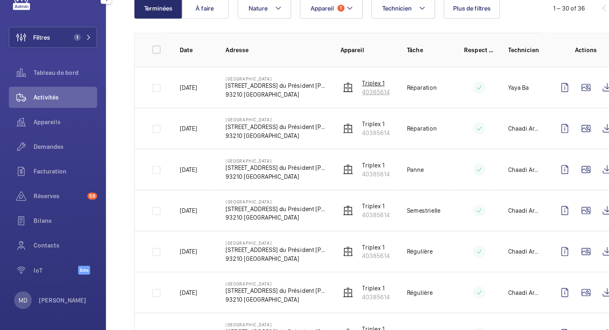
scroll to position [65, 0]
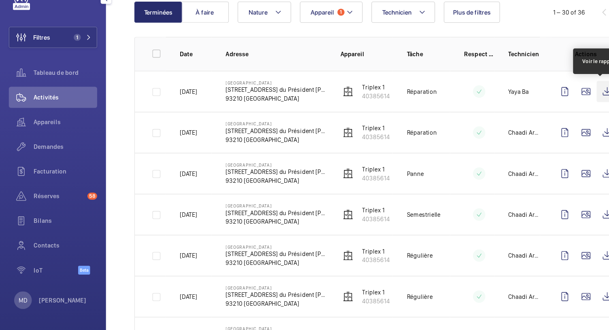
click at [547, 115] on wm-front-icon-button at bounding box center [556, 111] width 19 height 19
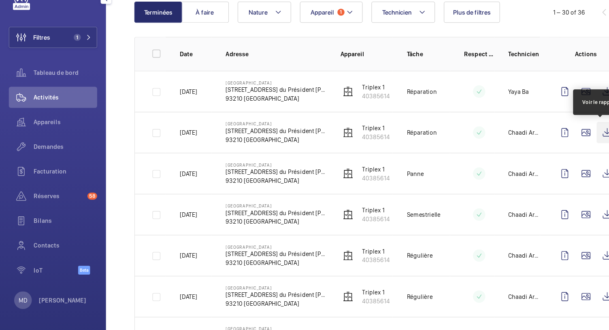
click at [550, 148] on wm-front-icon-button at bounding box center [556, 148] width 19 height 19
click at [534, 147] on wm-front-icon-button at bounding box center [536, 148] width 19 height 19
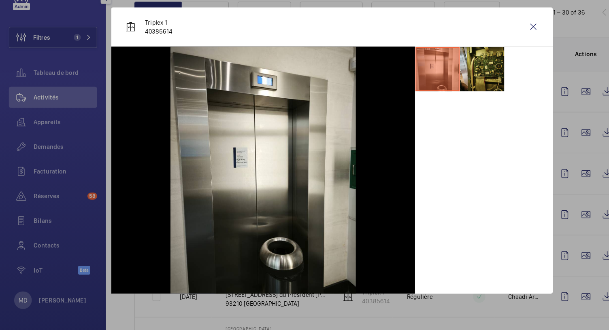
click at [443, 75] on li at bounding box center [442, 90] width 40 height 40
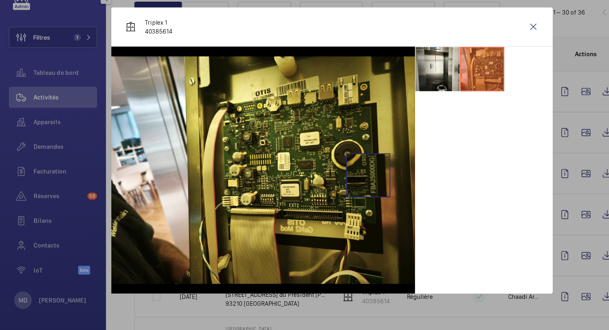
scroll to position [0, 0]
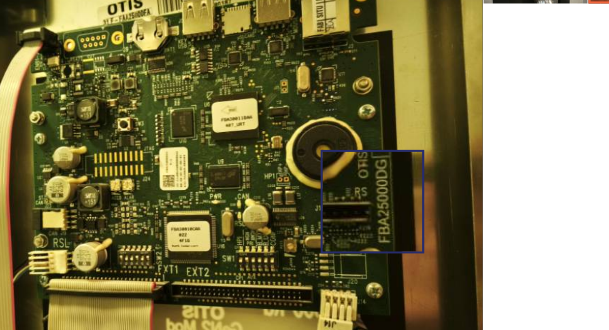
drag, startPoint x: 337, startPoint y: 188, endPoint x: 346, endPoint y: 163, distance: 25.7
click at [346, 163] on img at bounding box center [241, 183] width 278 height 209
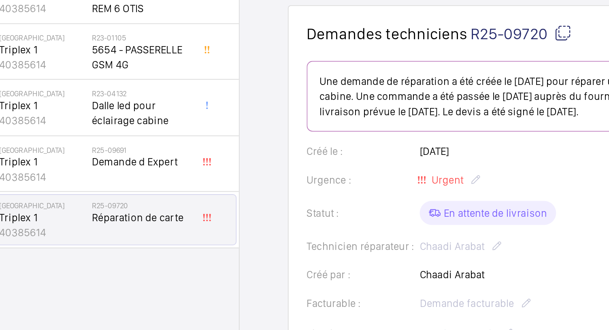
scroll to position [0, 0]
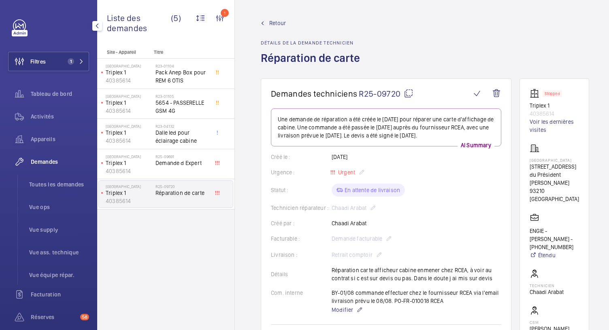
click at [416, 43] on div "Retour Détails de la demande technicien Réparation de carte" at bounding box center [425, 48] width 328 height 59
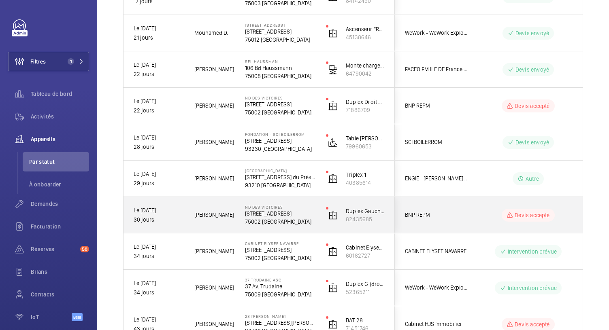
scroll to position [534, 0]
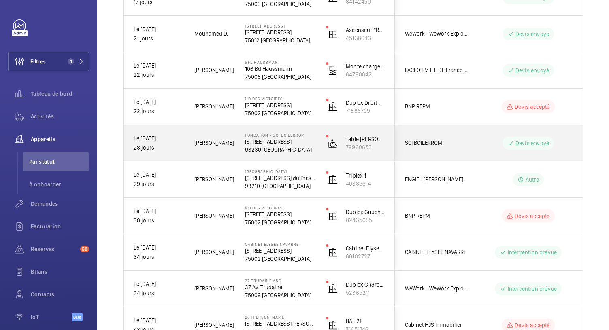
click at [282, 146] on p "93230 [GEOGRAPHIC_DATA]" at bounding box center [280, 150] width 70 height 8
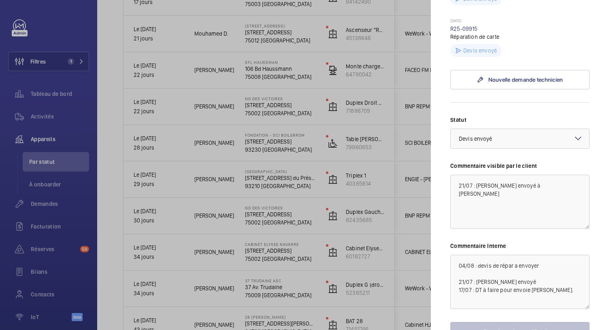
scroll to position [282, 0]
click at [290, 113] on div at bounding box center [304, 165] width 609 height 330
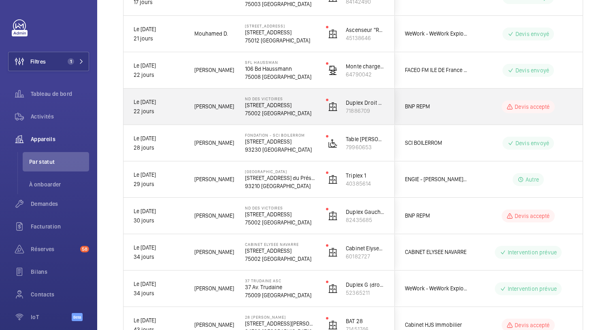
click at [290, 113] on p "75002 [GEOGRAPHIC_DATA]" at bounding box center [280, 113] width 70 height 8
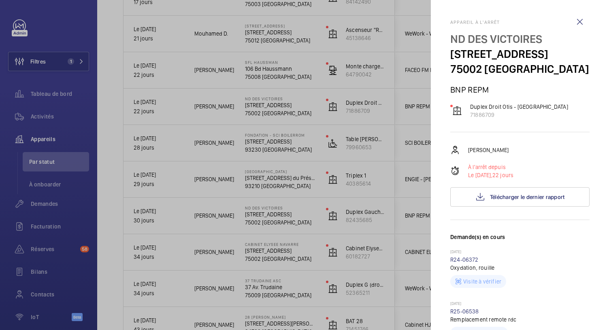
click at [344, 167] on div at bounding box center [304, 165] width 609 height 330
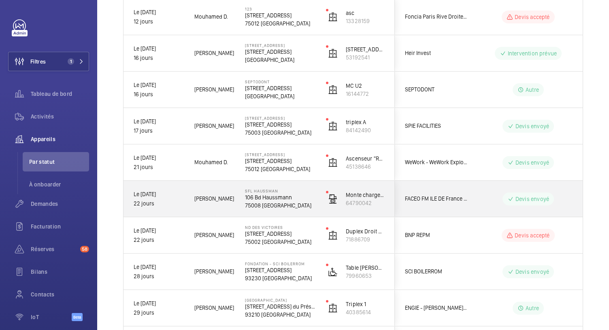
scroll to position [380, 0]
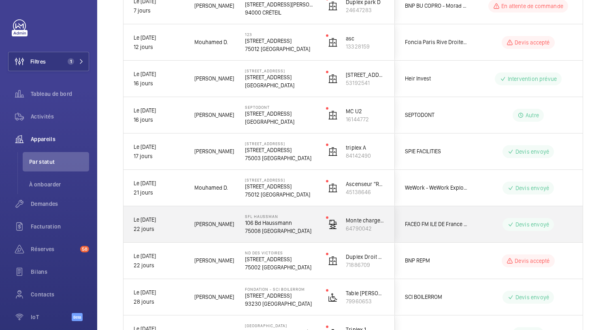
click at [276, 221] on p "106 Bd Haussmann" at bounding box center [280, 223] width 70 height 8
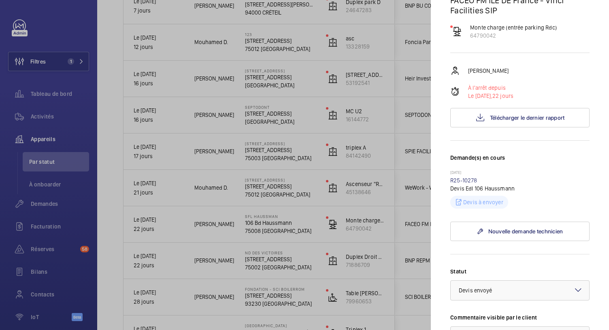
scroll to position [62, 0]
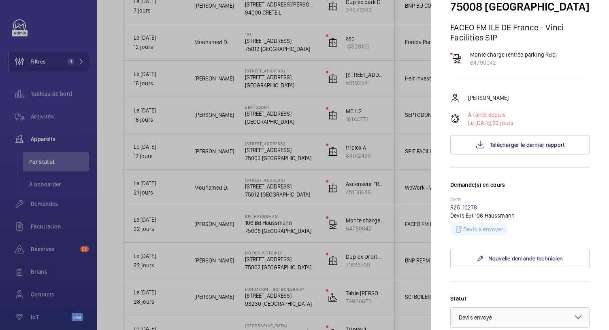
click at [282, 126] on div at bounding box center [304, 165] width 609 height 330
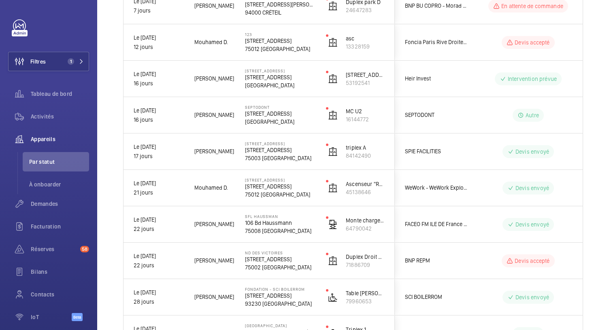
scroll to position [0, 0]
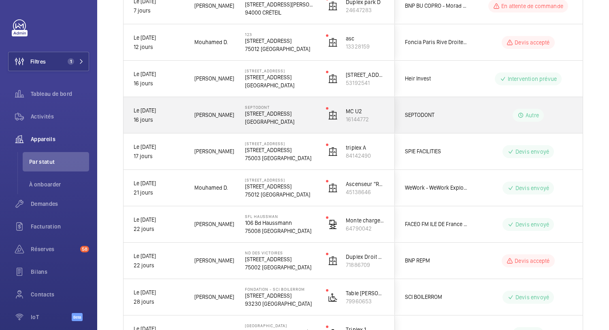
click at [282, 126] on div "Septodont 58 Rue du Pont de Créteil 94100 SAINT-MAUR-DES-FOSSÉS" at bounding box center [275, 115] width 80 height 36
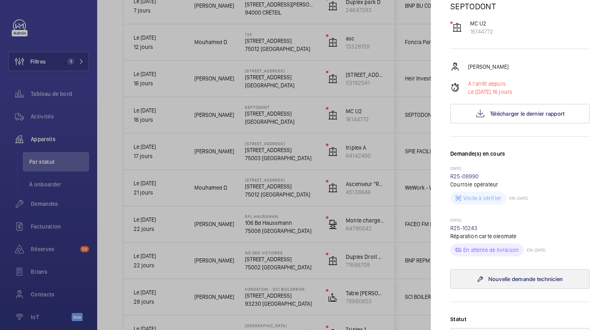
scroll to position [83, 0]
click at [274, 82] on div at bounding box center [304, 165] width 609 height 330
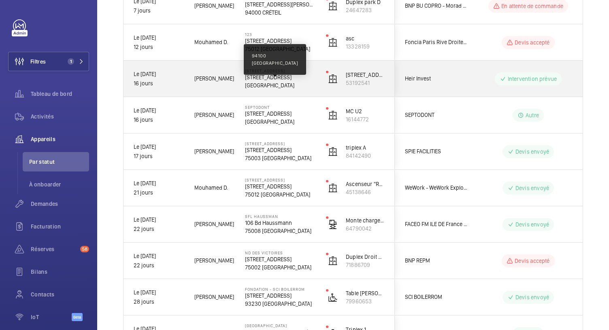
click at [274, 82] on p "[GEOGRAPHIC_DATA]" at bounding box center [280, 85] width 70 height 8
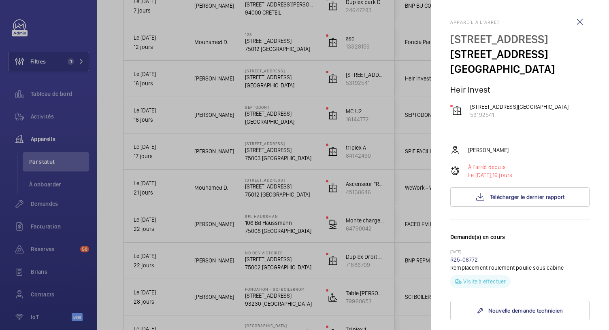
click at [275, 52] on div at bounding box center [304, 165] width 609 height 330
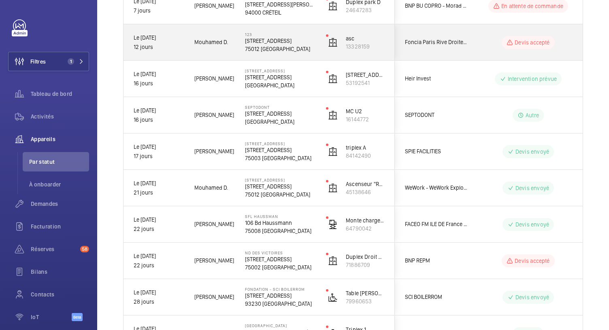
click at [276, 45] on p "75012 [GEOGRAPHIC_DATA]" at bounding box center [280, 49] width 70 height 8
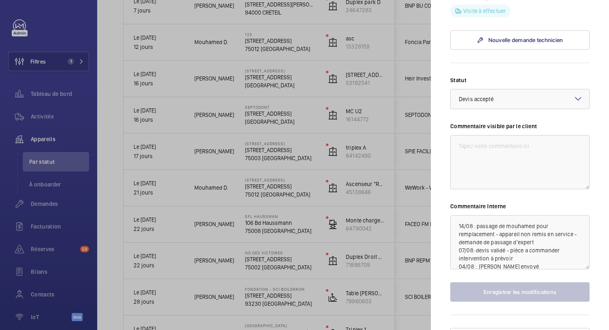
scroll to position [449, 0]
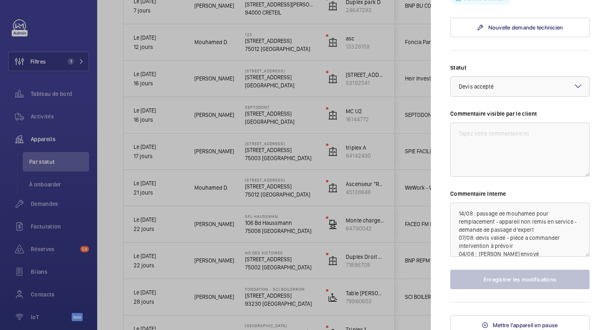
click at [436, 105] on mat-sidenav "Appareil à l'arrêt 123 63 Boulevard de Reuilly, 75012 PARIS 75012 PARIS Foncia …" at bounding box center [519, 165] width 178 height 330
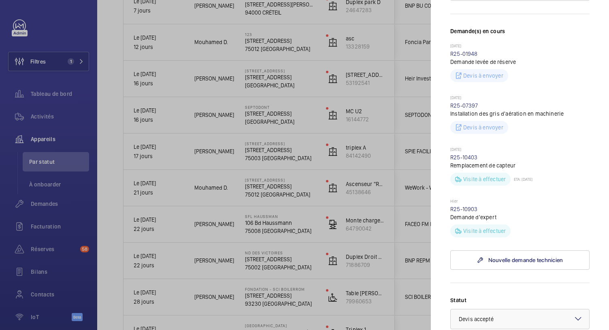
scroll to position [213, 0]
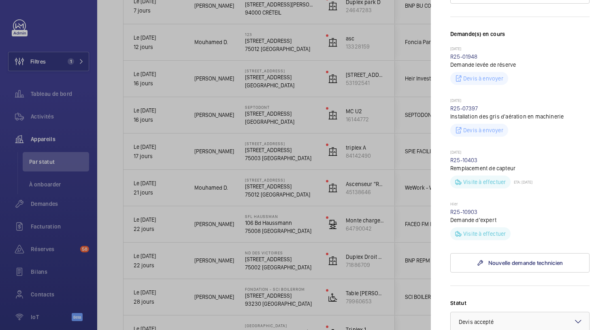
click at [268, 50] on div at bounding box center [304, 165] width 609 height 330
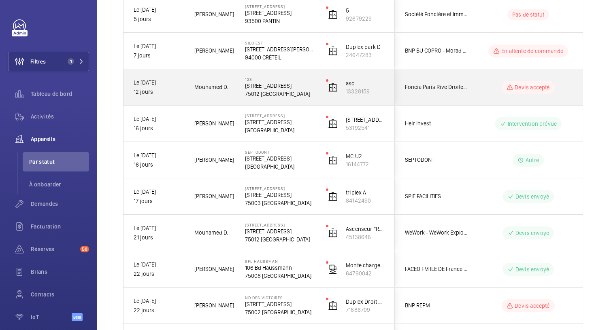
scroll to position [334, 0]
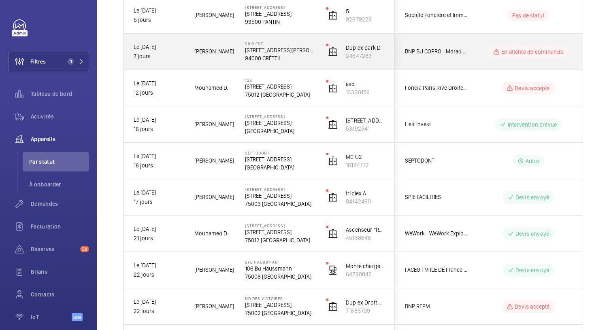
click at [267, 55] on p "94000 CRÉTEIL" at bounding box center [280, 58] width 70 height 8
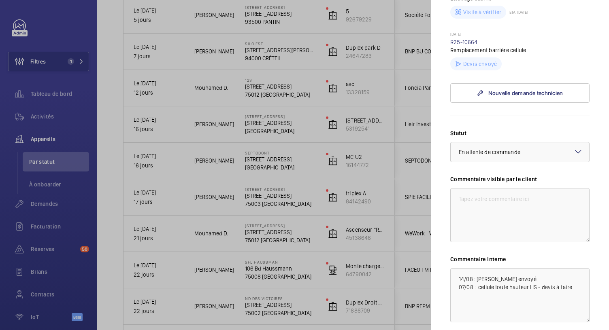
scroll to position [339, 0]
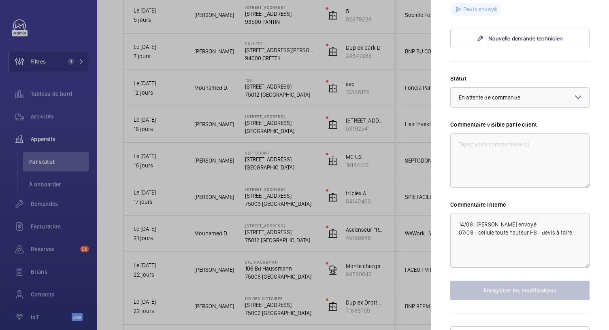
click at [273, 25] on div at bounding box center [304, 165] width 609 height 330
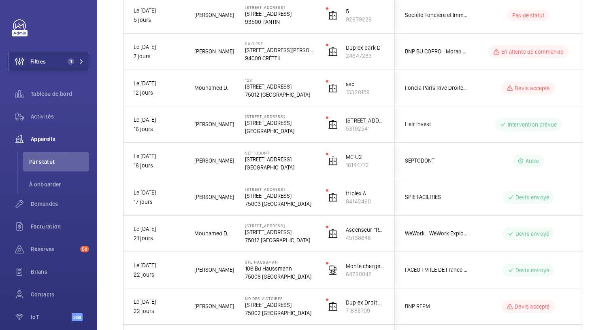
scroll to position [0, 0]
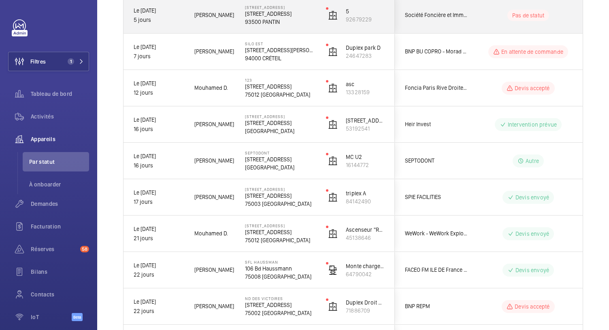
click at [273, 25] on div "5 rue Danton, Pantin 5 Rue Danton, 93500 PANTIN 93500 PANTIN" at bounding box center [275, 15] width 80 height 36
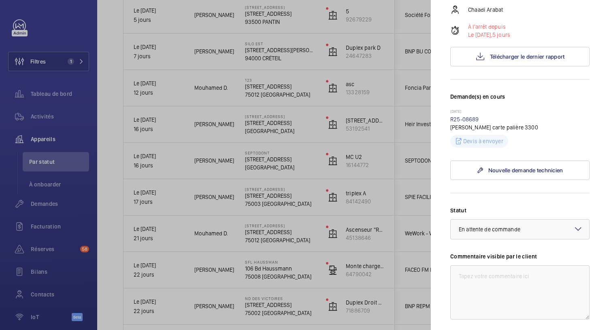
scroll to position [312, 0]
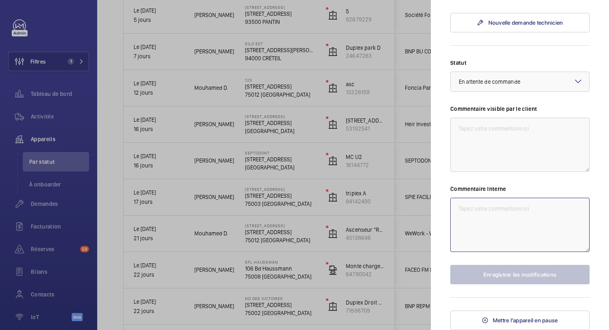
click at [468, 204] on textarea at bounding box center [519, 225] width 139 height 54
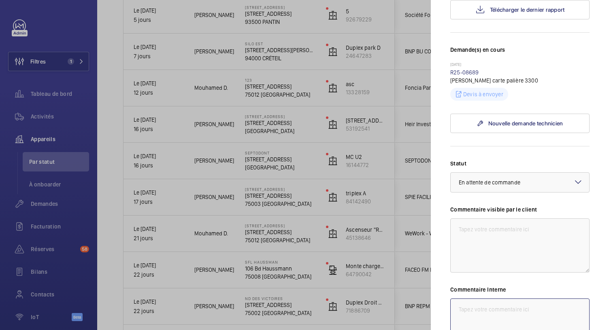
scroll to position [193, 0]
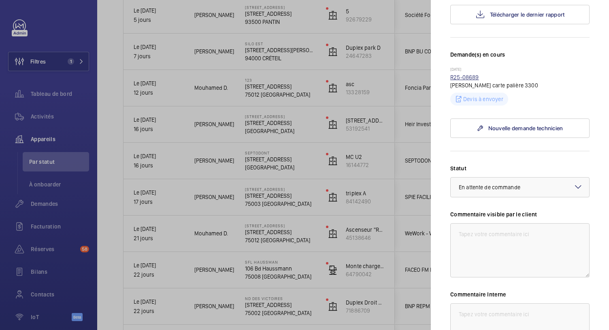
click at [457, 81] on link "R25-08689" at bounding box center [464, 77] width 29 height 6
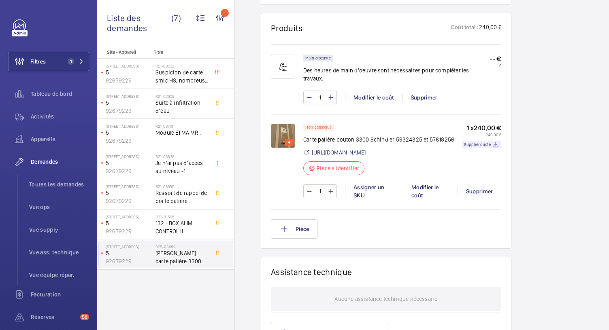
scroll to position [512, 0]
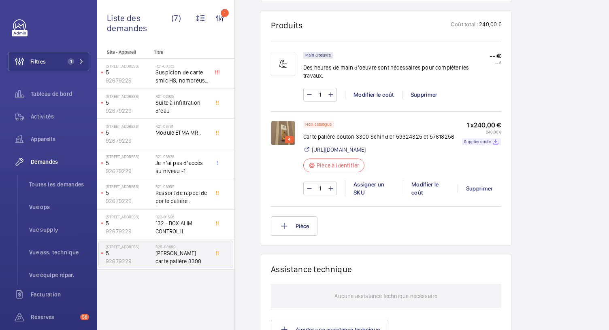
click at [274, 124] on img at bounding box center [283, 133] width 24 height 24
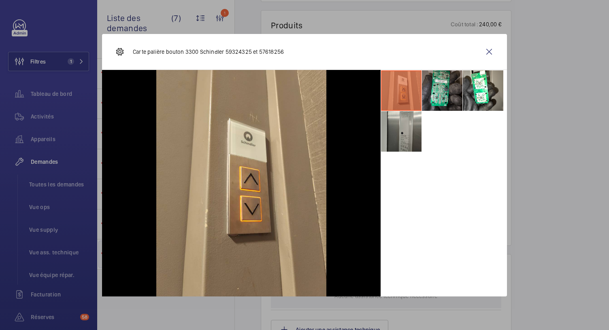
click at [445, 100] on li at bounding box center [442, 90] width 40 height 40
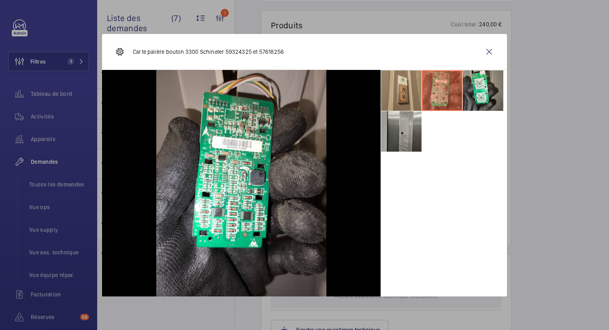
click at [482, 96] on li at bounding box center [482, 90] width 40 height 40
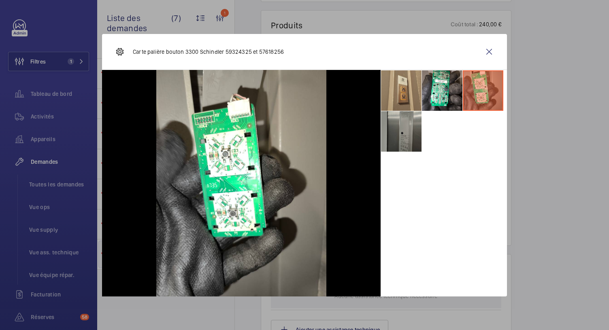
click at [398, 129] on li at bounding box center [401, 131] width 40 height 40
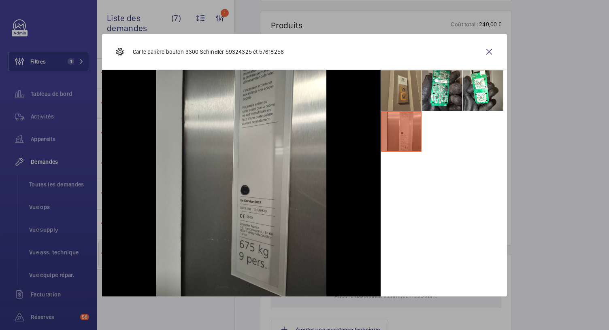
click at [393, 85] on li at bounding box center [401, 90] width 40 height 40
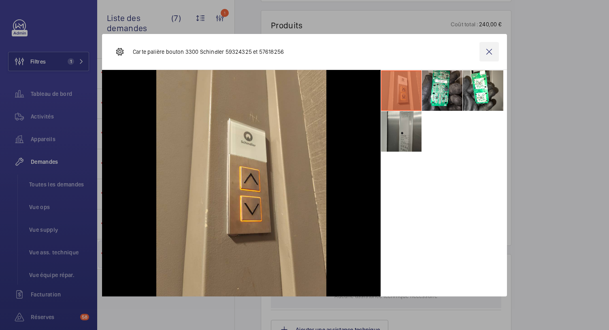
click at [490, 53] on wm-front-icon-button at bounding box center [488, 51] width 19 height 19
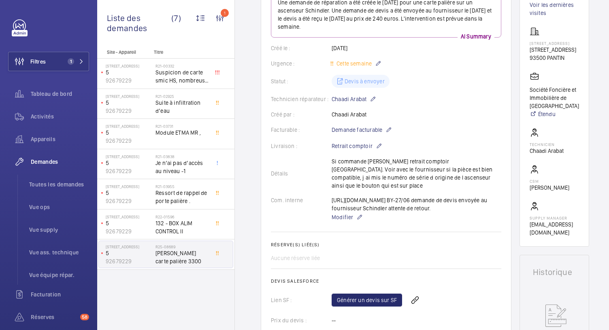
scroll to position [0, 0]
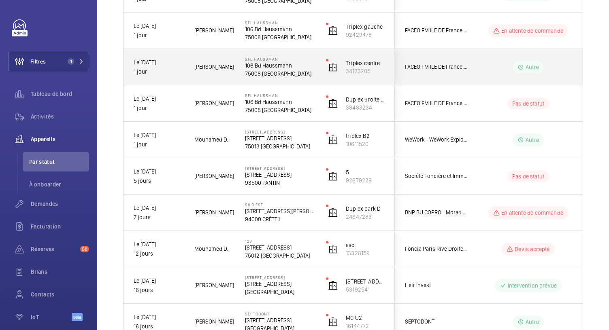
scroll to position [185, 0]
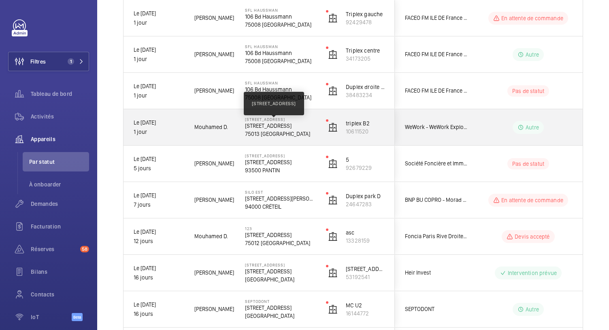
click at [269, 129] on p "[STREET_ADDRESS]" at bounding box center [280, 126] width 70 height 8
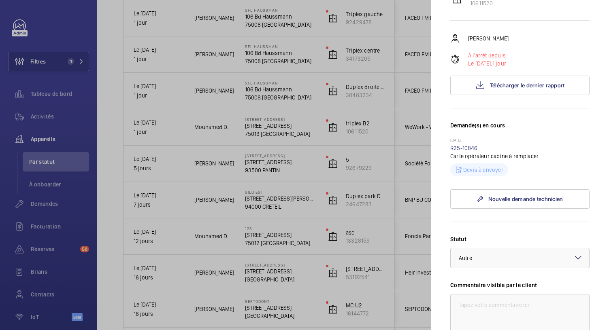
scroll to position [91, 0]
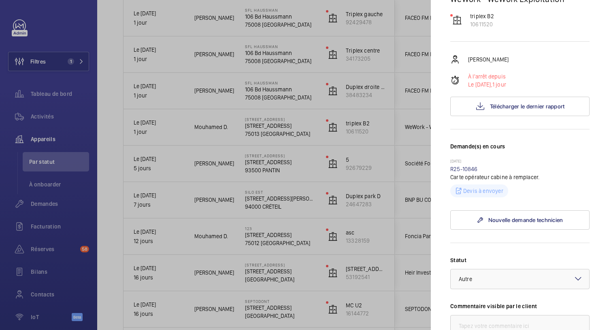
click at [265, 86] on div at bounding box center [304, 165] width 609 height 330
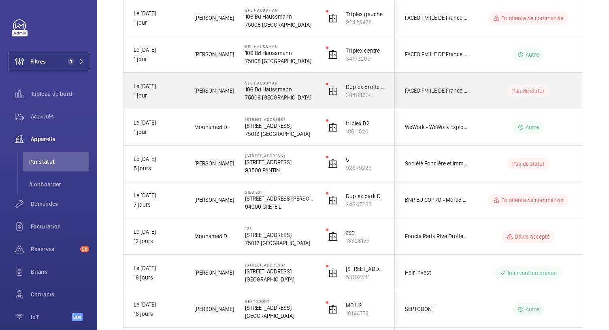
click at [265, 86] on p "106 Bd Haussmann" at bounding box center [280, 89] width 70 height 8
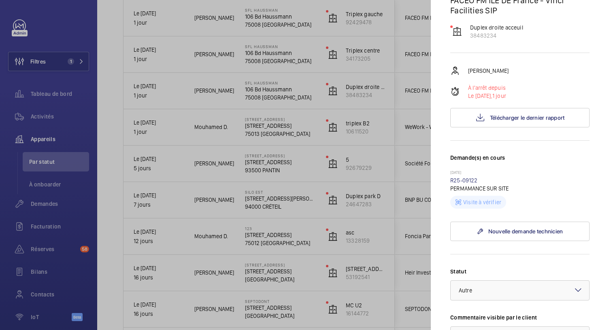
scroll to position [86, 0]
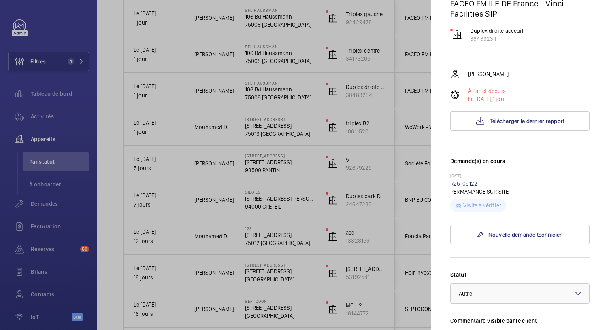
click at [464, 185] on link "R25-09122" at bounding box center [464, 183] width 28 height 6
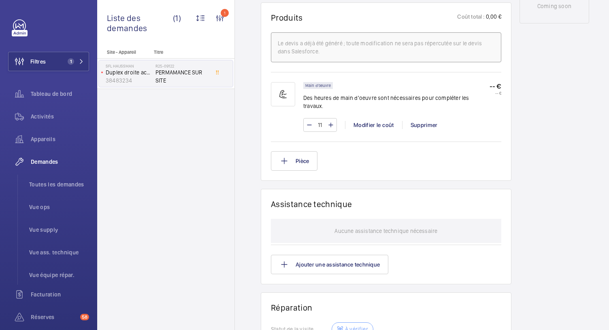
scroll to position [636, 0]
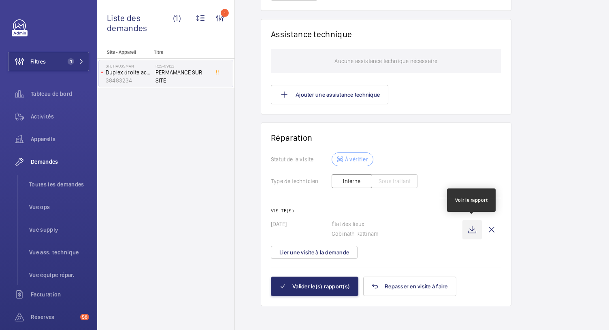
click at [469, 223] on wm-front-icon-button at bounding box center [471, 229] width 19 height 19
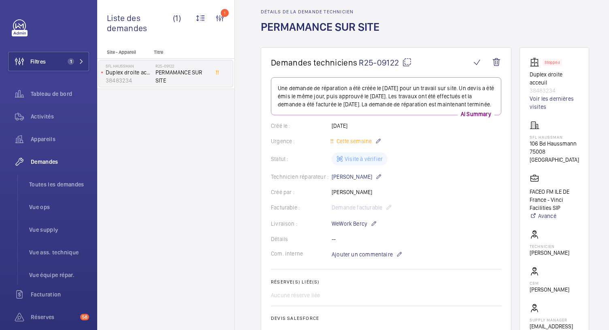
scroll to position [0, 0]
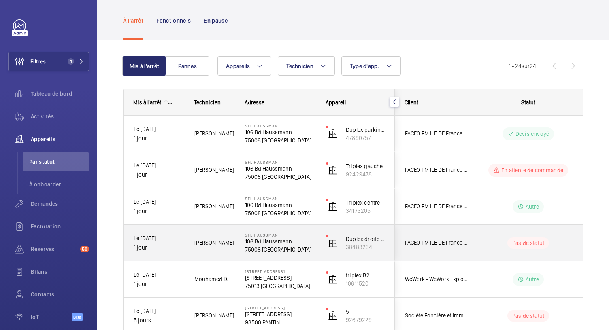
scroll to position [36, 0]
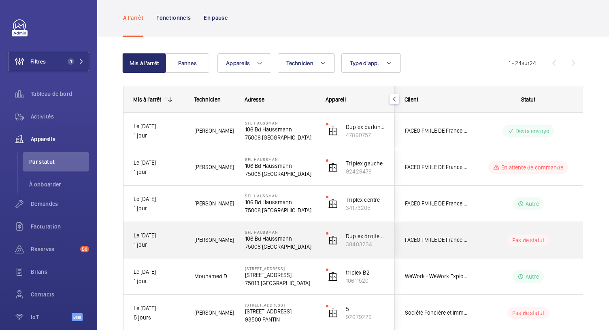
click at [259, 245] on p "75008 [GEOGRAPHIC_DATA]" at bounding box center [280, 247] width 70 height 8
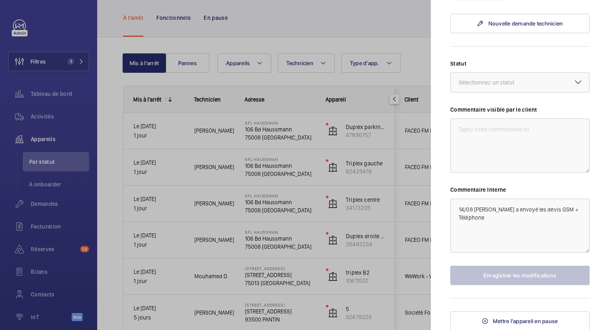
scroll to position [283, 0]
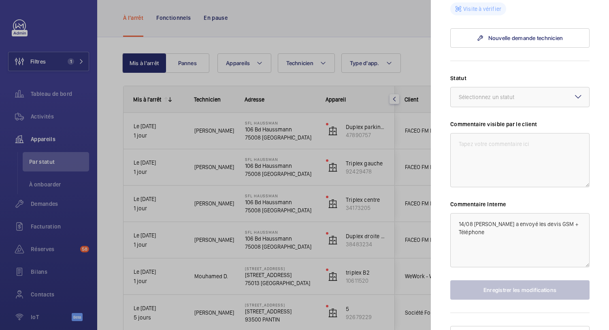
click at [261, 207] on div at bounding box center [304, 165] width 609 height 330
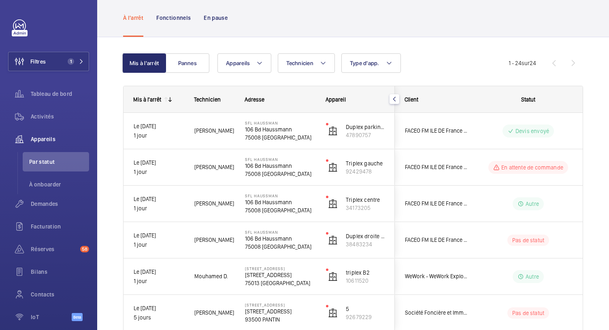
click at [261, 207] on mat-sidenav-container "Filtres 1 Tableau de bord Activités Appareils Par statut À onboarder Demandes F…" at bounding box center [304, 165] width 609 height 330
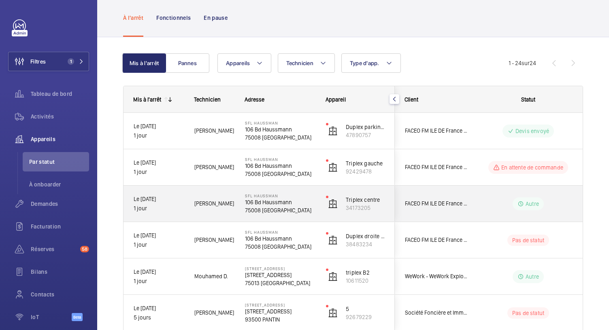
click at [277, 199] on p "106 Bd Haussmann" at bounding box center [280, 202] width 70 height 8
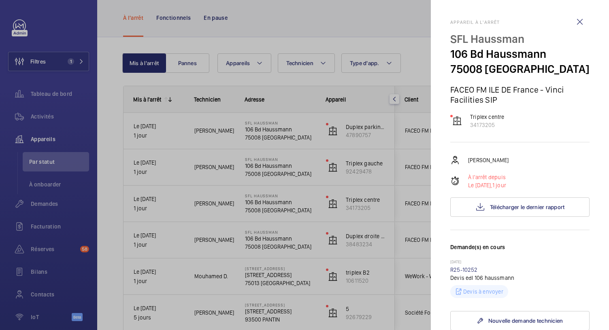
scroll to position [297, 0]
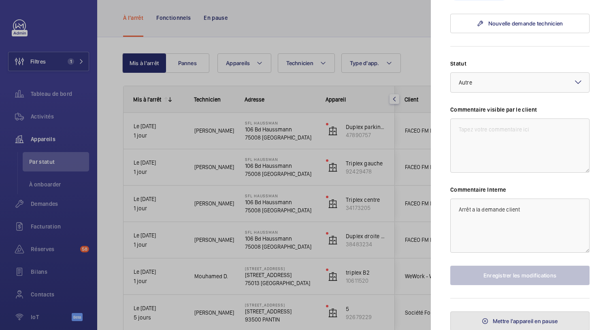
click at [503, 319] on span "Mettre l'appareil en pause" at bounding box center [524, 321] width 65 height 6
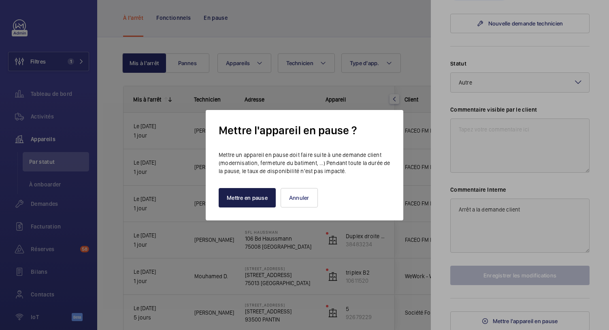
click at [262, 199] on button "Mettre en pause" at bounding box center [246, 197] width 57 height 19
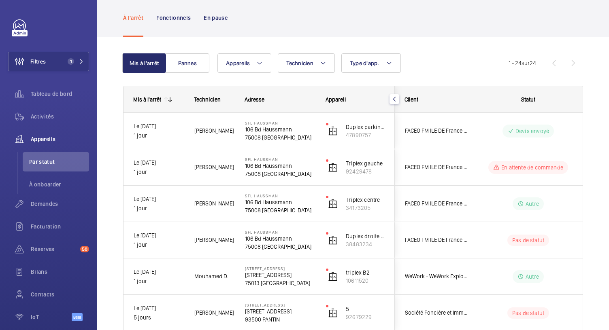
scroll to position [0, 0]
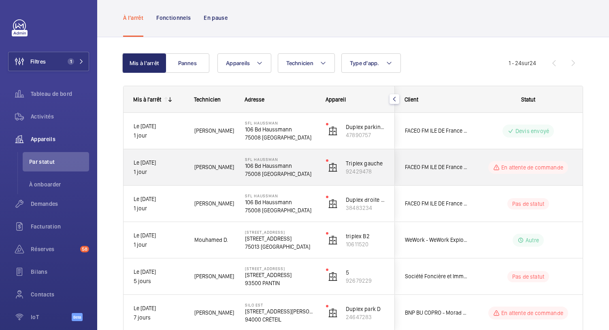
click at [265, 172] on p "75008 [GEOGRAPHIC_DATA]" at bounding box center [280, 174] width 70 height 8
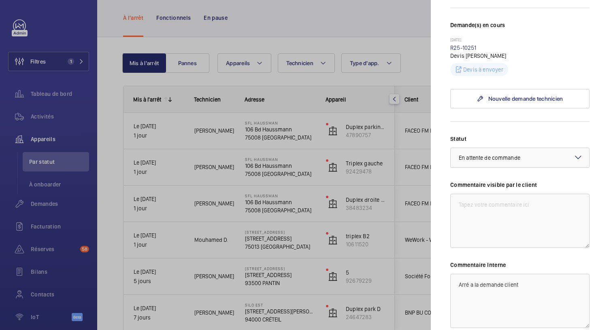
scroll to position [297, 0]
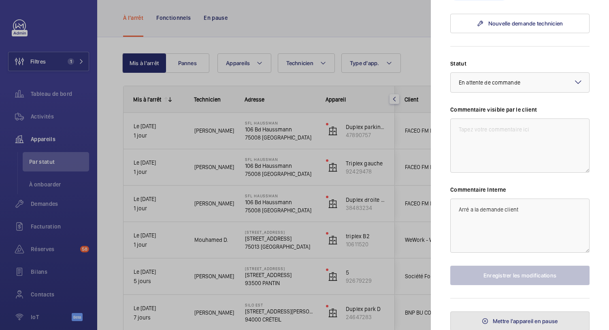
click at [493, 321] on span "Mettre l'appareil en pause" at bounding box center [524, 321] width 65 height 6
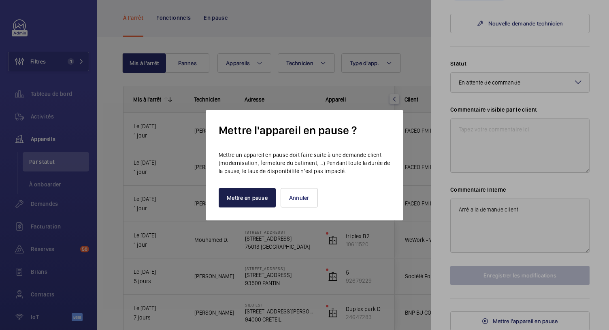
click at [261, 200] on button "Mettre en pause" at bounding box center [246, 197] width 57 height 19
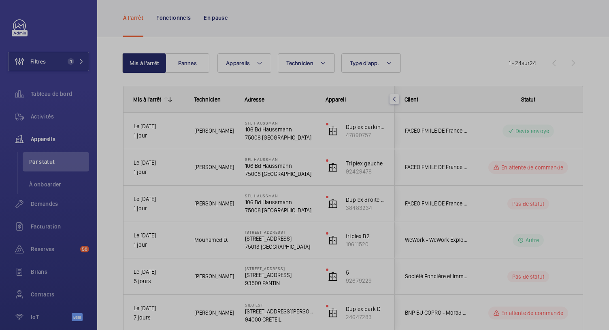
scroll to position [0, 0]
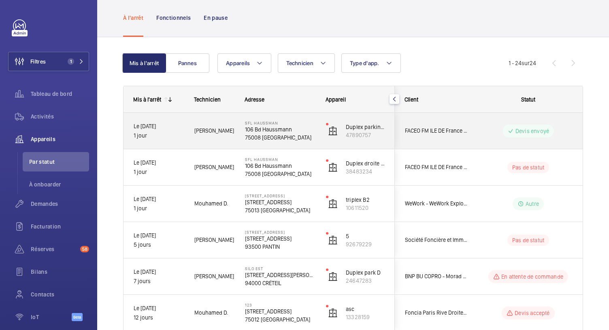
click at [256, 134] on p "75008 [GEOGRAPHIC_DATA]" at bounding box center [280, 138] width 70 height 8
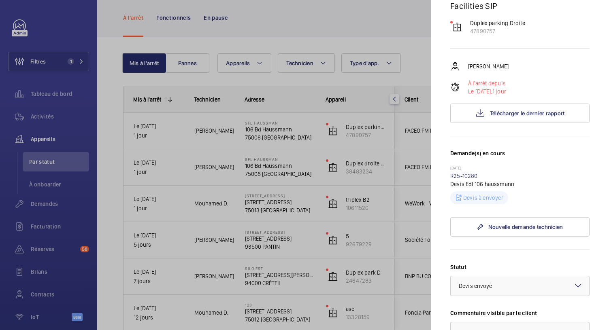
scroll to position [94, 0]
click at [295, 19] on div at bounding box center [304, 165] width 609 height 330
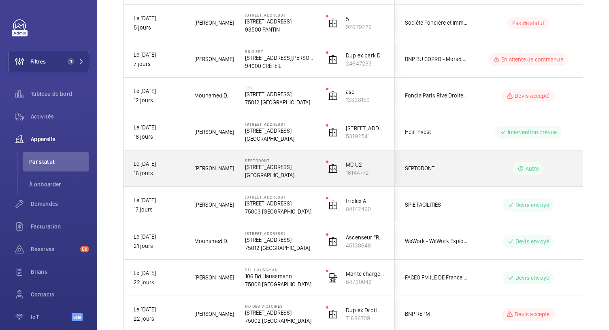
scroll to position [255, 0]
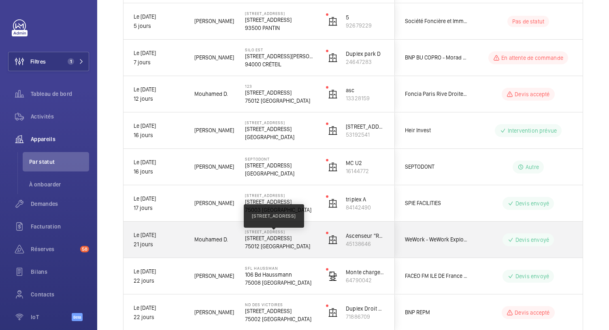
click at [277, 240] on p "[STREET_ADDRESS]" at bounding box center [280, 238] width 70 height 8
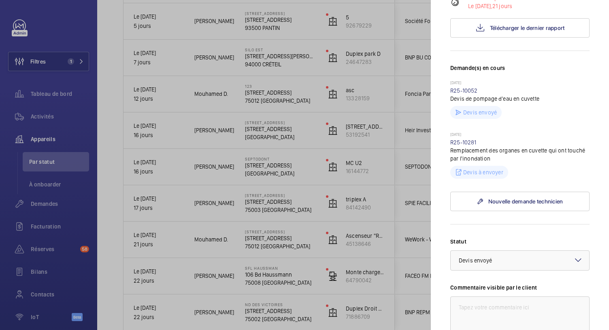
scroll to position [170, 0]
click at [105, 150] on div at bounding box center [304, 165] width 609 height 330
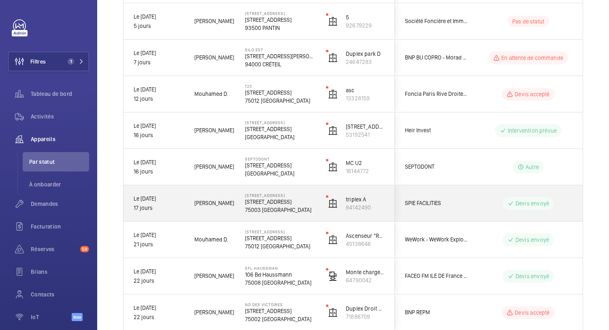
click at [454, 199] on span "SPIE FACILITIES" at bounding box center [436, 203] width 62 height 9
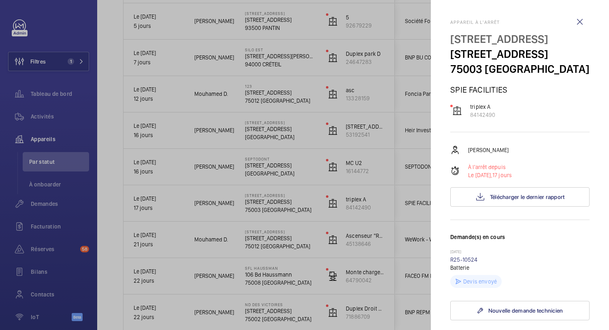
click at [392, 175] on div at bounding box center [304, 165] width 609 height 330
